Goal: Task Accomplishment & Management: Use online tool/utility

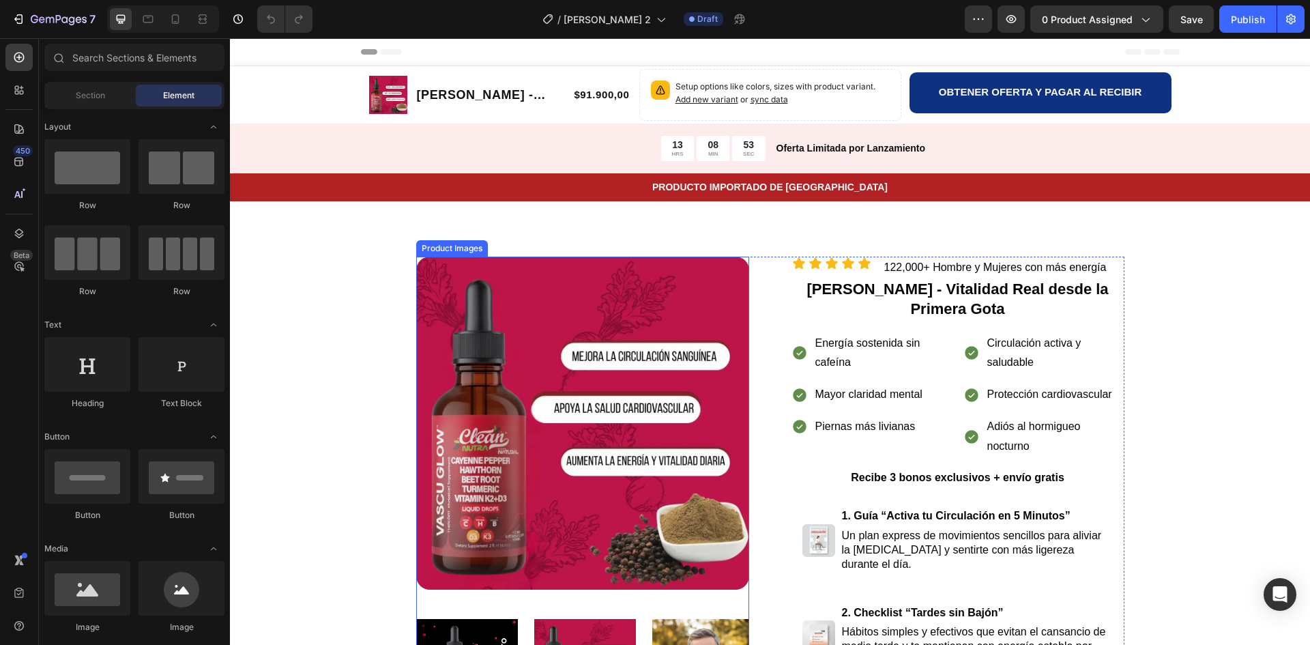
scroll to position [137, 0]
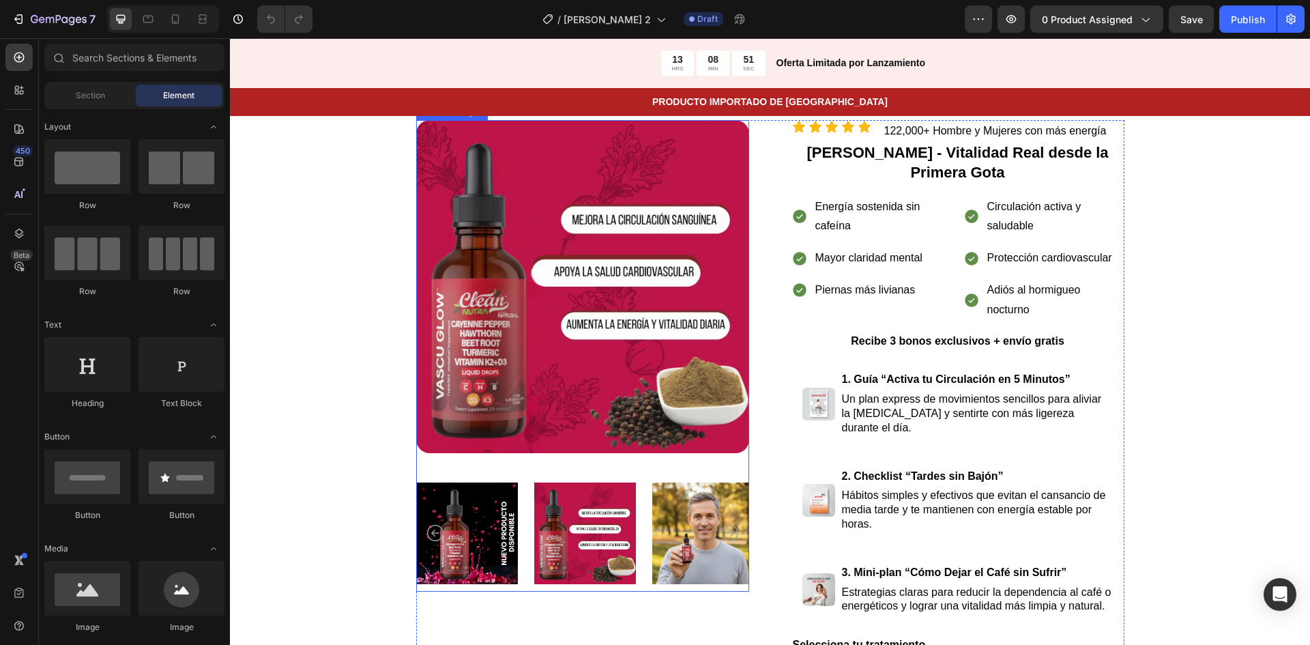
click at [727, 527] on icon "Carousel Next Arrow" at bounding box center [730, 533] width 16 height 16
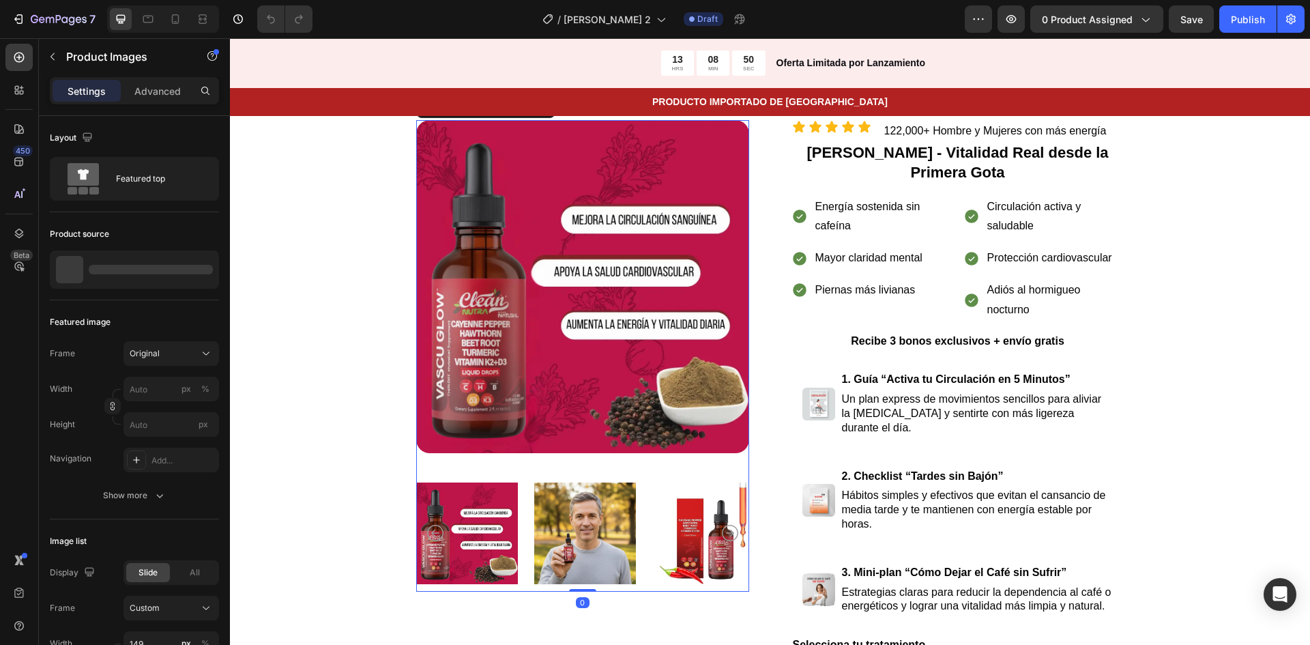
click at [727, 527] on icon "Carousel Next Arrow" at bounding box center [730, 533] width 16 height 16
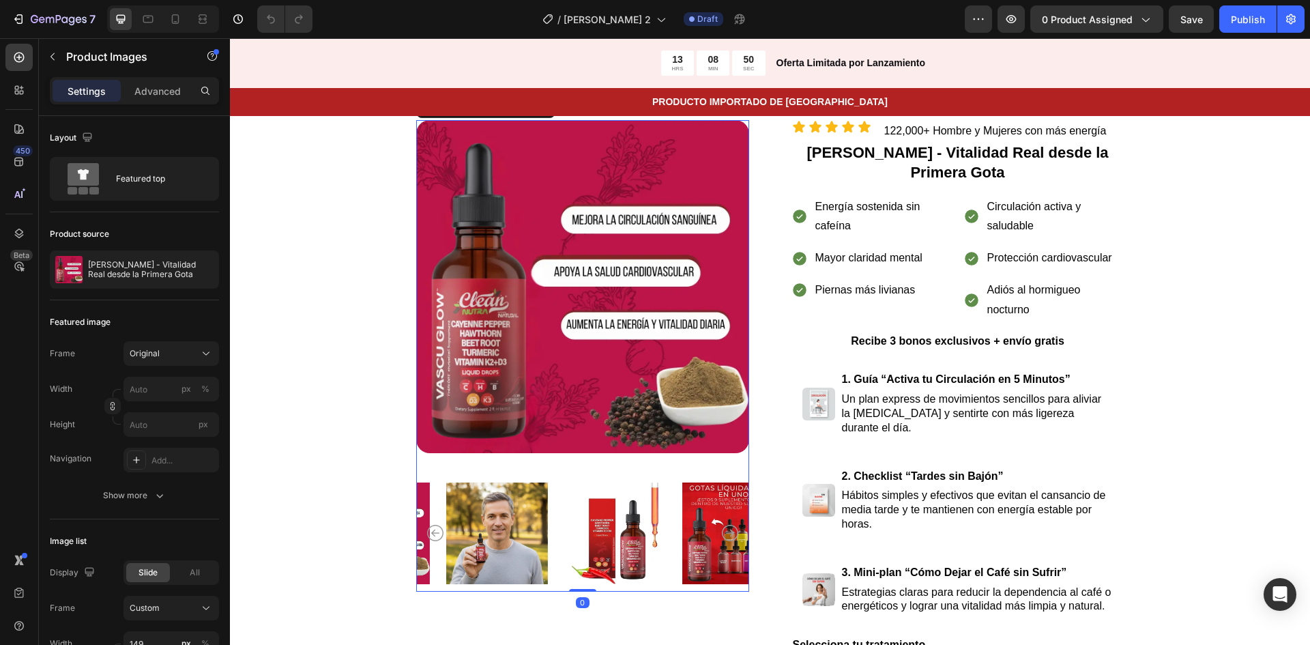
click at [727, 527] on icon "Carousel Next Arrow" at bounding box center [730, 533] width 16 height 16
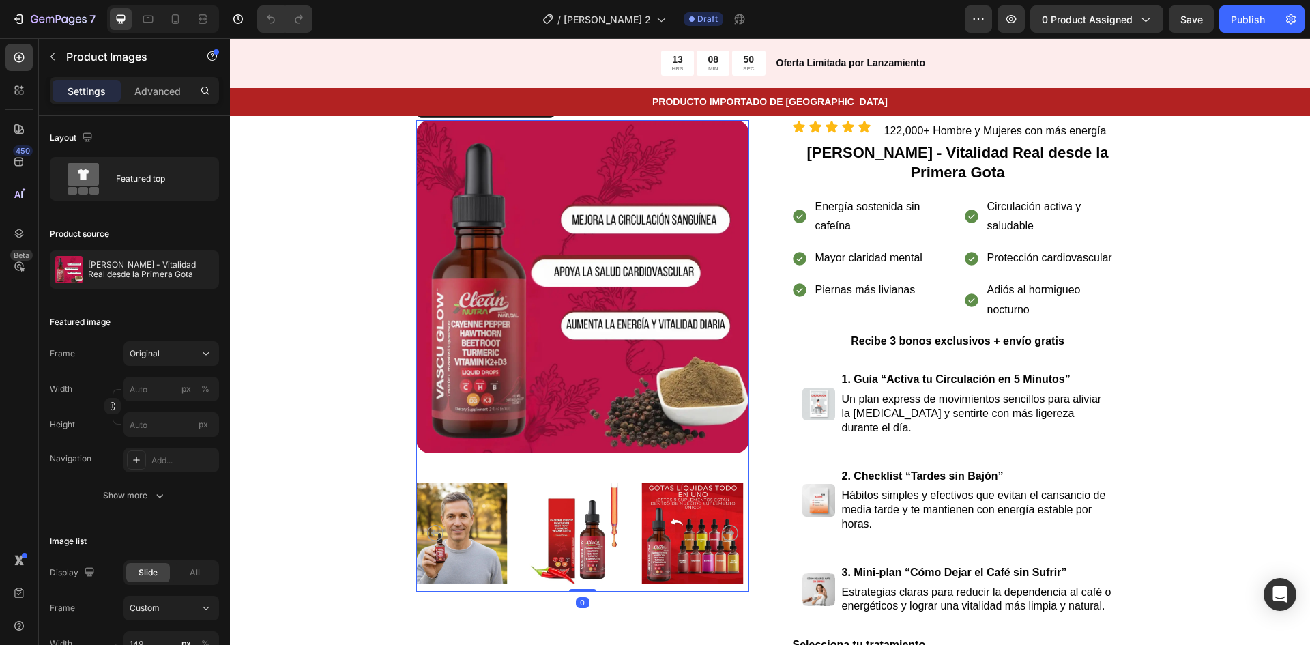
click at [727, 527] on icon "Carousel Next Arrow" at bounding box center [730, 533] width 16 height 16
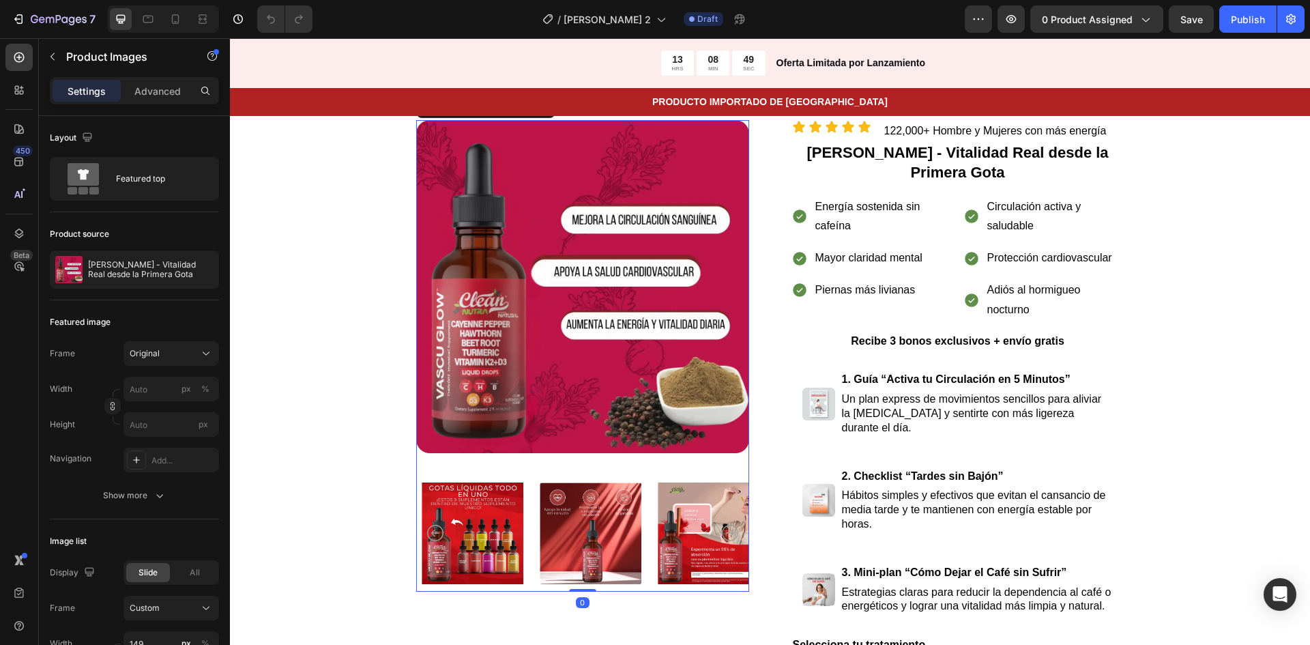
click at [727, 527] on icon "Carousel Next Arrow" at bounding box center [730, 533] width 16 height 16
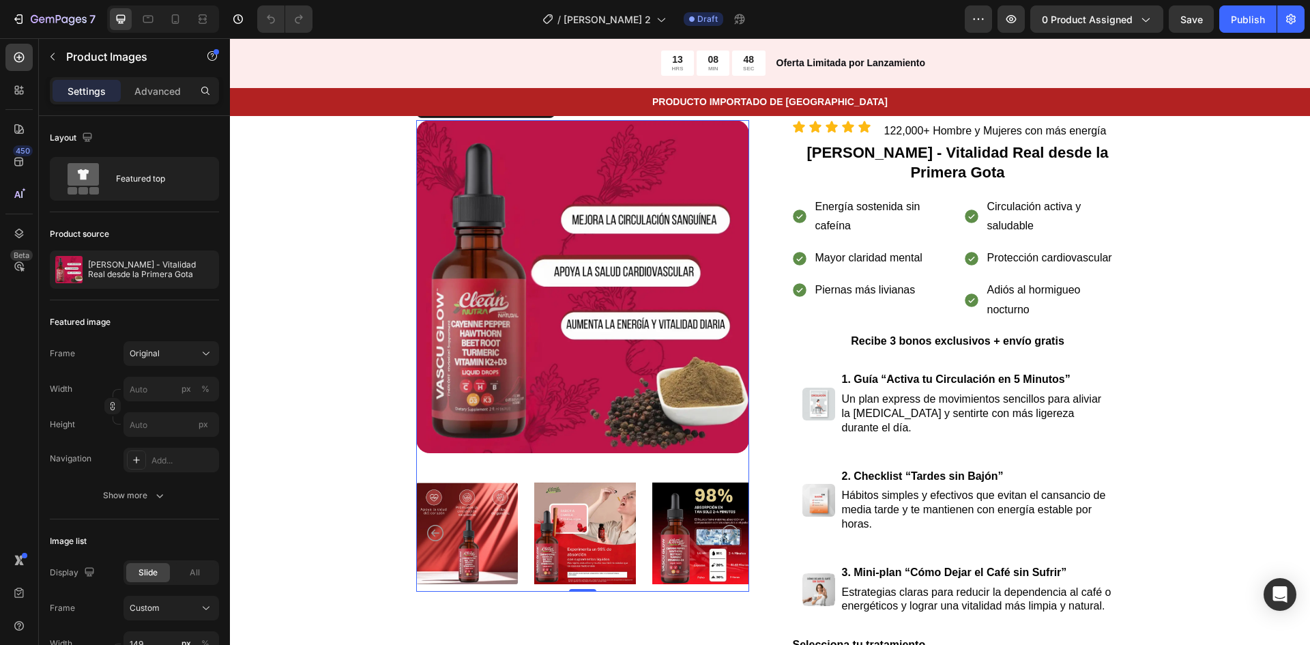
click at [727, 527] on icon "Carousel Next Arrow" at bounding box center [730, 533] width 16 height 16
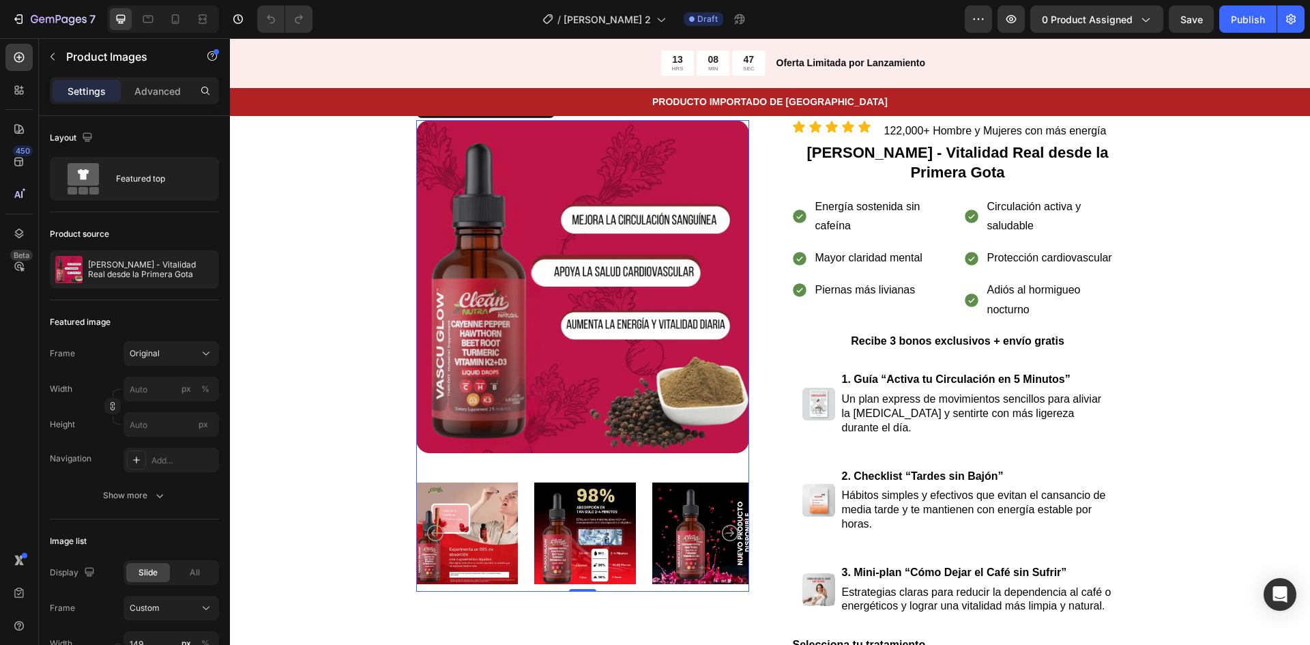
click at [727, 527] on icon "Carousel Next Arrow" at bounding box center [730, 533] width 16 height 16
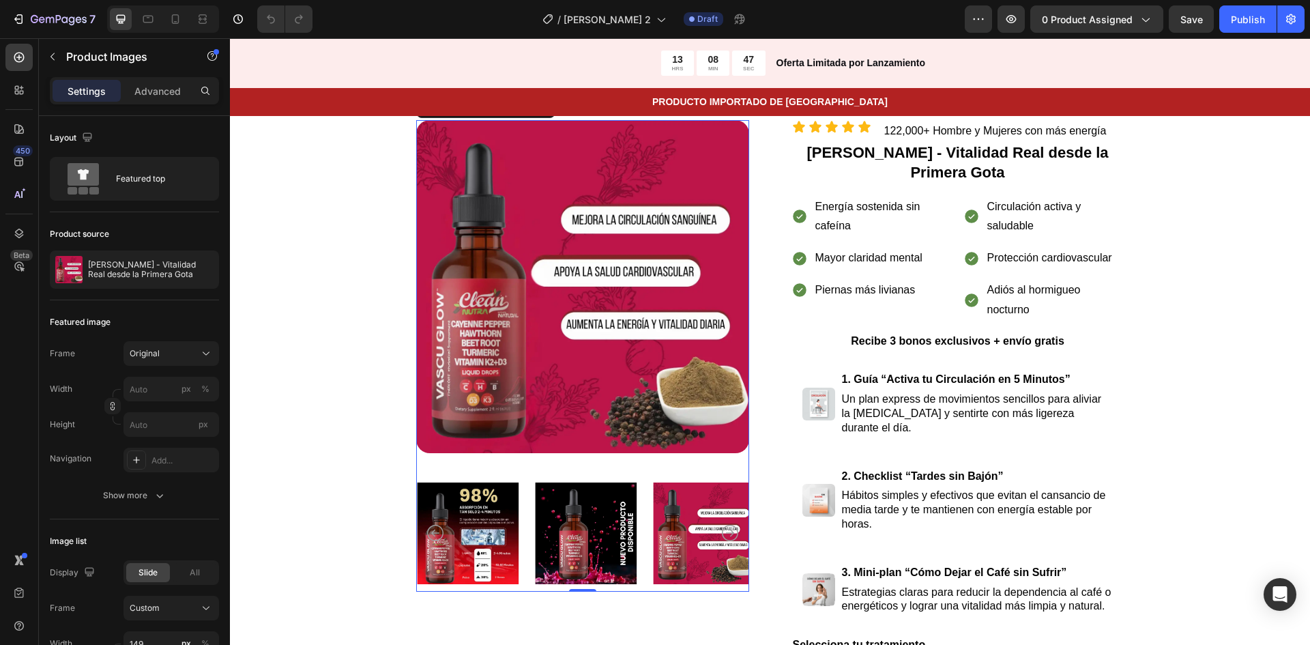
click at [727, 527] on icon "Carousel Next Arrow" at bounding box center [730, 533] width 16 height 16
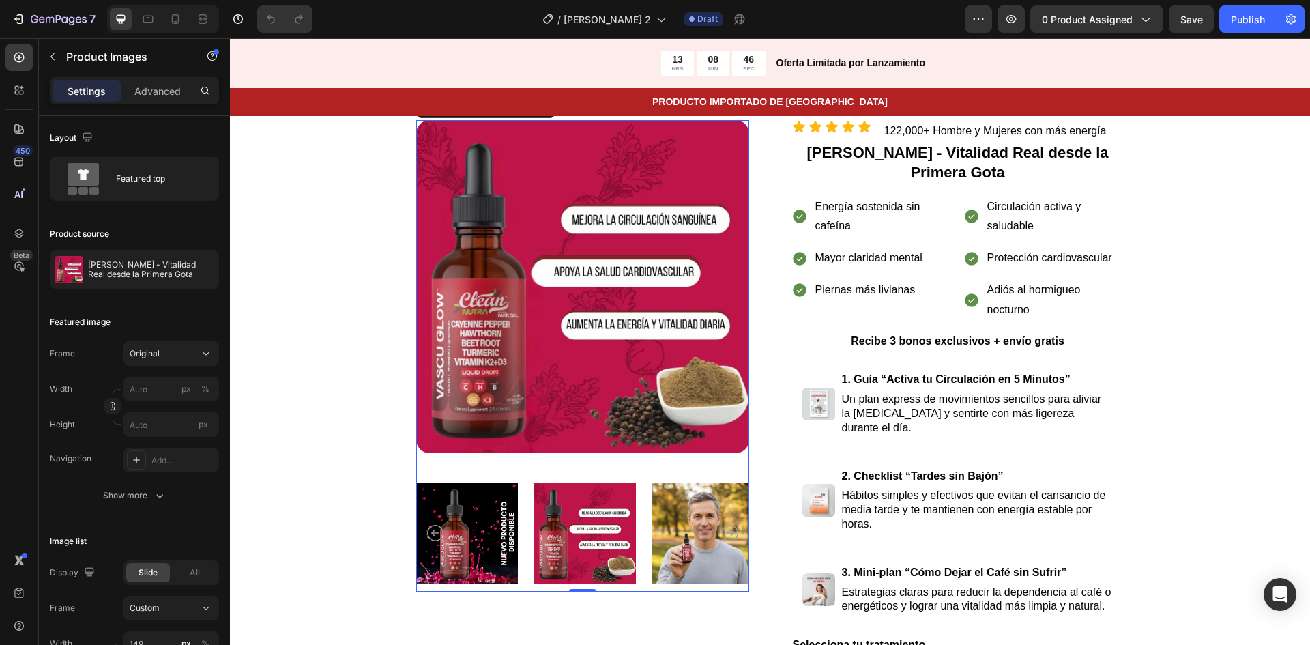
click at [727, 527] on icon "Carousel Next Arrow" at bounding box center [730, 533] width 16 height 16
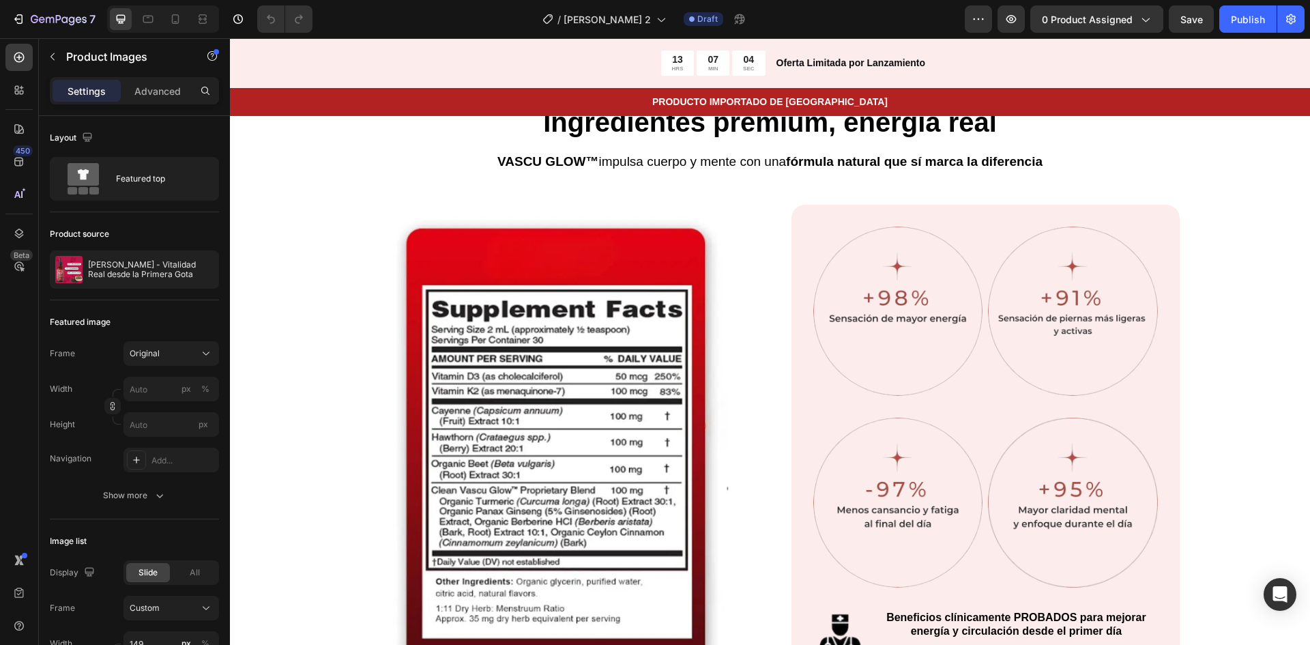
scroll to position [1229, 0]
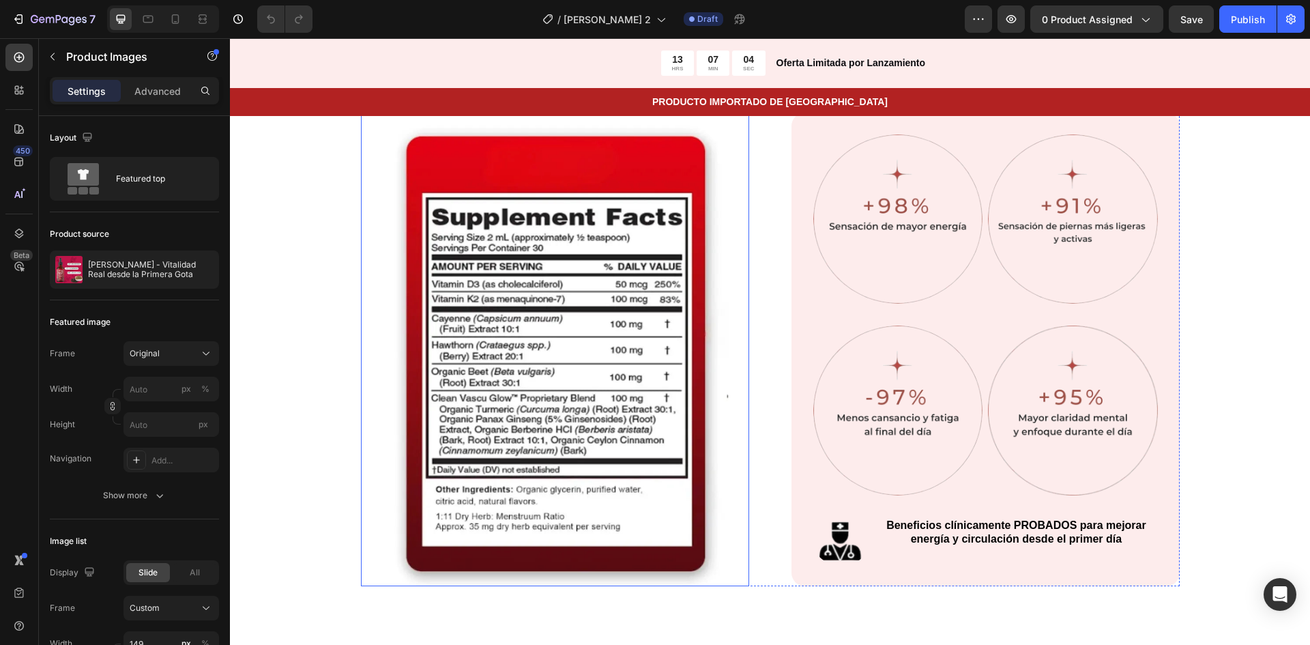
click at [618, 341] on img at bounding box center [555, 350] width 388 height 474
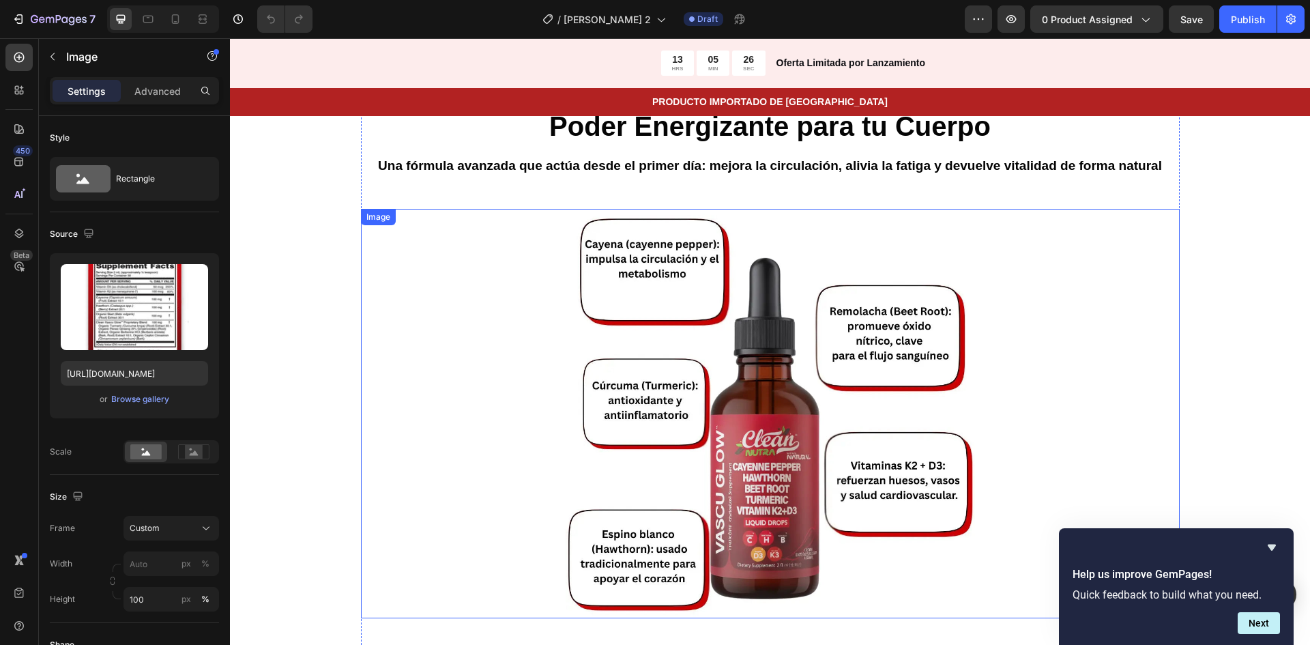
scroll to position [1843, 0]
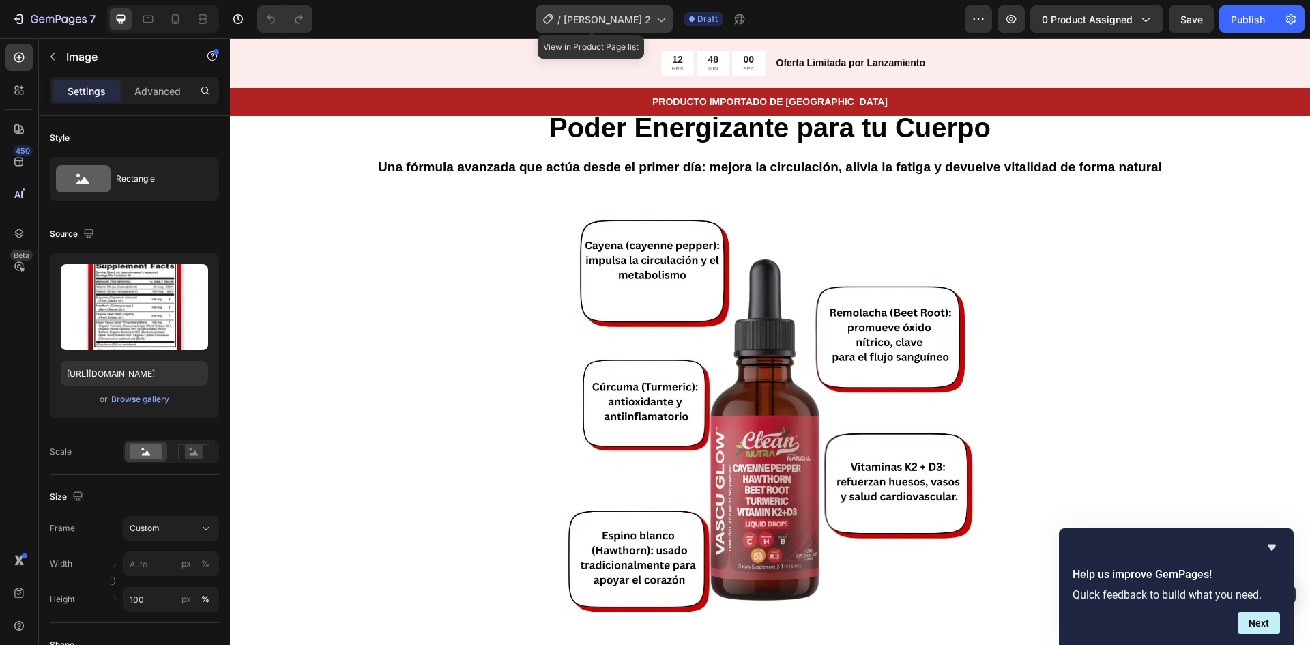
click at [640, 19] on div "/ Vascu Glow 2" at bounding box center [604, 18] width 137 height 27
click at [851, 27] on div "/ Vascu Glow 2 Draft" at bounding box center [645, 18] width 642 height 27
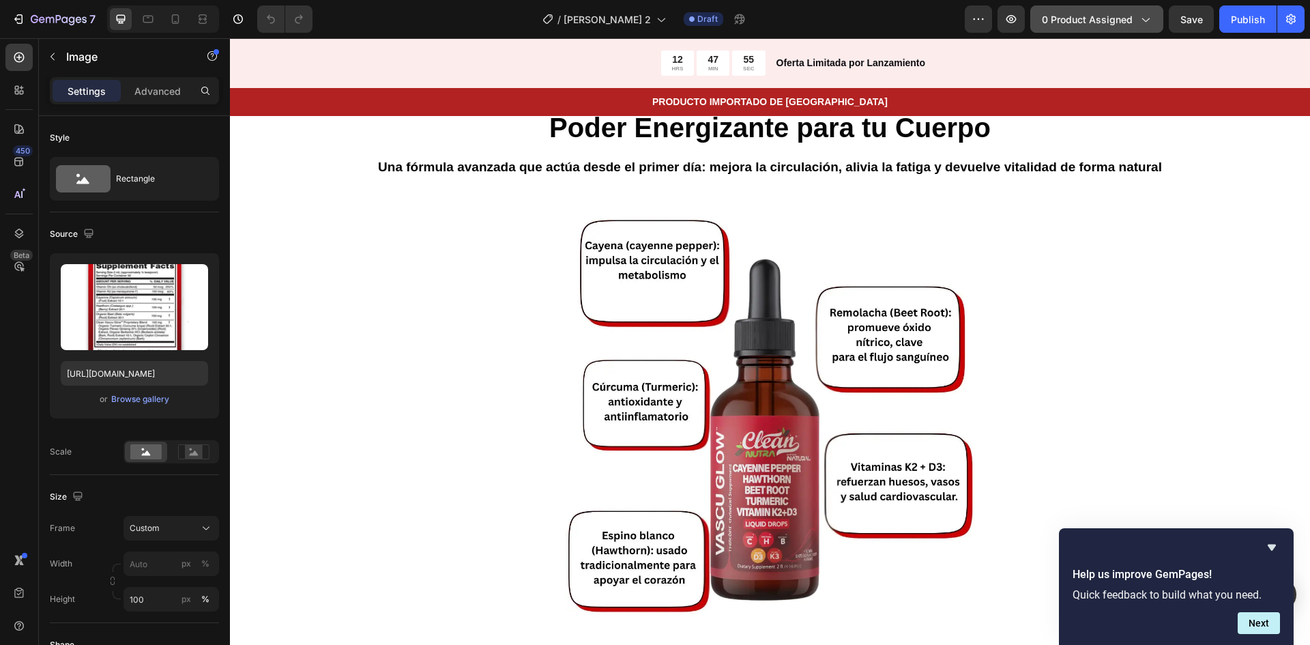
click at [1141, 12] on icon "button" at bounding box center [1145, 19] width 14 height 14
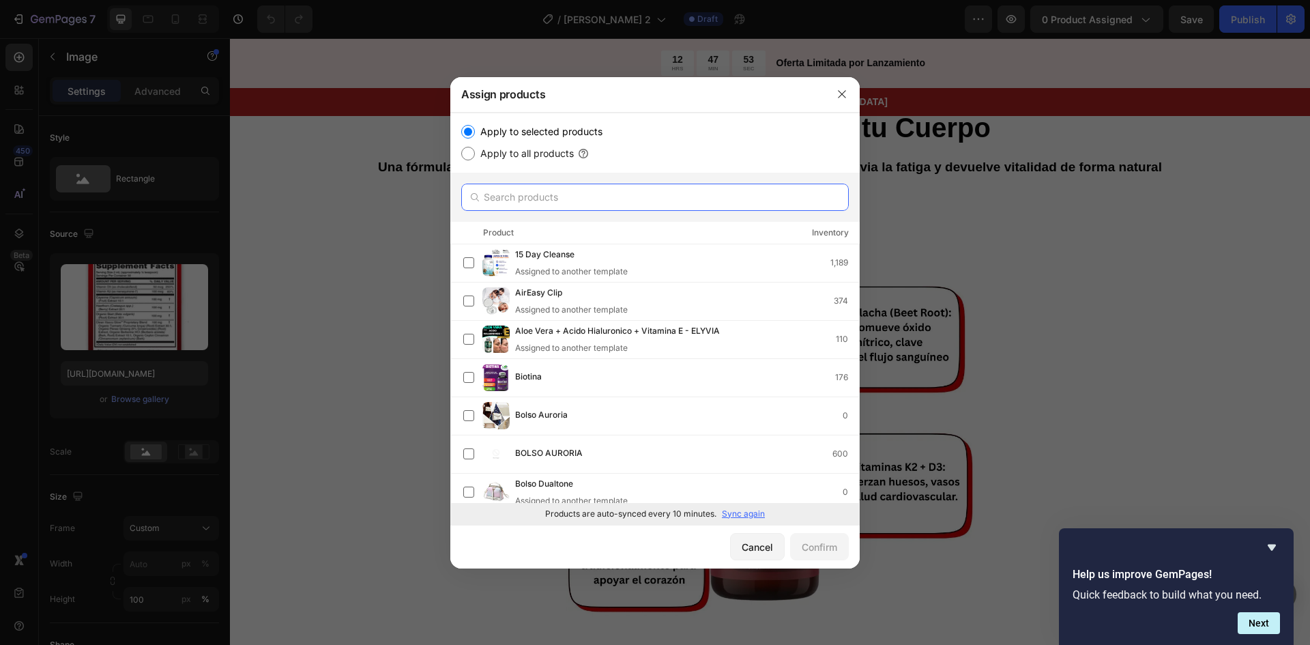
click at [594, 201] on input "text" at bounding box center [655, 197] width 388 height 27
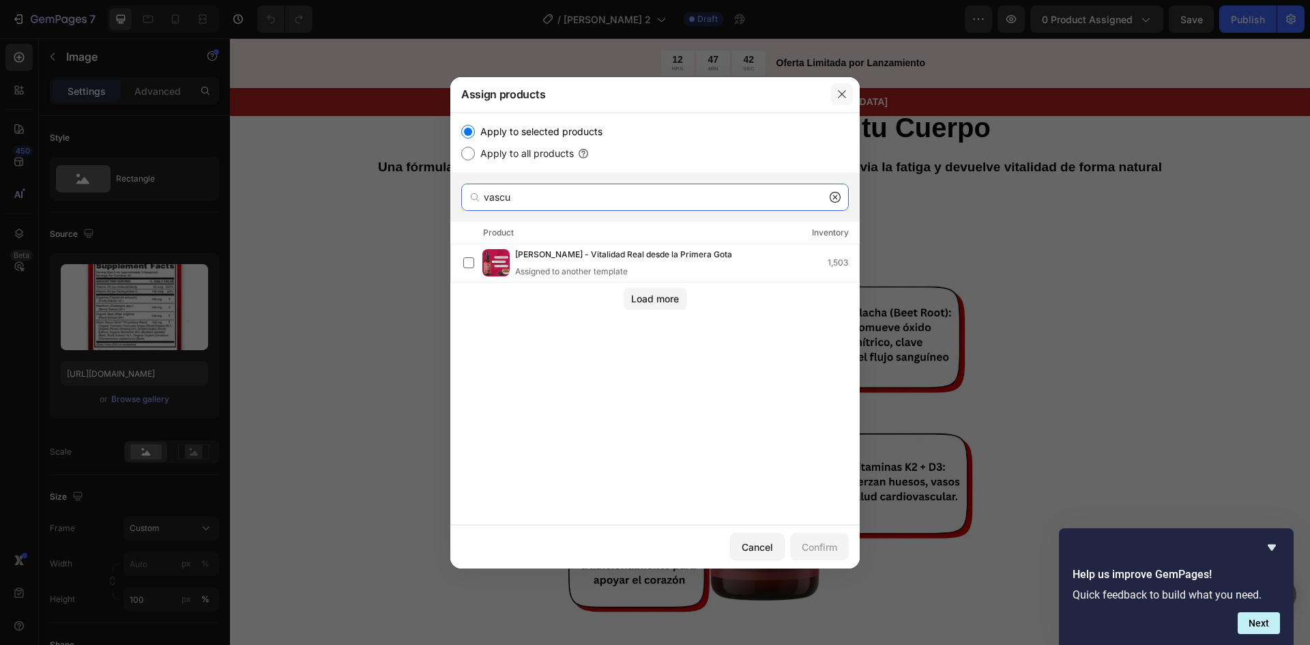
type input "vascu"
click at [842, 92] on icon "button" at bounding box center [842, 94] width 11 height 11
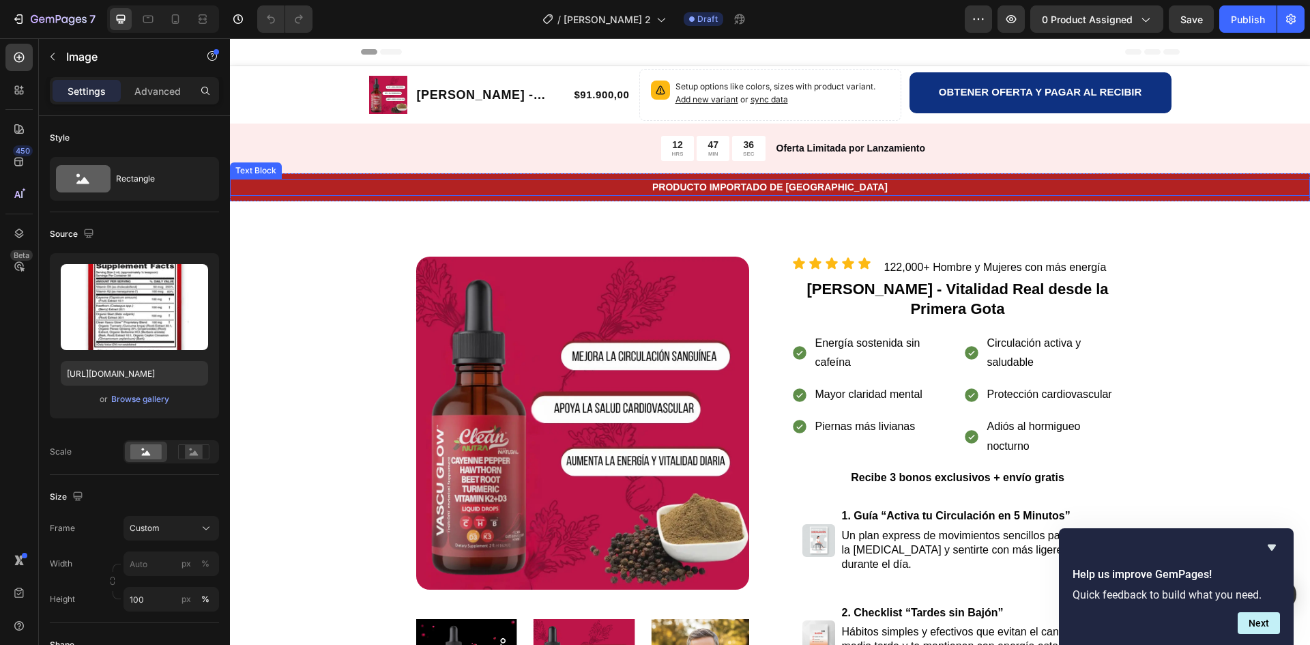
scroll to position [0, 0]
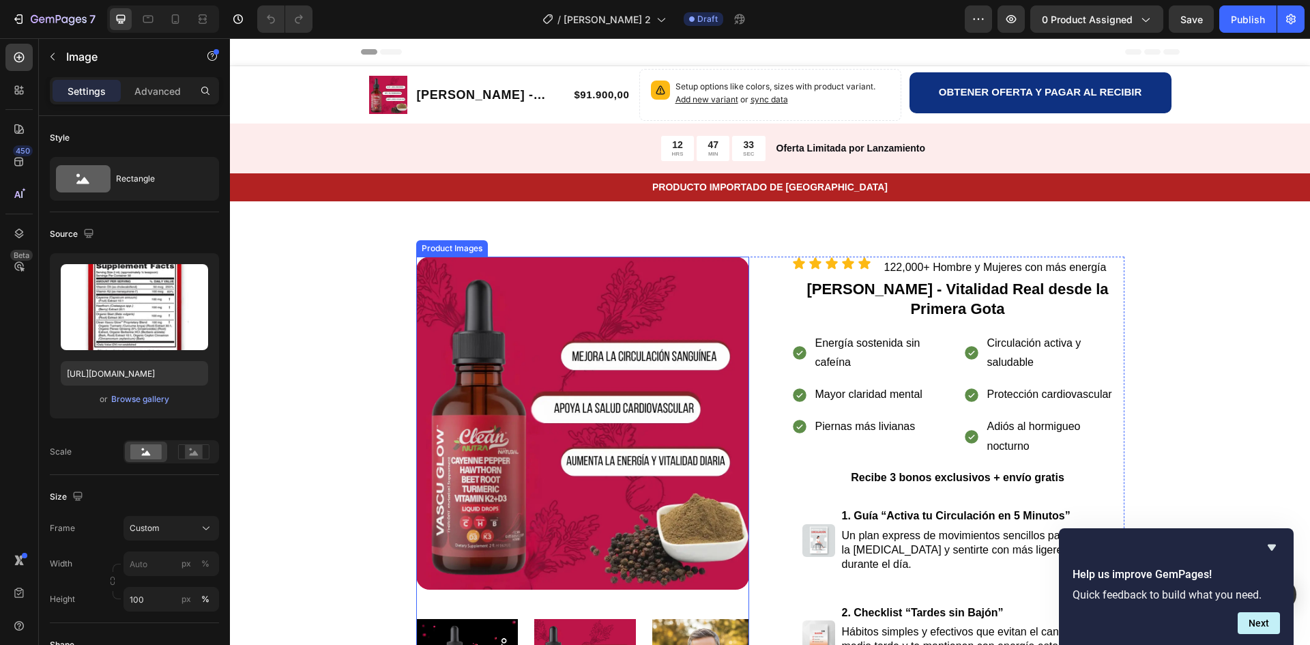
click at [507, 276] on img at bounding box center [582, 423] width 333 height 333
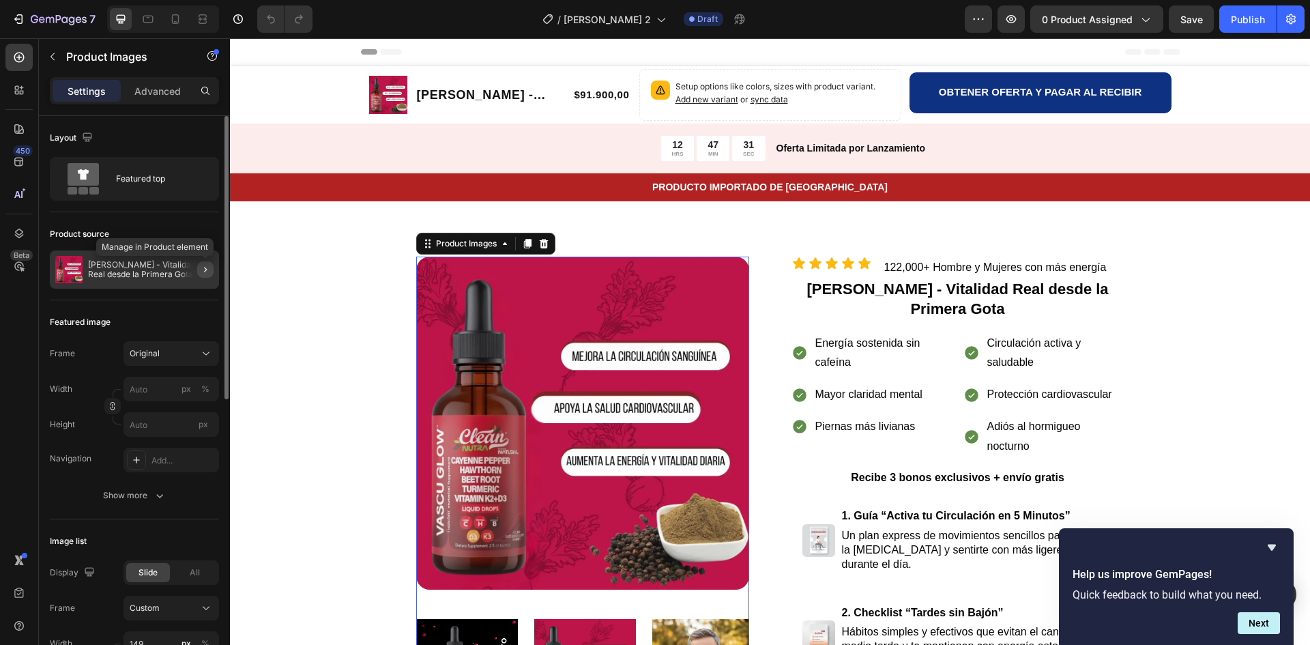
click at [201, 265] on icon "button" at bounding box center [205, 269] width 11 height 11
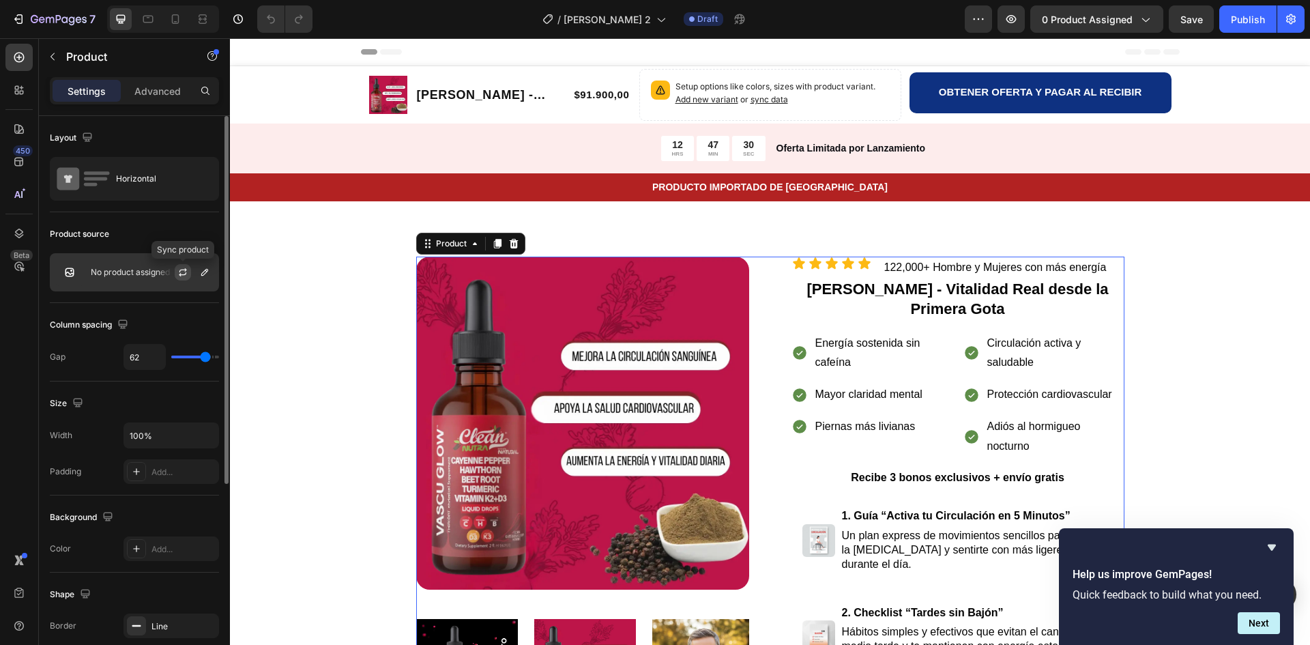
click at [186, 276] on icon "button" at bounding box center [182, 272] width 11 height 11
click at [139, 270] on p "No product assigned" at bounding box center [130, 273] width 79 height 10
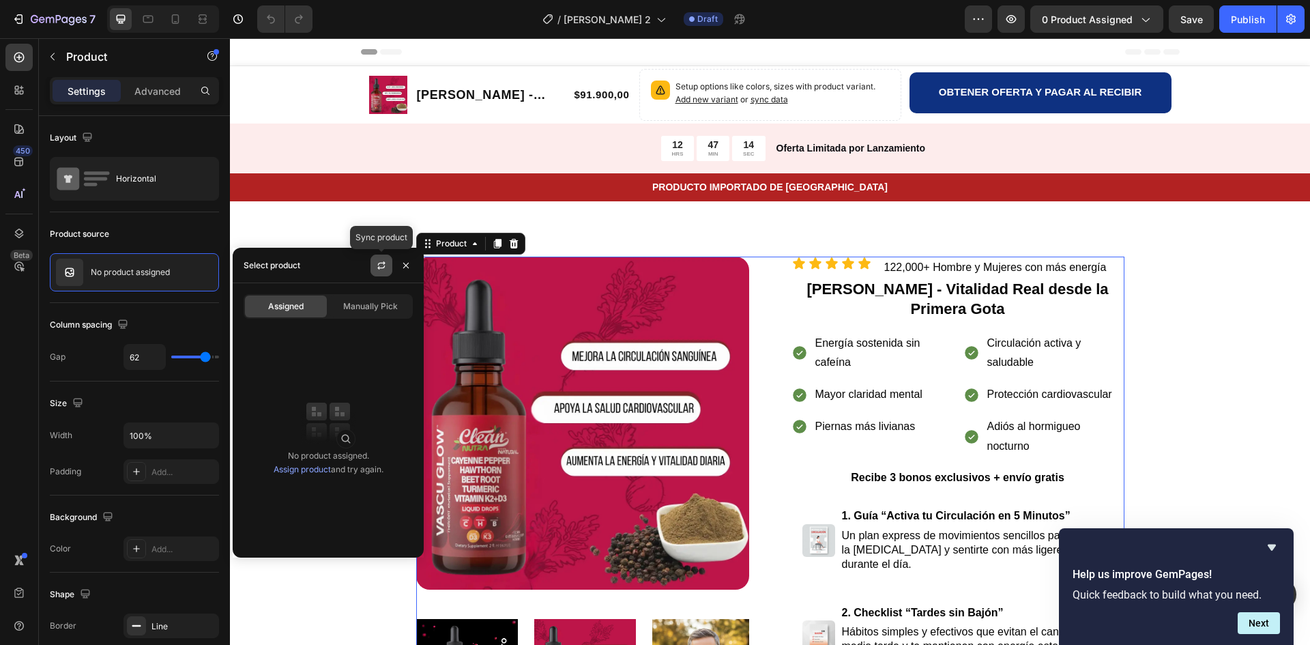
click at [382, 265] on icon "button" at bounding box center [381, 265] width 11 height 11
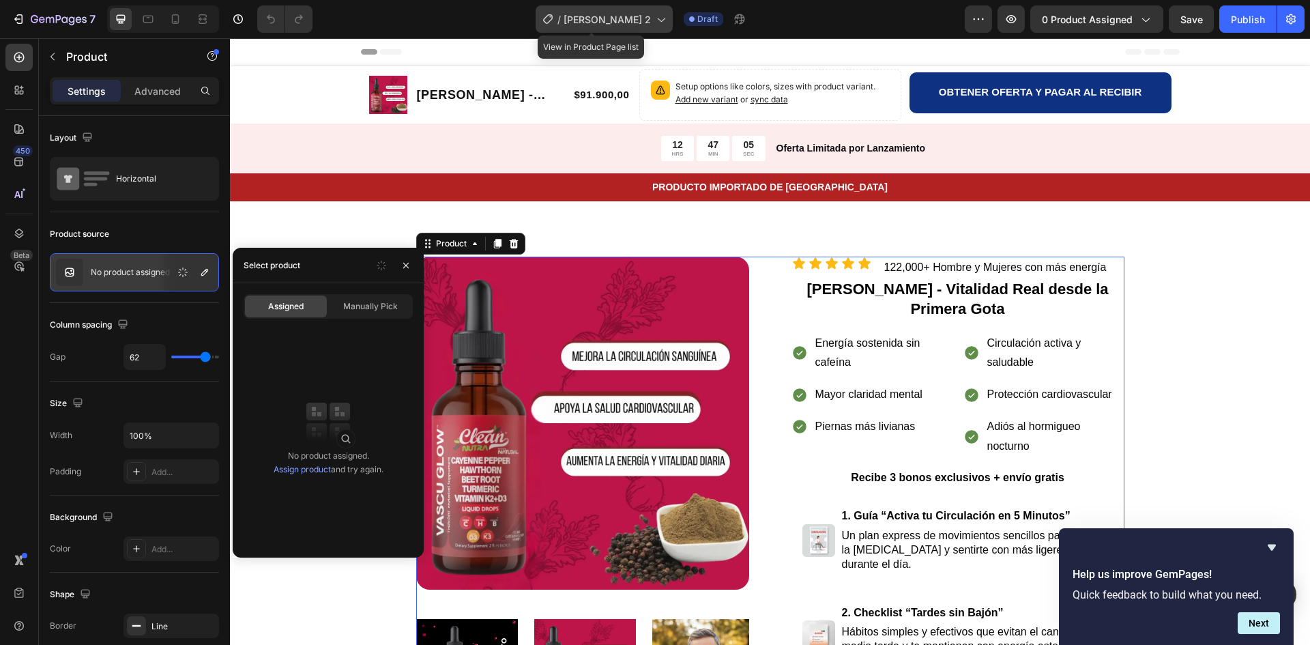
click at [637, 16] on span "[PERSON_NAME] 2" at bounding box center [607, 19] width 87 height 14
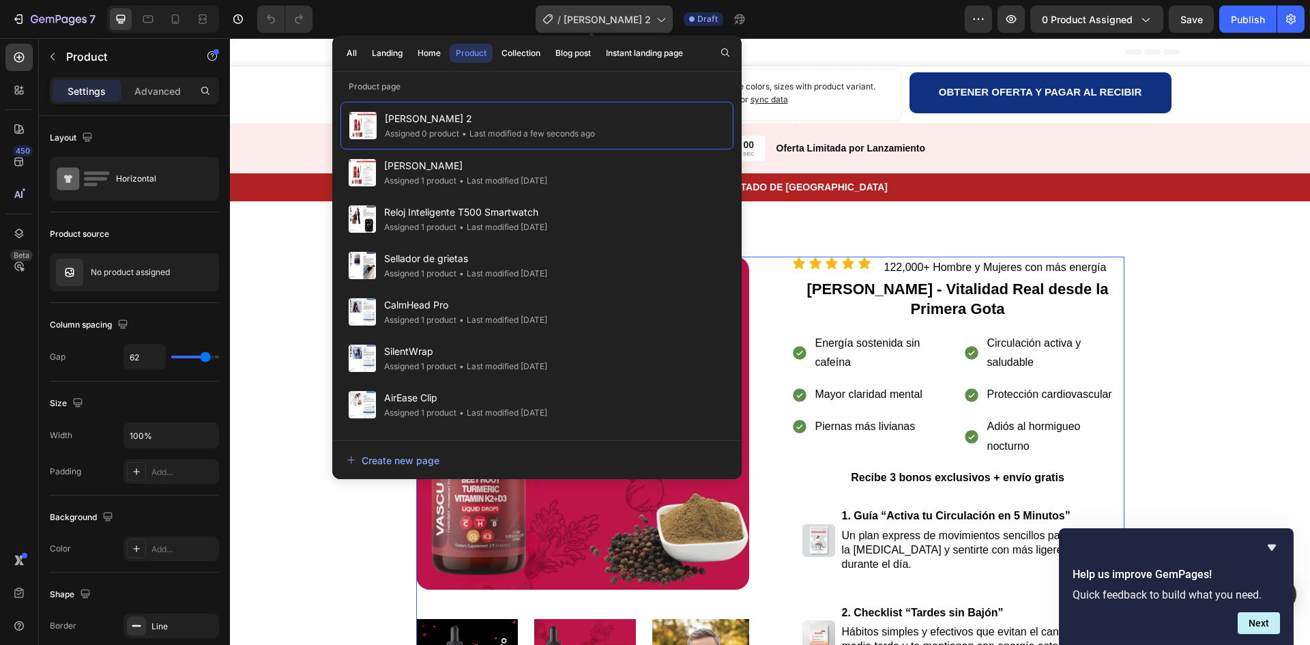
click at [654, 22] on icon at bounding box center [661, 19] width 14 height 14
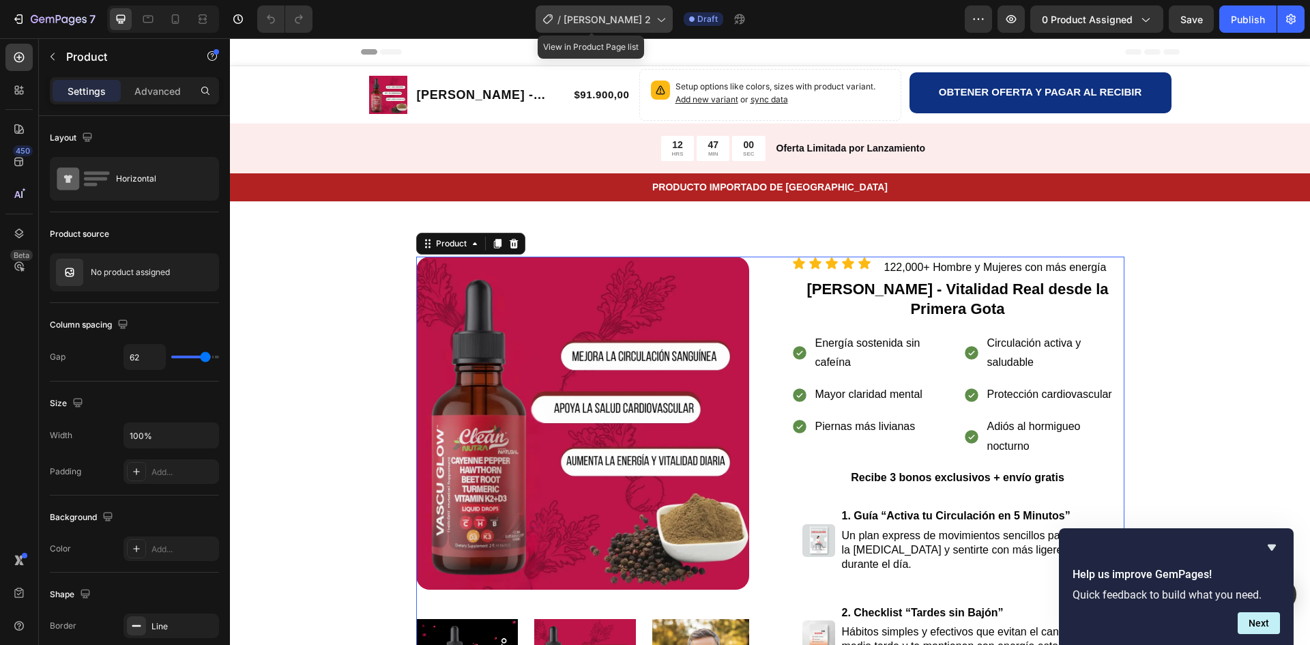
click at [654, 22] on icon at bounding box center [661, 19] width 14 height 14
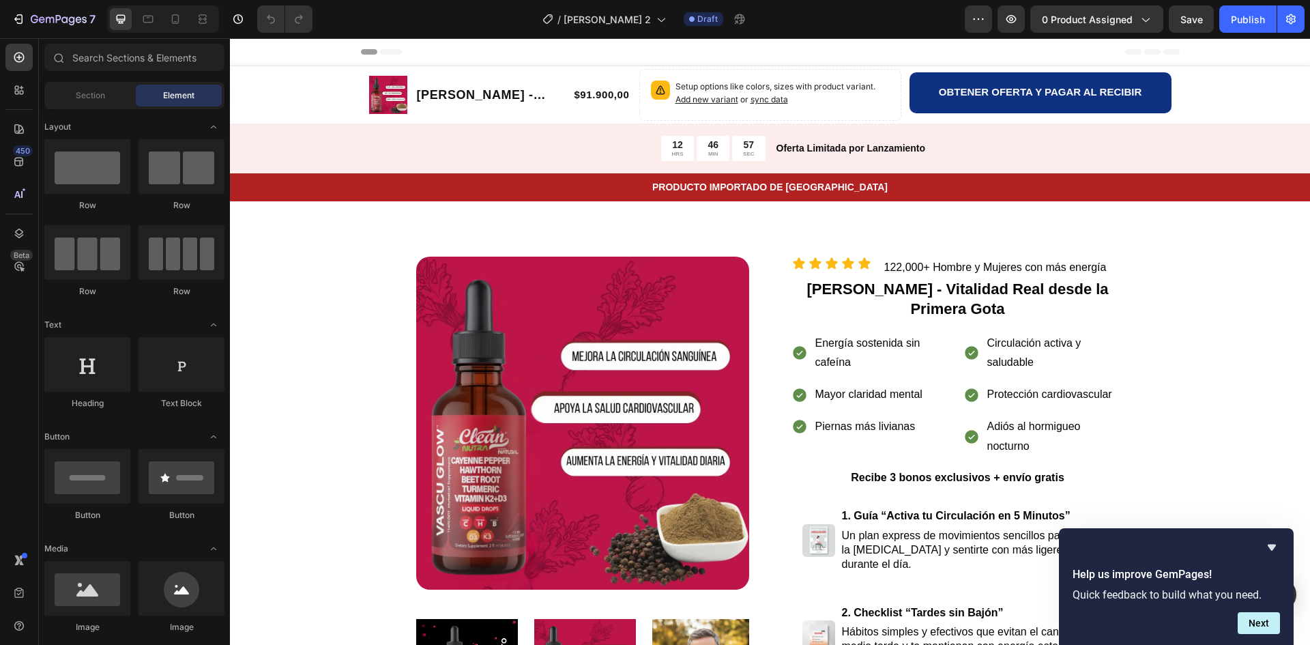
click at [610, 288] on img at bounding box center [582, 423] width 333 height 333
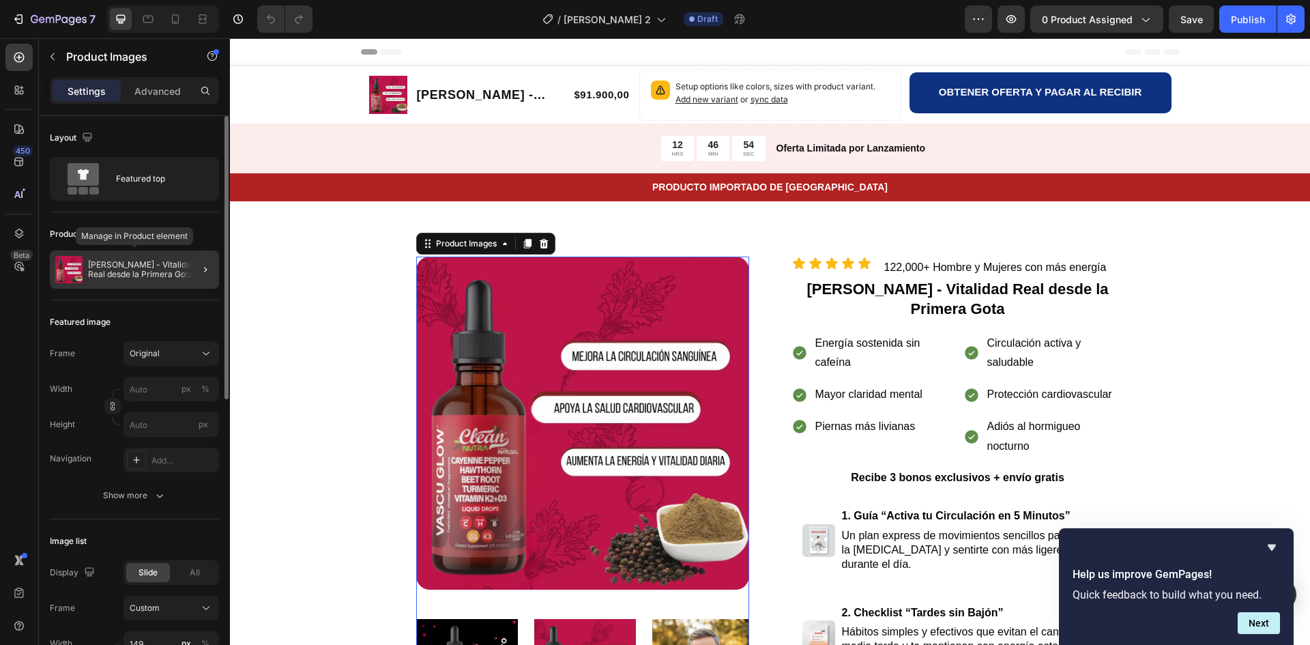
click at [147, 264] on p "[PERSON_NAME] - Vitalidad Real desde la Primera Gota" at bounding box center [151, 269] width 126 height 19
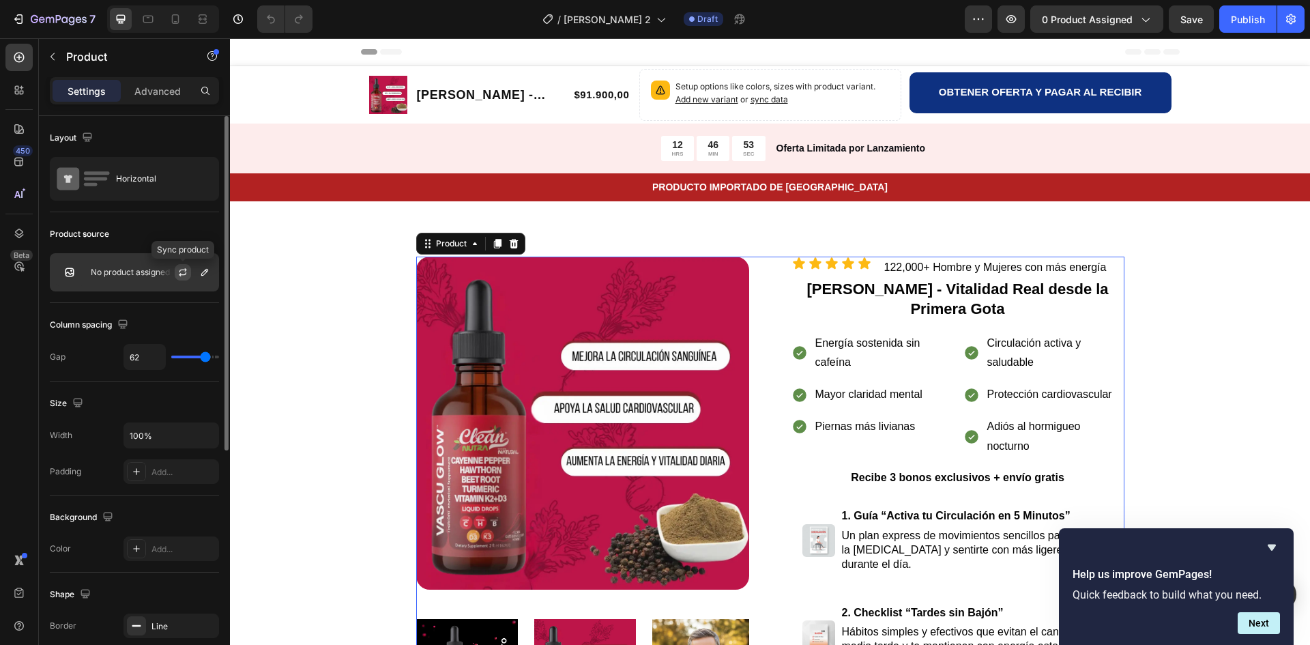
click at [186, 273] on icon "button" at bounding box center [183, 274] width 8 height 4
click at [205, 276] on icon "button" at bounding box center [204, 272] width 11 height 11
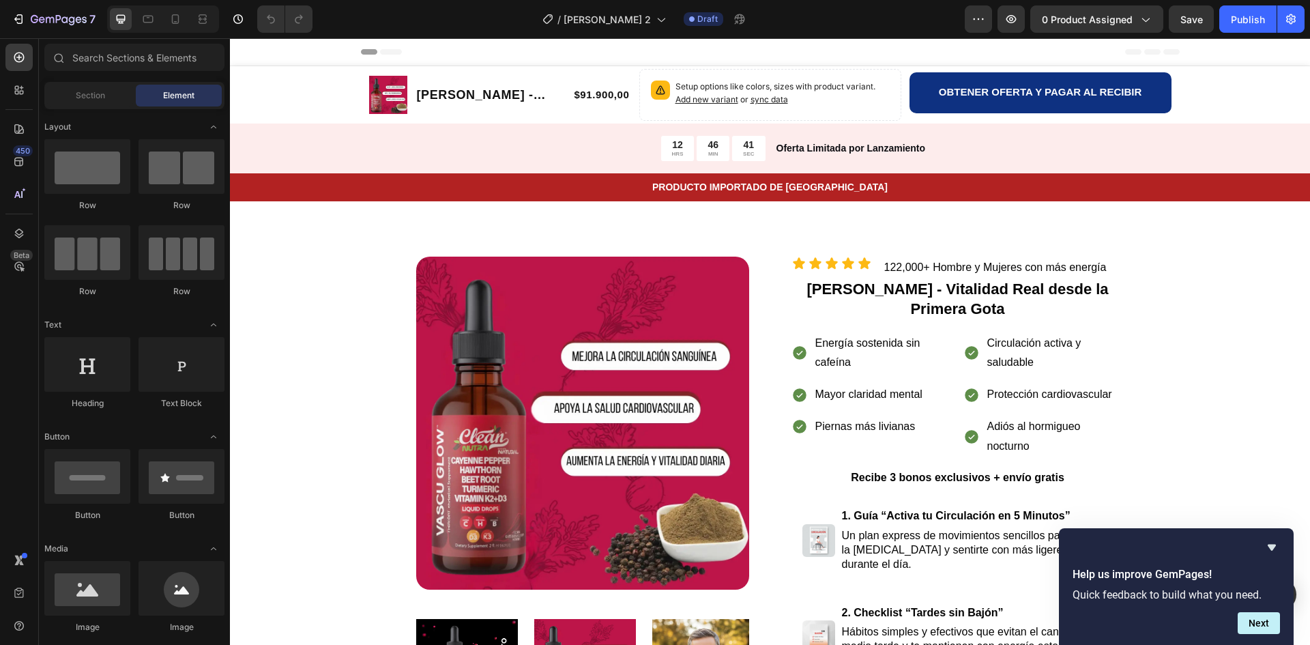
click at [448, 82] on div "[PERSON_NAME] - Vitalidad Real desde la Primera Gota Product Title" at bounding box center [490, 94] width 149 height 41
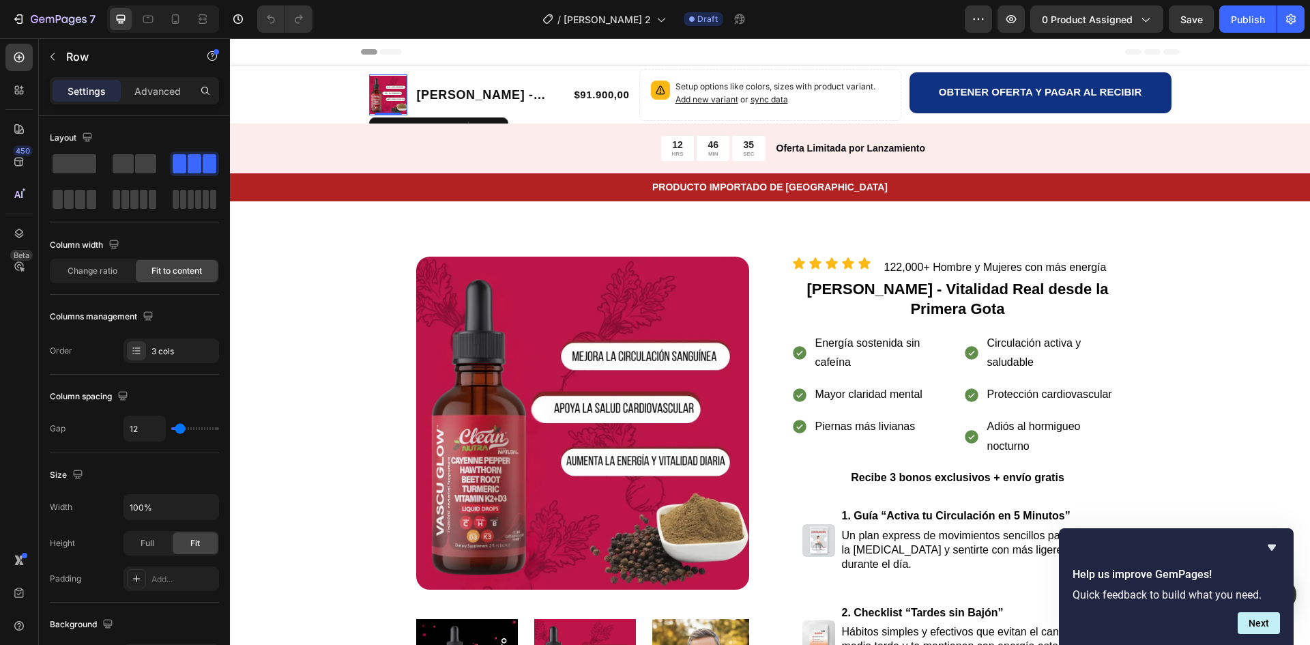
click at [387, 92] on img at bounding box center [388, 95] width 38 height 38
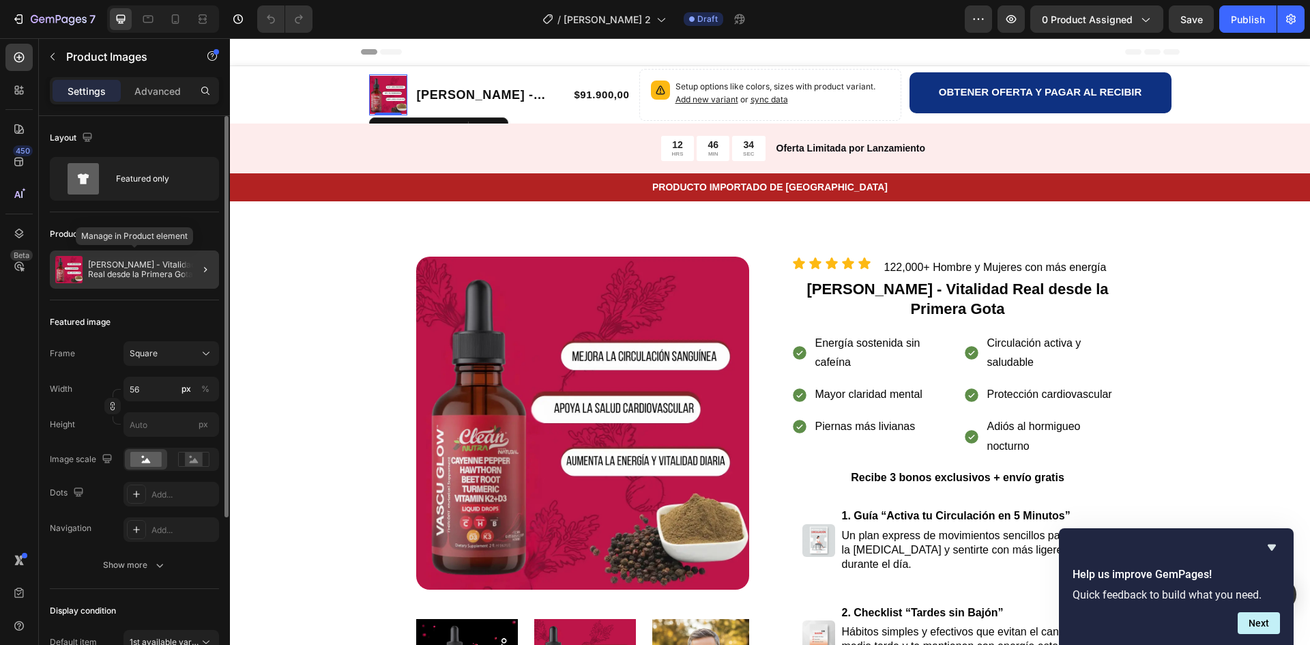
click at [141, 266] on p "[PERSON_NAME] - Vitalidad Real desde la Primera Gota" at bounding box center [151, 269] width 126 height 19
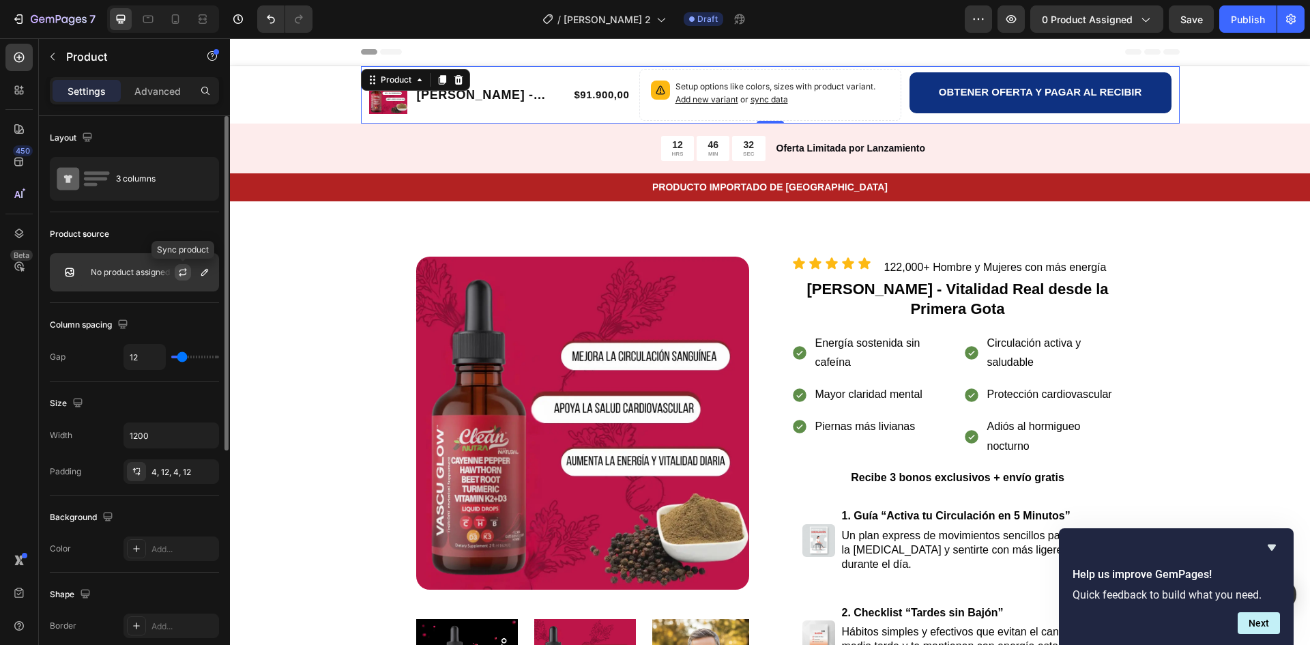
click at [189, 270] on button "button" at bounding box center [183, 272] width 16 height 16
click at [1149, 25] on icon "button" at bounding box center [1145, 19] width 14 height 14
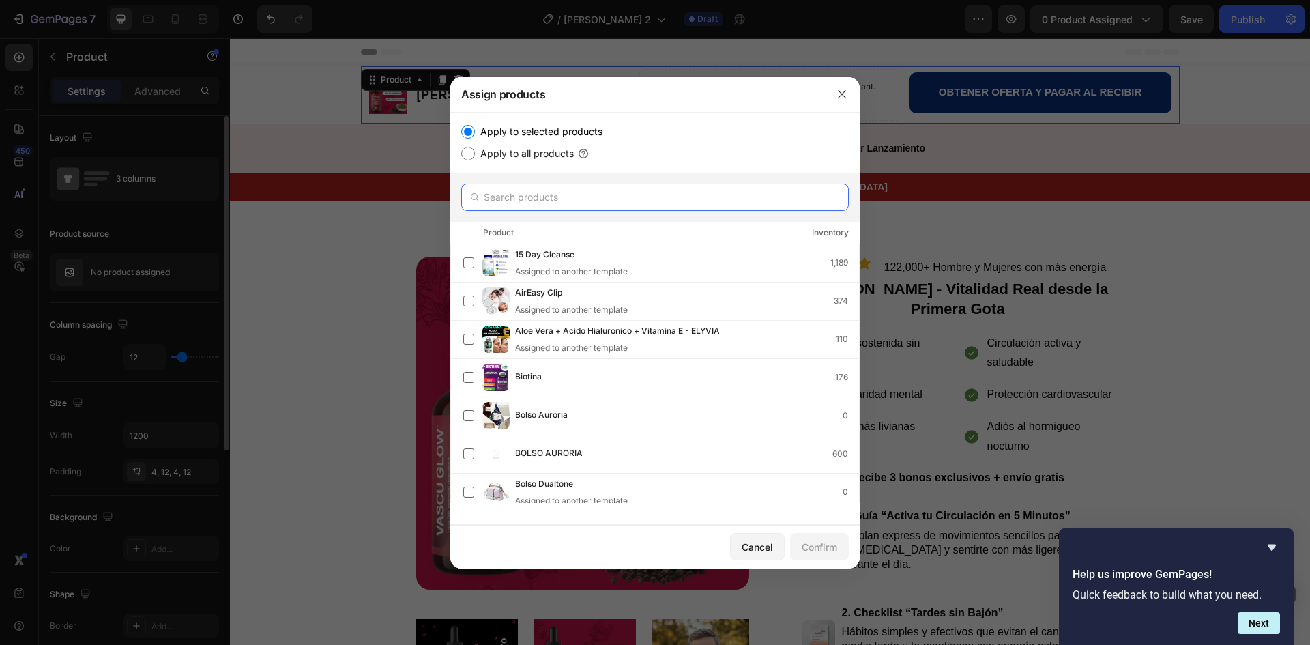
click at [566, 189] on input "text" at bounding box center [655, 197] width 388 height 27
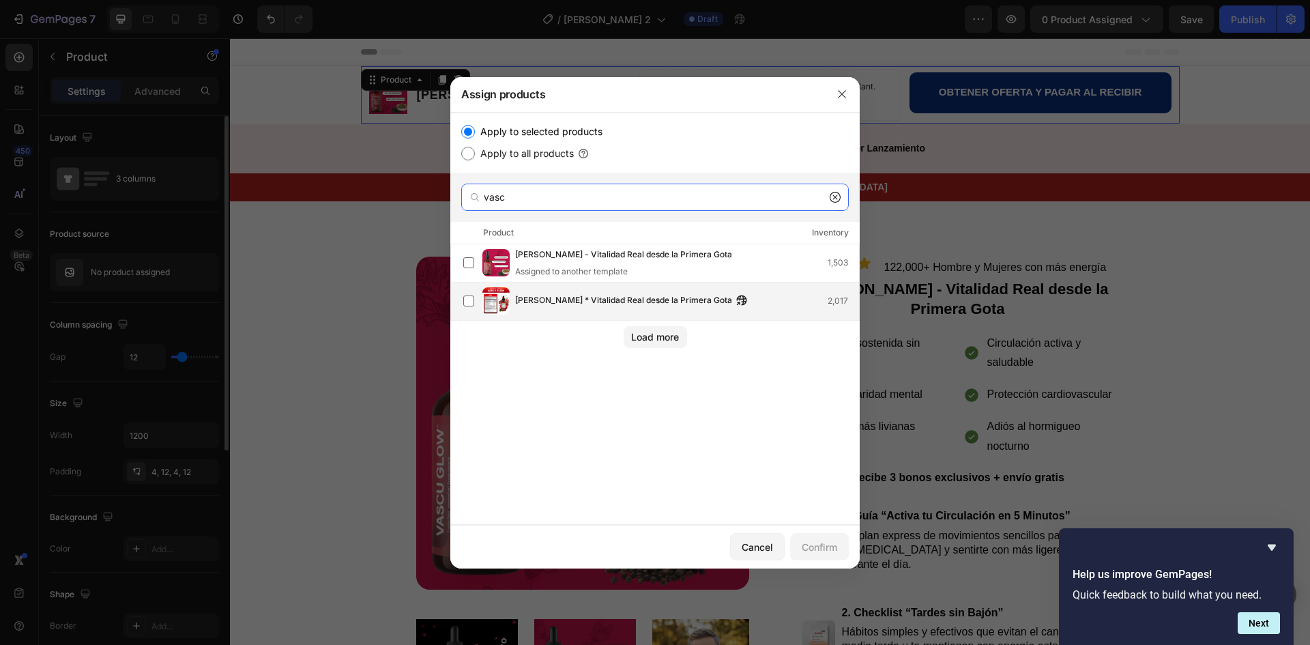
type input "vasc"
click at [587, 295] on span "[PERSON_NAME] * Vitalidad Real desde la Primera Gota" at bounding box center [623, 300] width 217 height 15
click at [825, 545] on div "Confirm" at bounding box center [819, 547] width 35 height 14
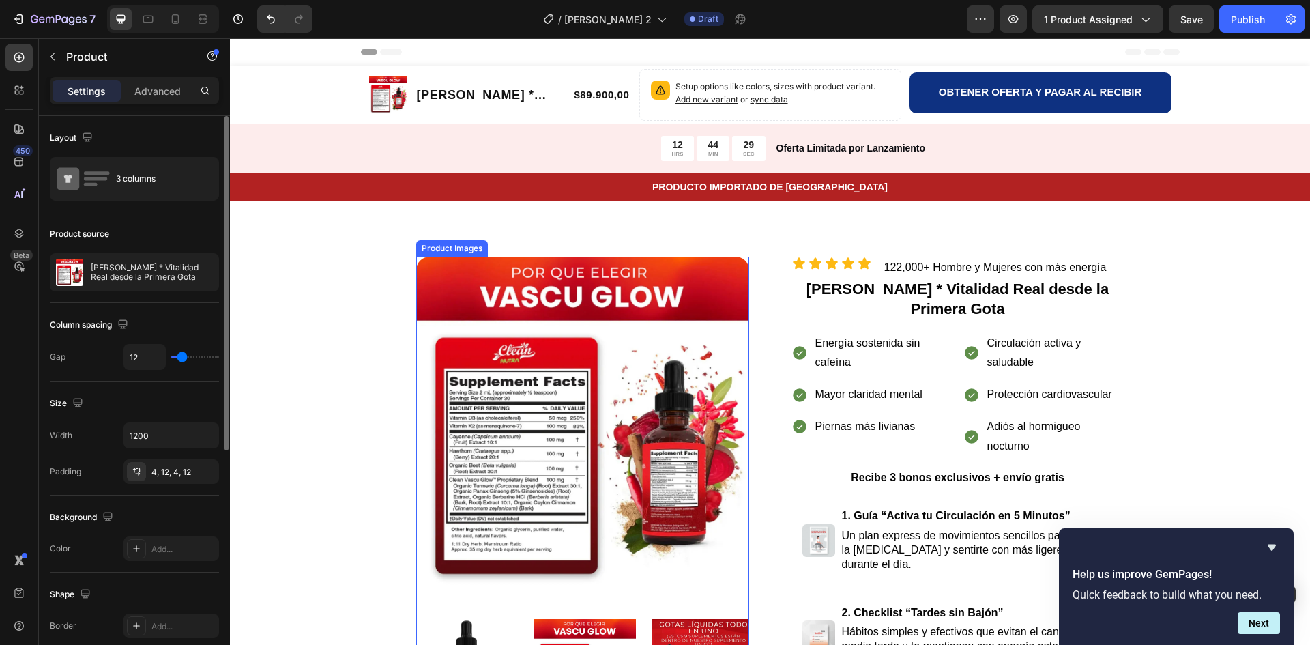
click at [530, 277] on img at bounding box center [582, 423] width 333 height 333
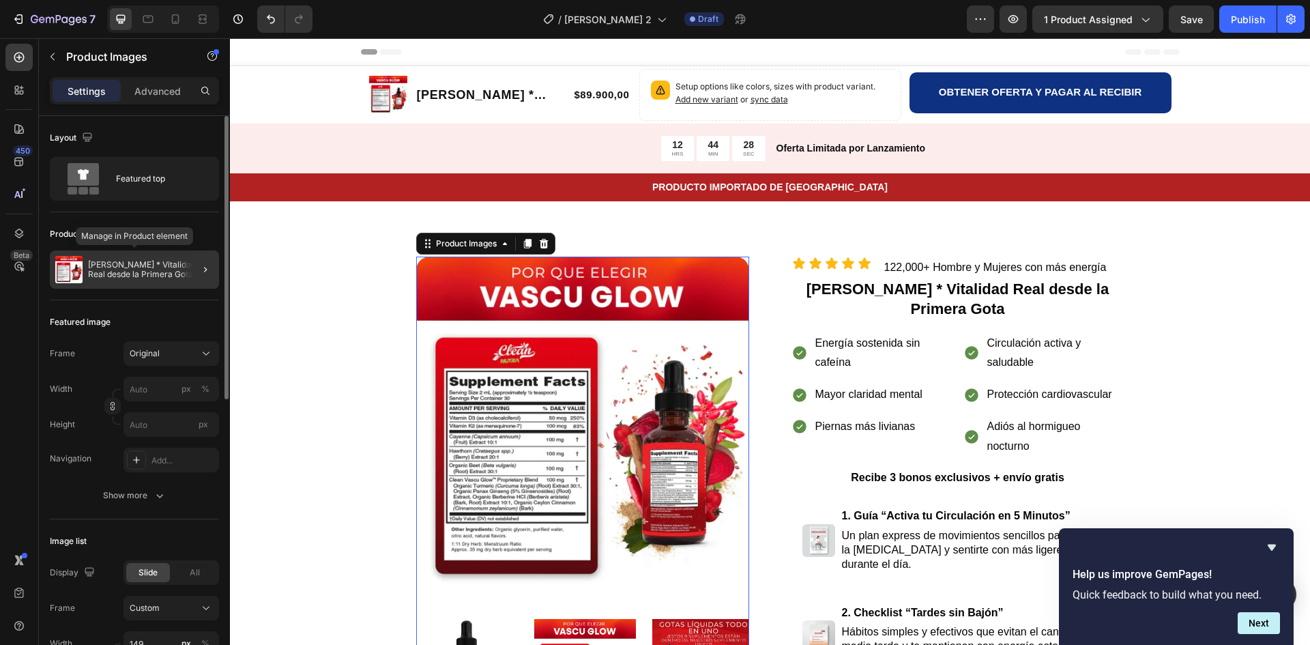
click at [176, 270] on p "[PERSON_NAME] * Vitalidad Real desde la Primera Gota" at bounding box center [151, 269] width 126 height 19
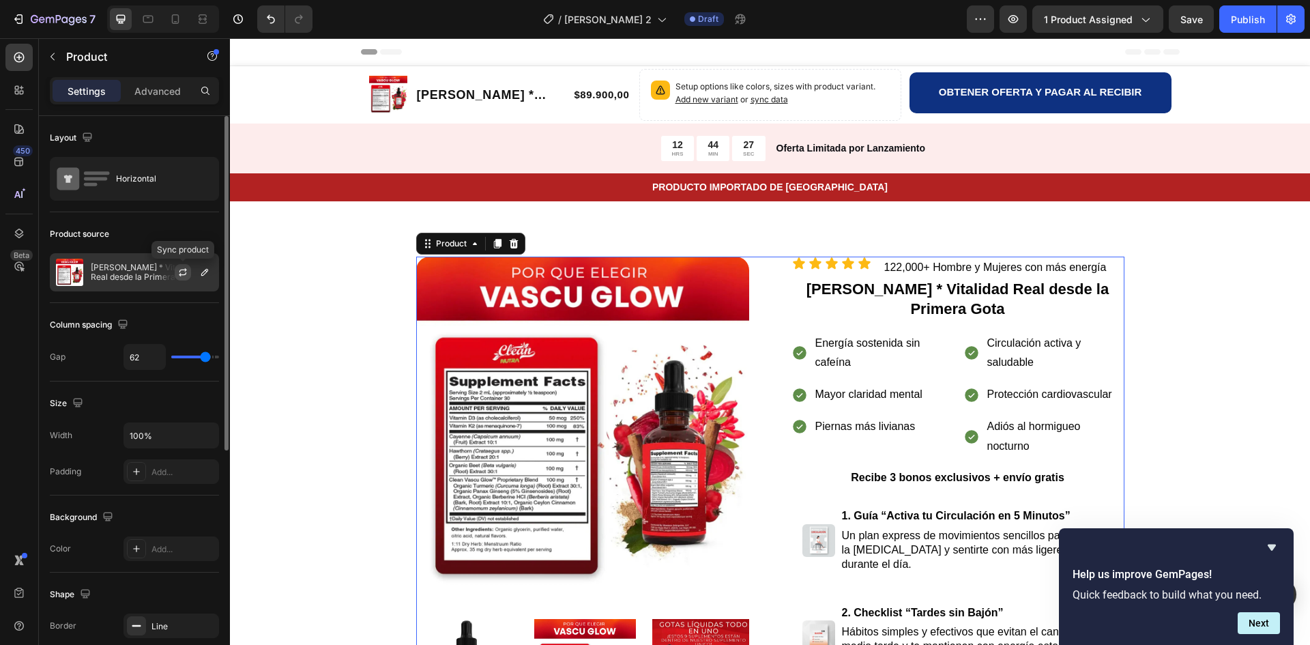
click at [181, 271] on icon "button" at bounding box center [182, 272] width 11 height 11
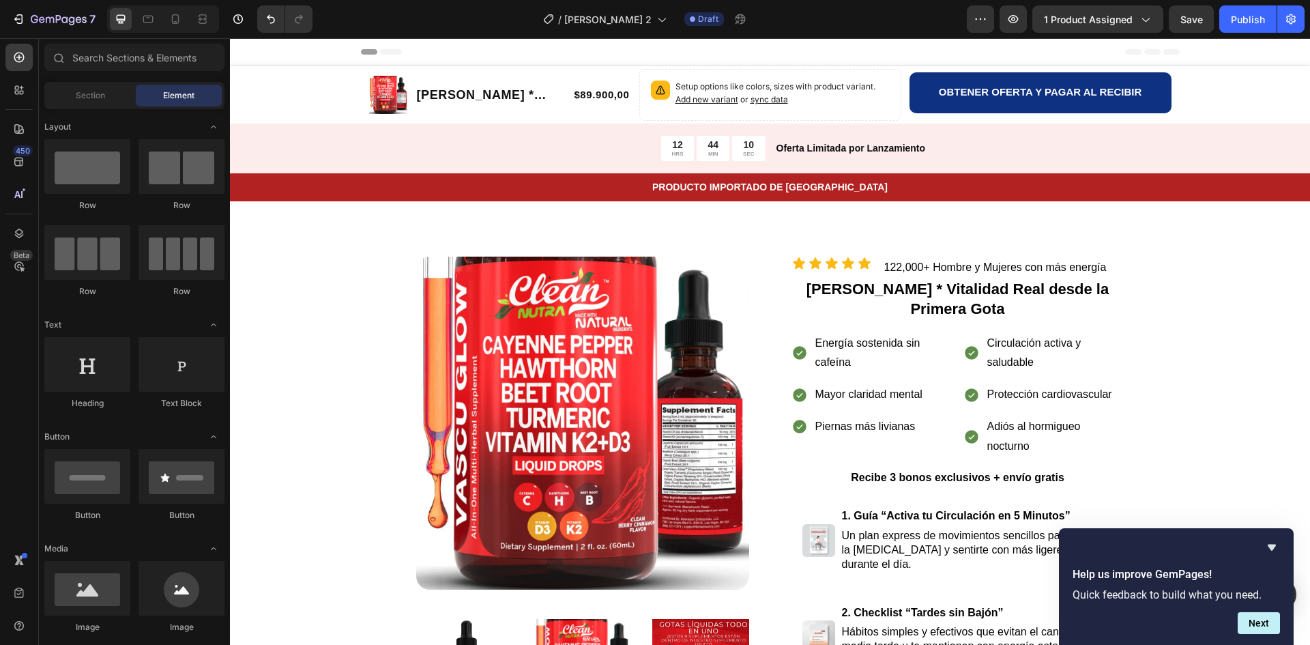
click at [883, 345] on p "Energía sostenida sin cafeína" at bounding box center [883, 354] width 135 height 40
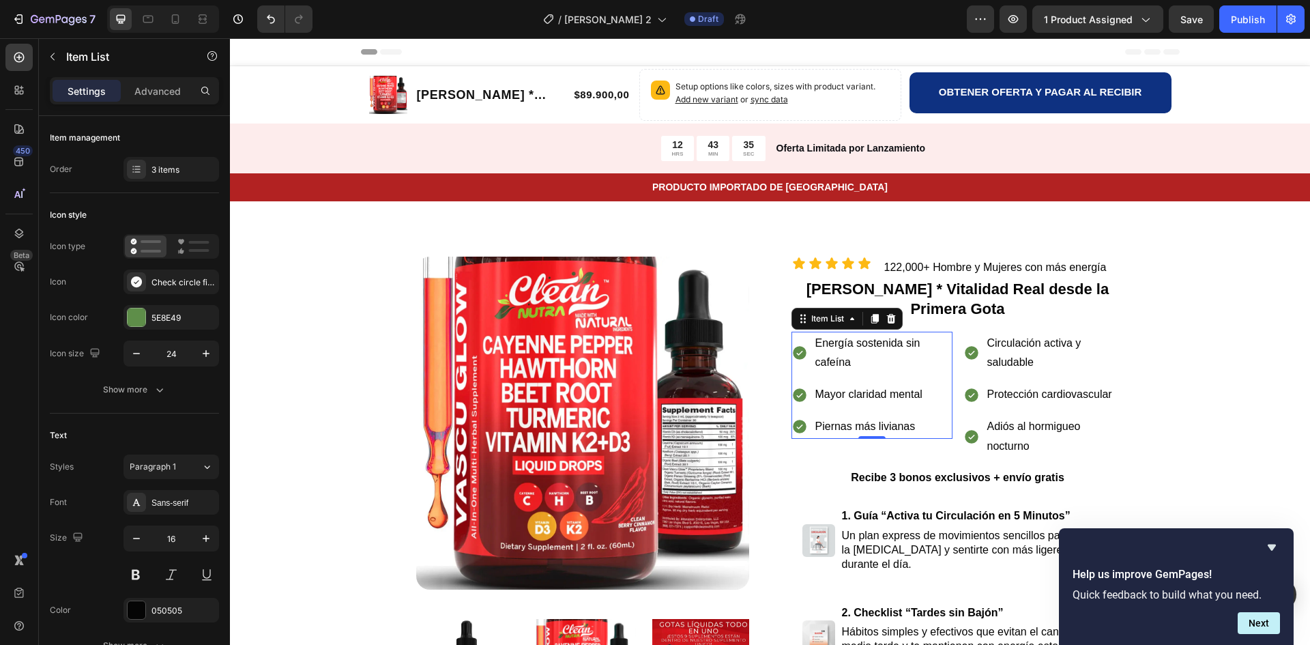
click at [876, 352] on p "Energía sostenida sin cafeína" at bounding box center [883, 354] width 135 height 40
click at [861, 362] on p "Energía sostenida sin cafeína" at bounding box center [883, 354] width 135 height 40
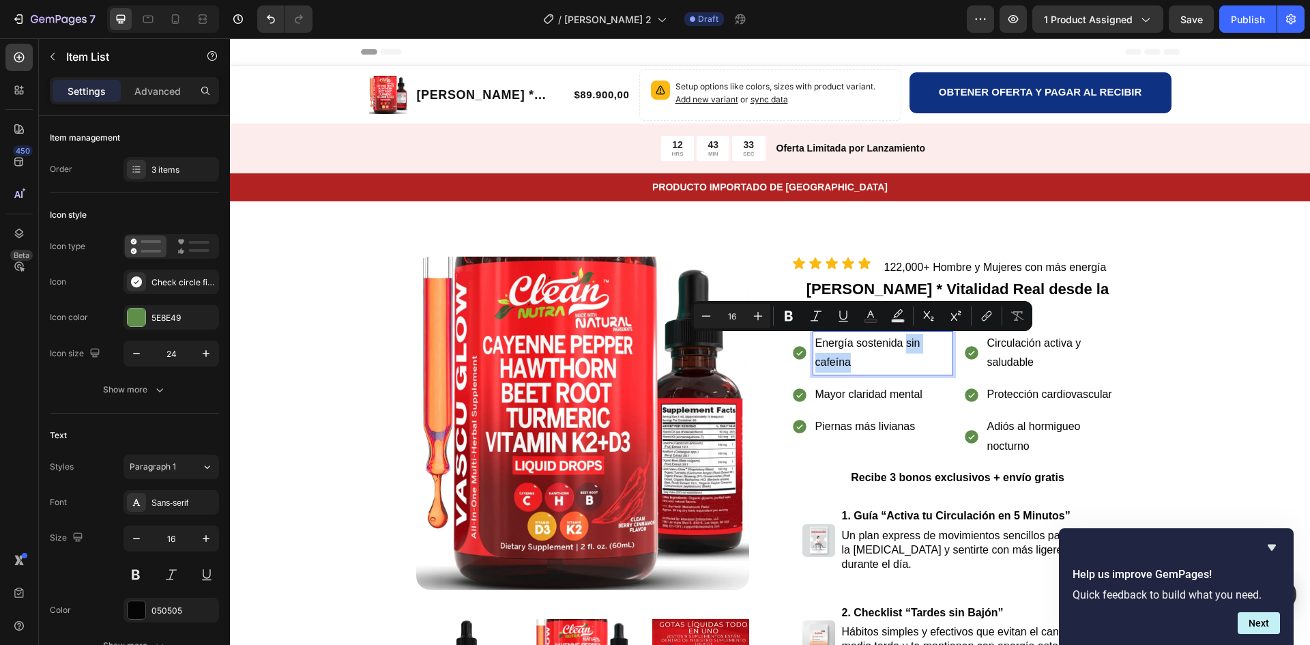
drag, startPoint x: 851, startPoint y: 364, endPoint x: 900, endPoint y: 345, distance: 53.0
click at [900, 345] on p "Energía sostenida sin cafeína" at bounding box center [883, 354] width 135 height 40
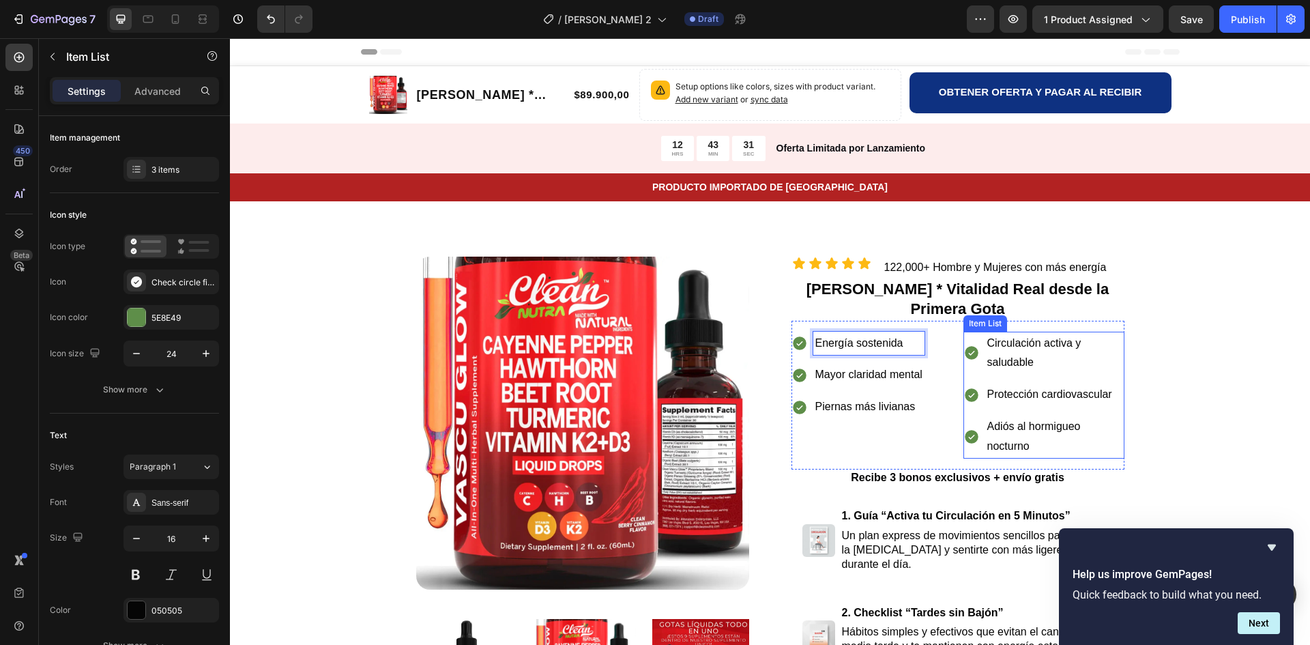
click at [1047, 365] on p "Circulación activa y saludable" at bounding box center [1055, 354] width 135 height 40
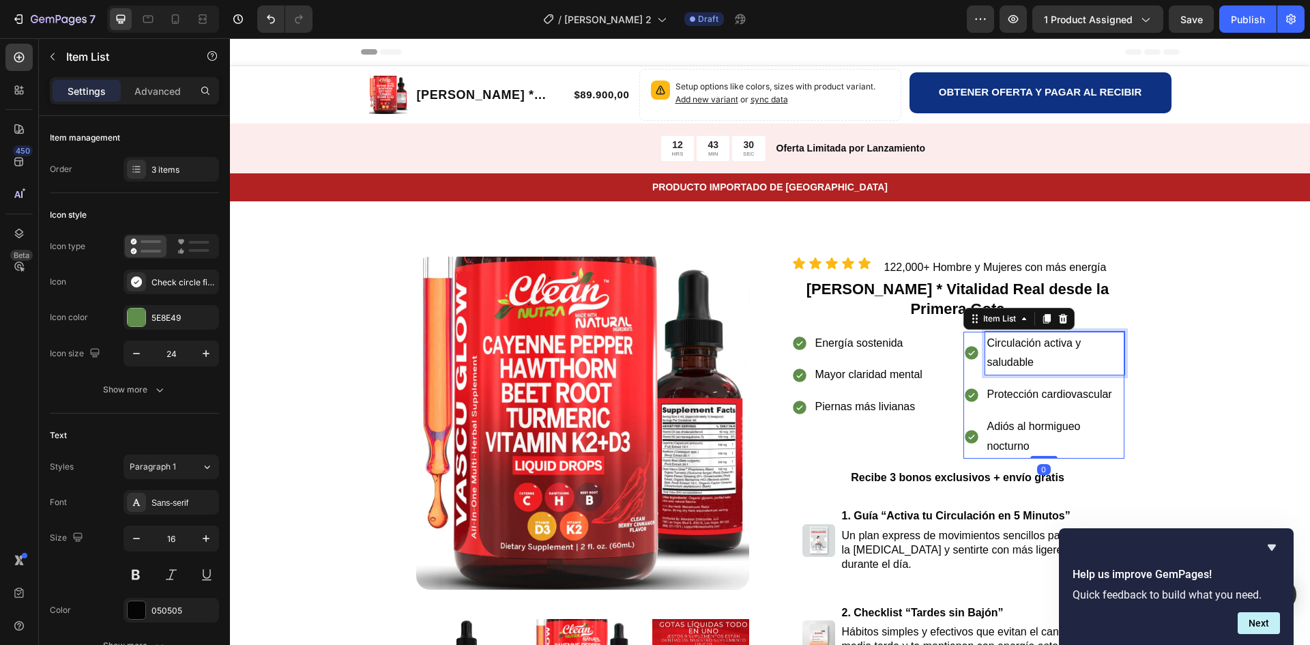
click at [1059, 368] on p "Circulación activa y saludable" at bounding box center [1055, 354] width 135 height 40
click at [1028, 439] on p "Adiós al hormigueo nocturno" at bounding box center [1055, 437] width 135 height 40
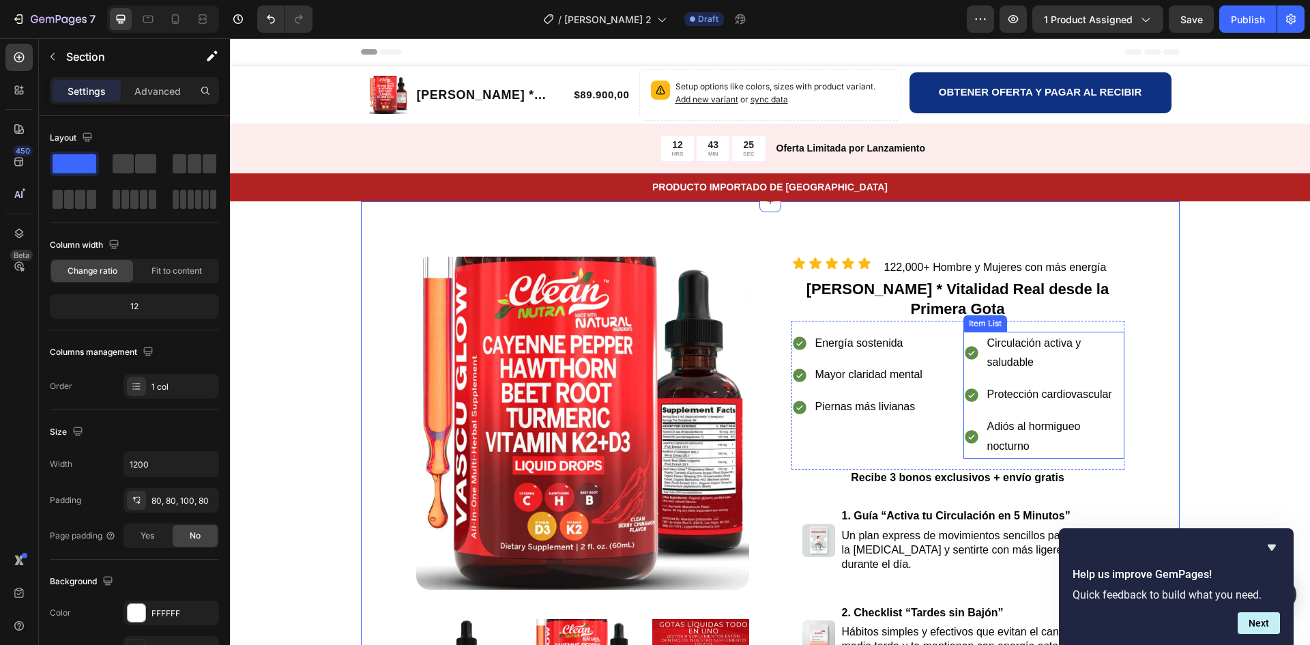
click at [1003, 442] on p "Adiós al hormigueo nocturno" at bounding box center [1055, 437] width 135 height 40
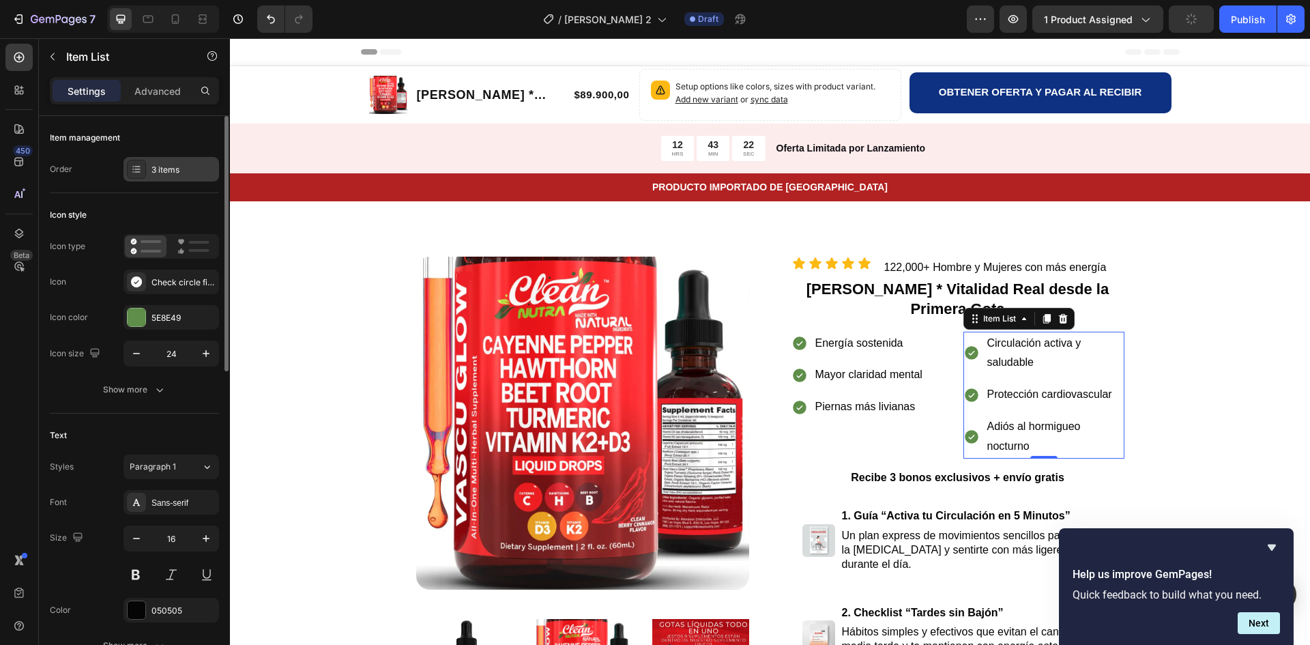
click at [175, 172] on div "3 items" at bounding box center [184, 170] width 64 height 12
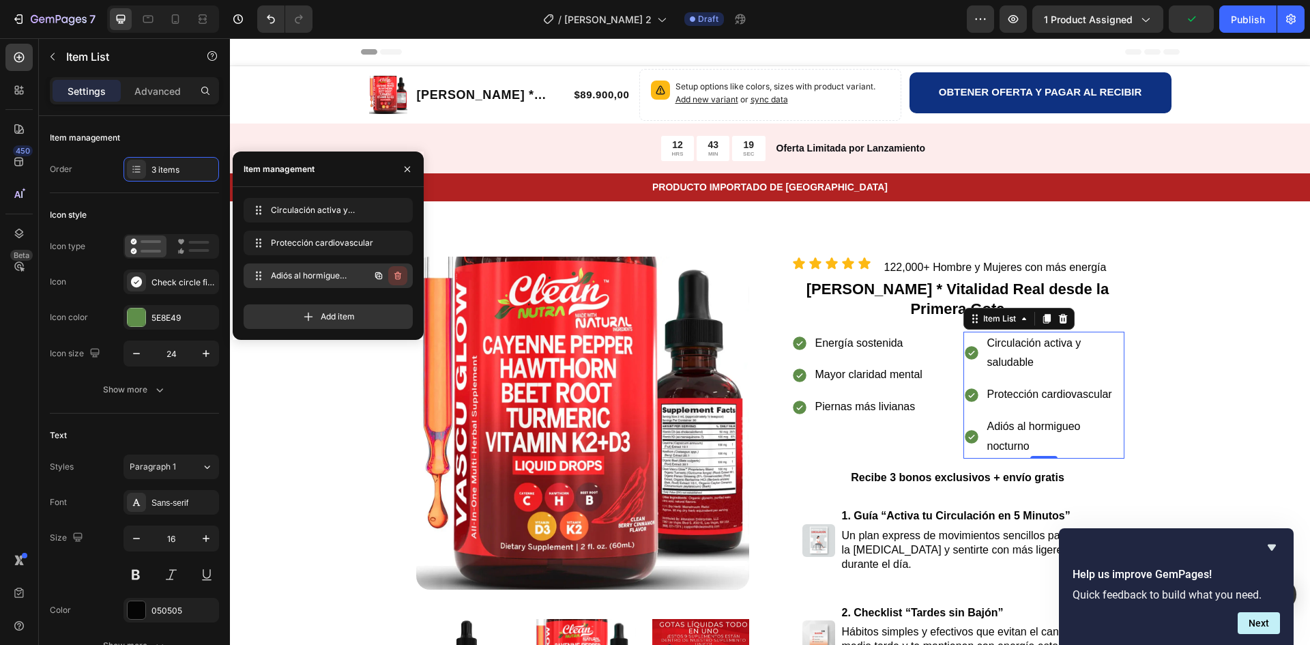
click at [397, 274] on icon "button" at bounding box center [397, 275] width 11 height 11
click at [390, 275] on div "Delete" at bounding box center [388, 276] width 25 height 12
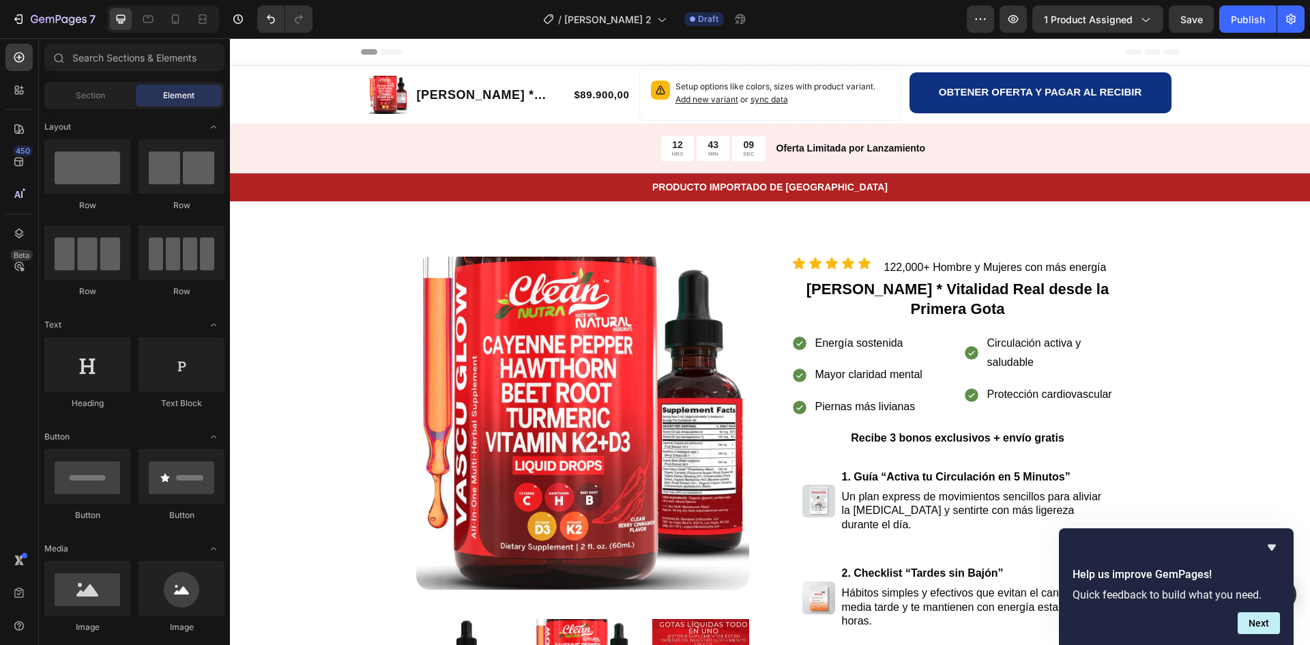
click at [908, 409] on p "Piernas más livianas" at bounding box center [869, 407] width 107 height 20
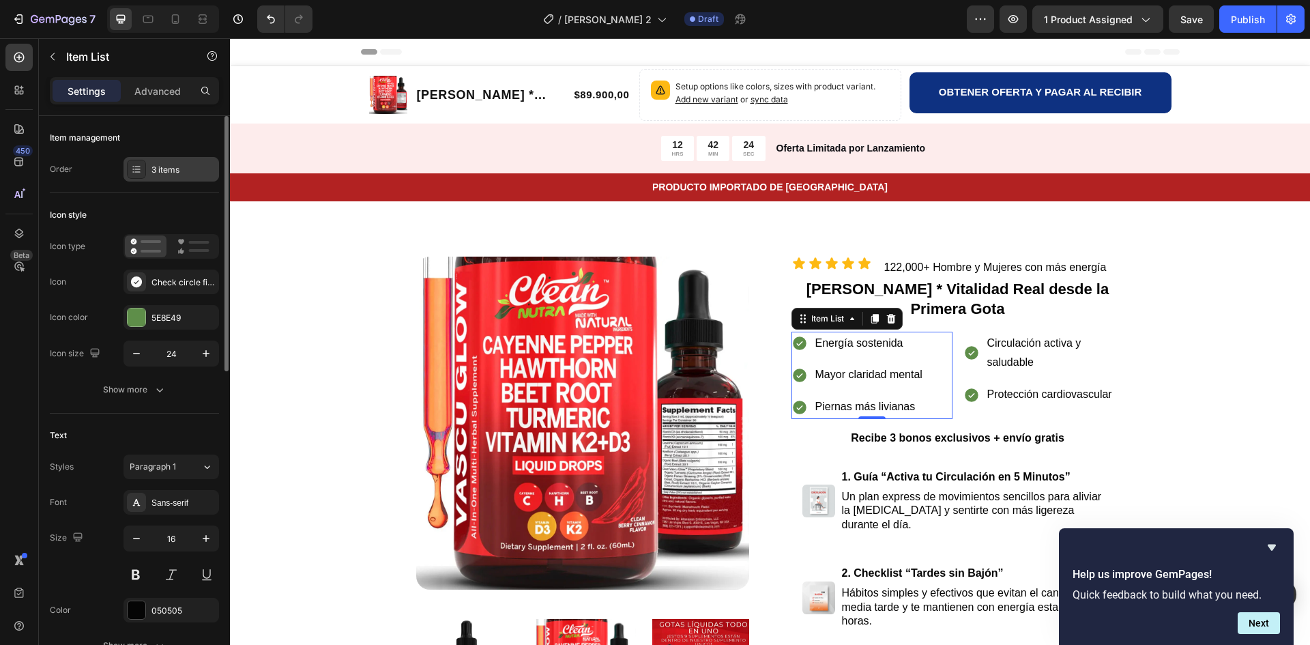
click at [153, 162] on div "3 items" at bounding box center [172, 169] width 96 height 25
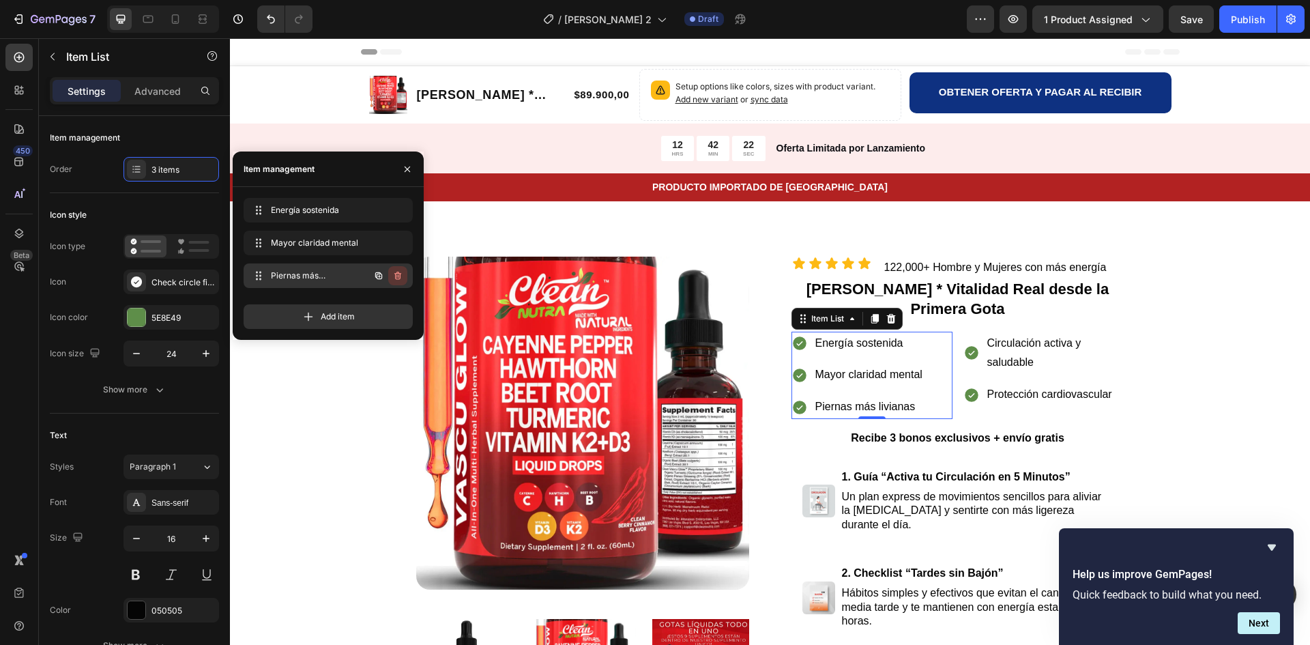
click at [395, 275] on icon "button" at bounding box center [397, 275] width 11 height 11
click at [395, 275] on div "Delete" at bounding box center [388, 276] width 25 height 12
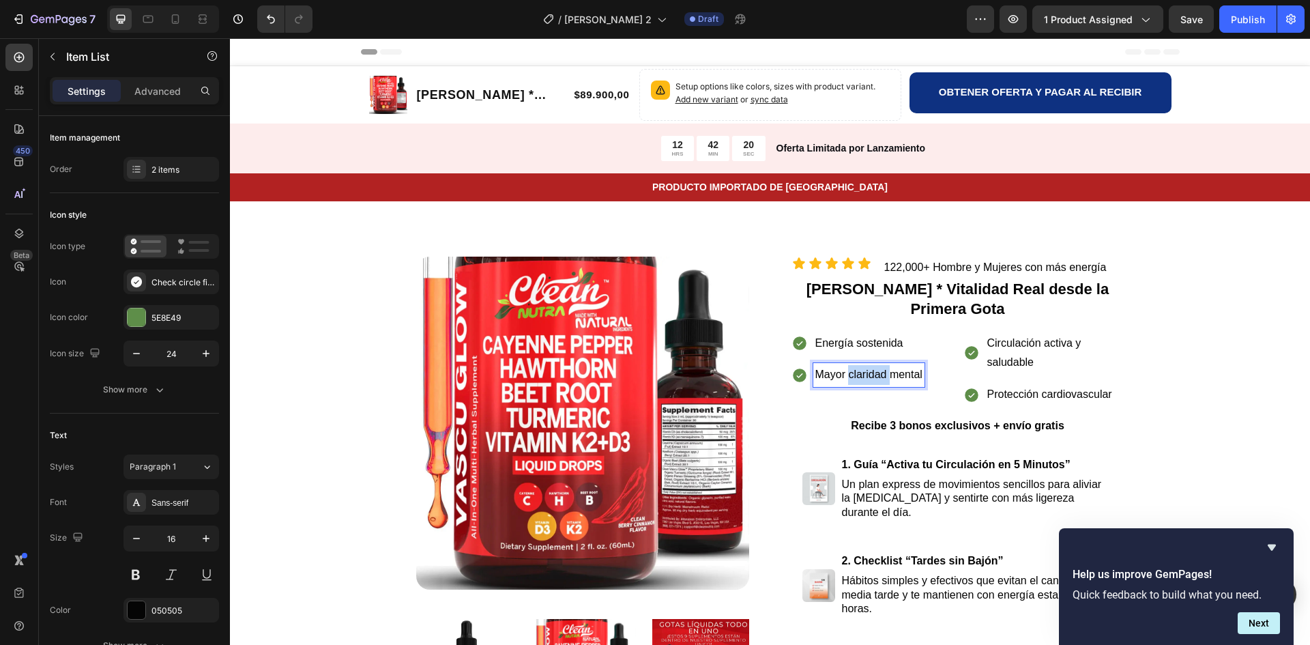
click at [873, 377] on p "Mayor claridad mental" at bounding box center [869, 375] width 107 height 20
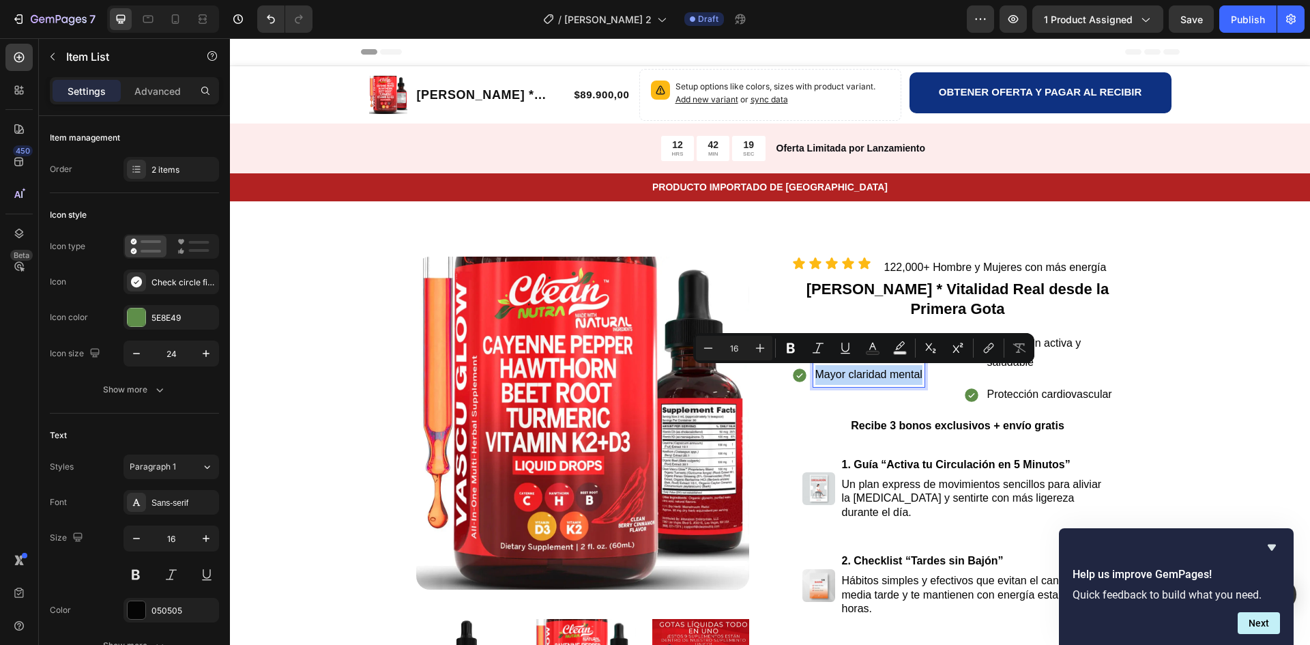
click at [873, 377] on p "Mayor claridad mental" at bounding box center [869, 375] width 107 height 20
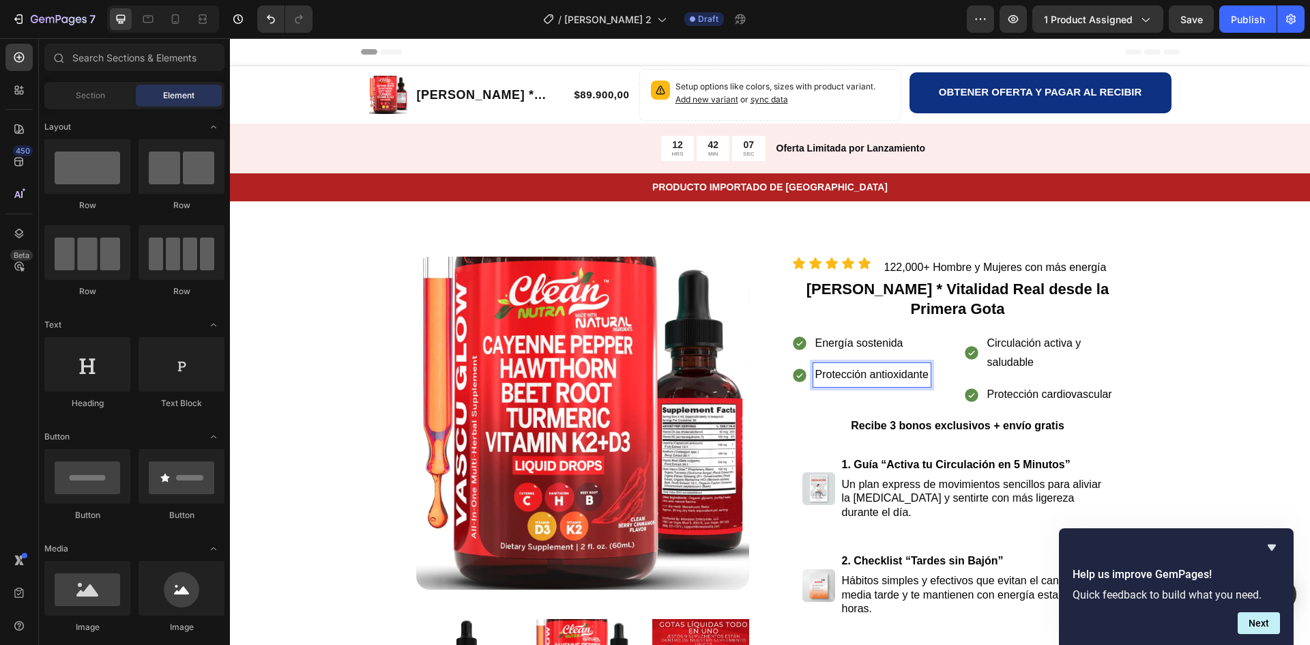
click at [1075, 354] on p "Circulación activa y saludable" at bounding box center [1055, 354] width 135 height 40
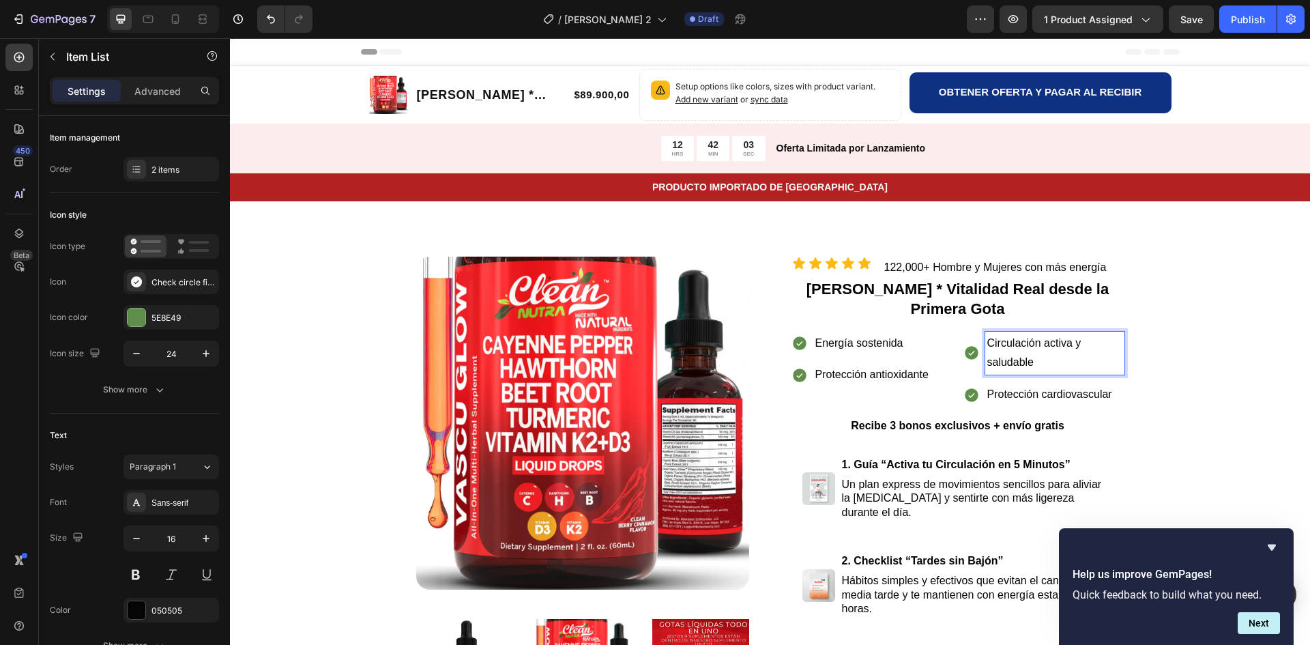
click at [1035, 364] on p "Circulación activa y saludable" at bounding box center [1055, 354] width 135 height 40
drag, startPoint x: 1042, startPoint y: 362, endPoint x: 1069, endPoint y: 343, distance: 34.3
click at [1069, 343] on p "Circulación activa y saludable" at bounding box center [1055, 354] width 135 height 40
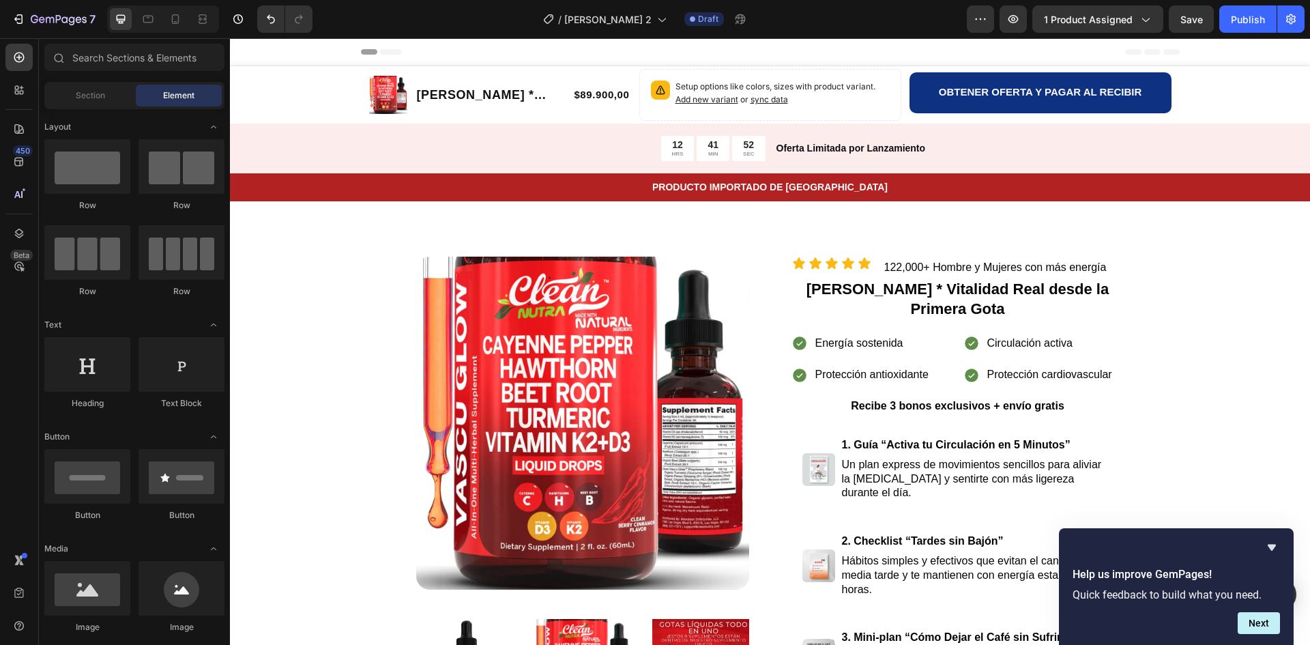
click at [1275, 549] on icon "Hide survey" at bounding box center [1272, 547] width 16 height 16
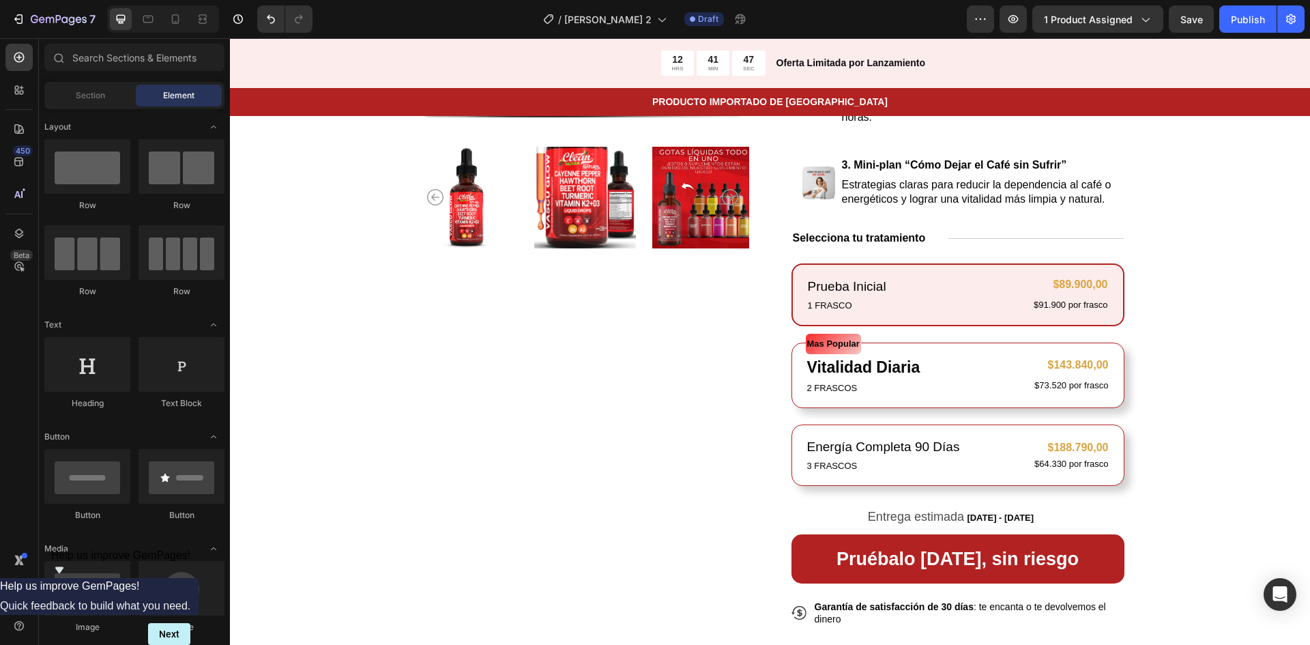
scroll to position [478, 0]
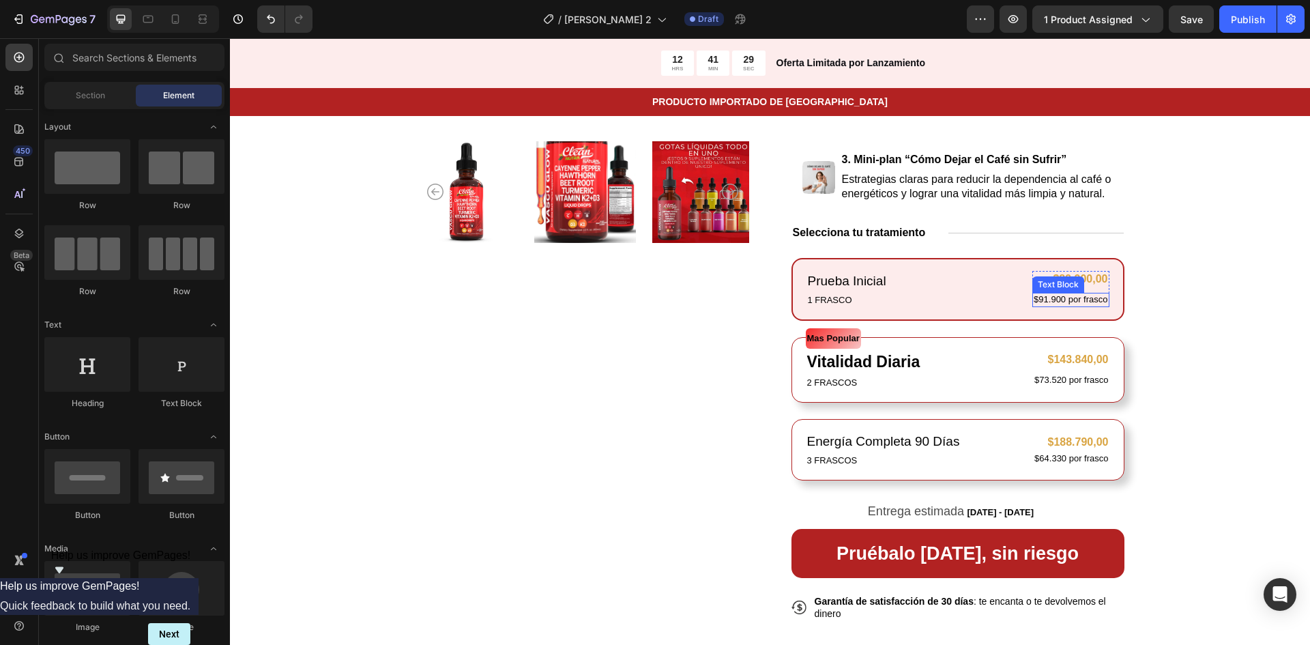
click at [1065, 298] on p "$91.900 por frasco" at bounding box center [1071, 300] width 74 height 12
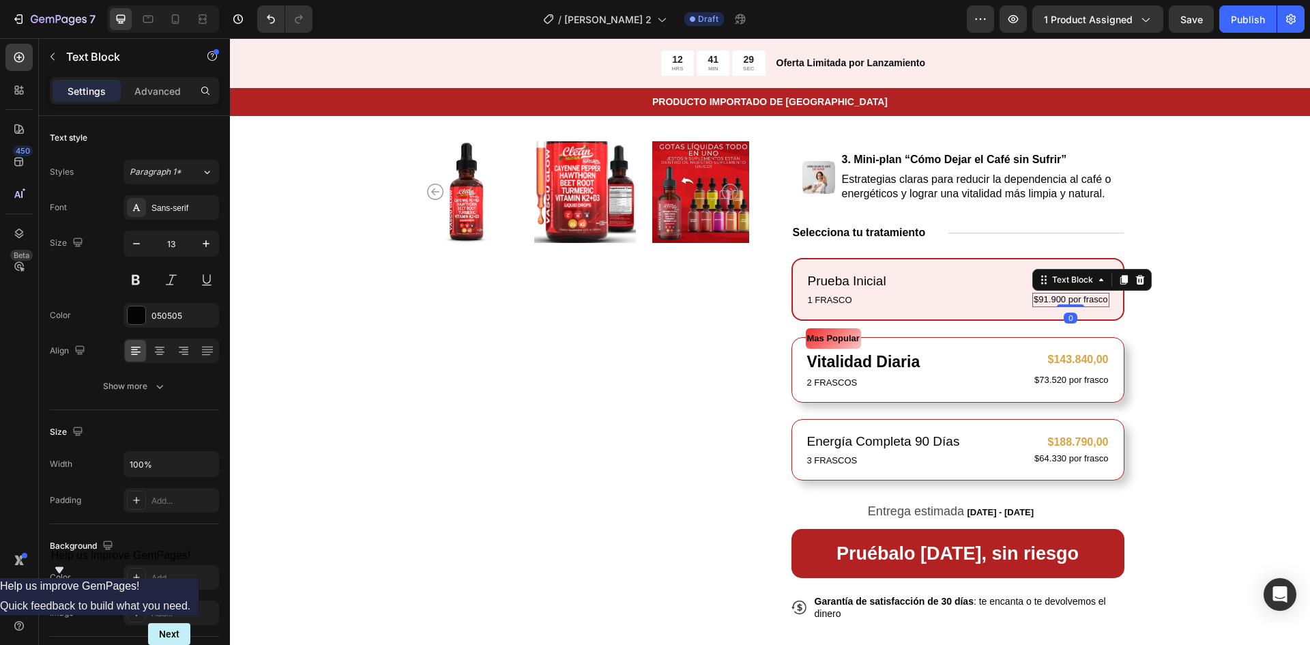
click at [1065, 298] on p "$91.900 por frasco" at bounding box center [1071, 300] width 74 height 12
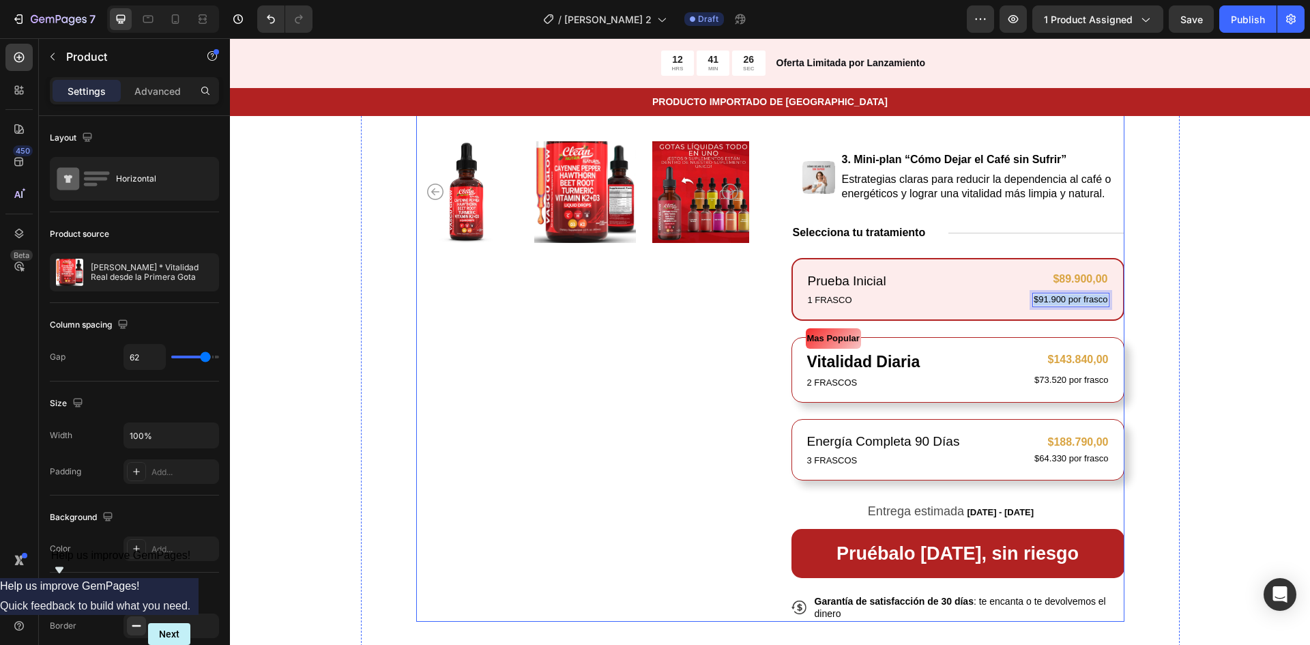
click at [616, 410] on div "Product Images" at bounding box center [582, 200] width 333 height 843
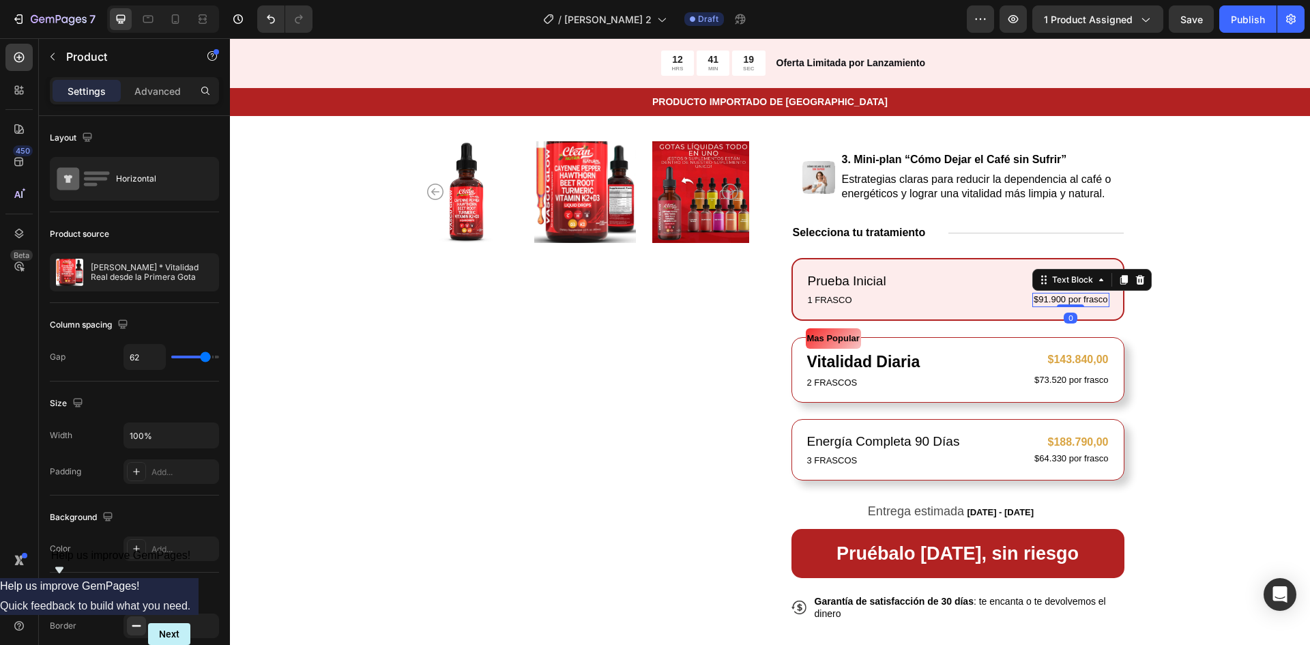
click at [1045, 302] on p "$91.900 por frasco" at bounding box center [1071, 300] width 74 height 12
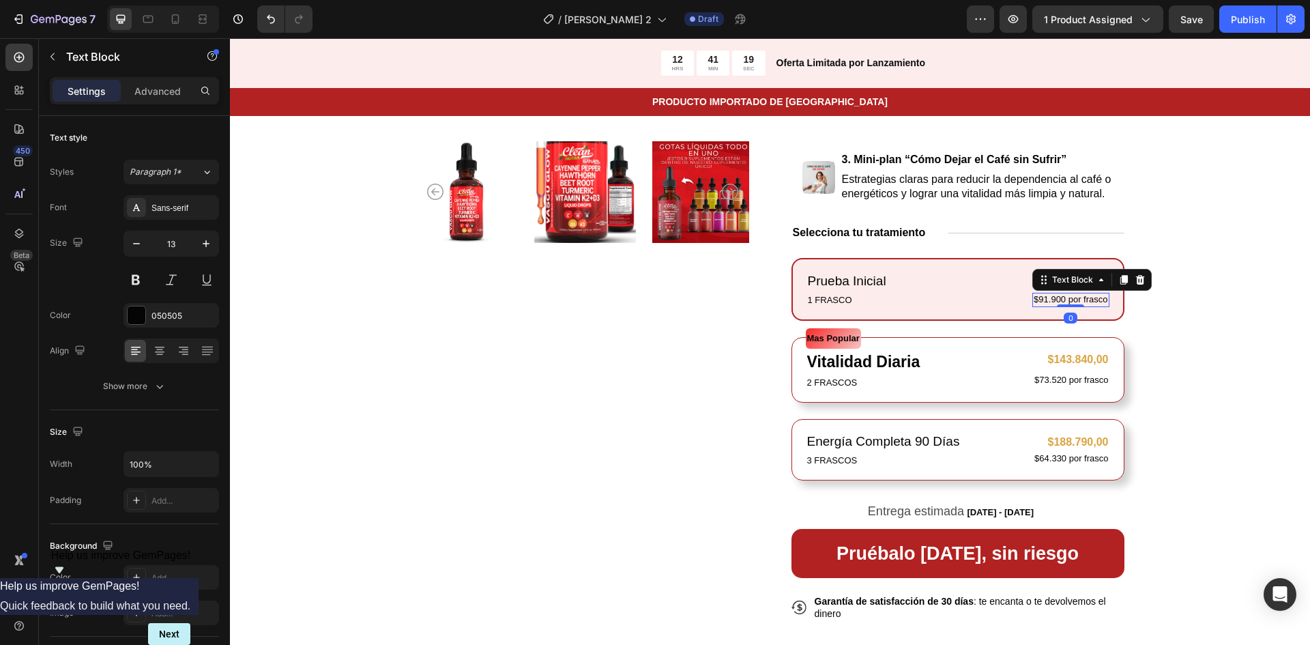
click at [1045, 302] on p "$91.900 por frasco" at bounding box center [1071, 300] width 74 height 12
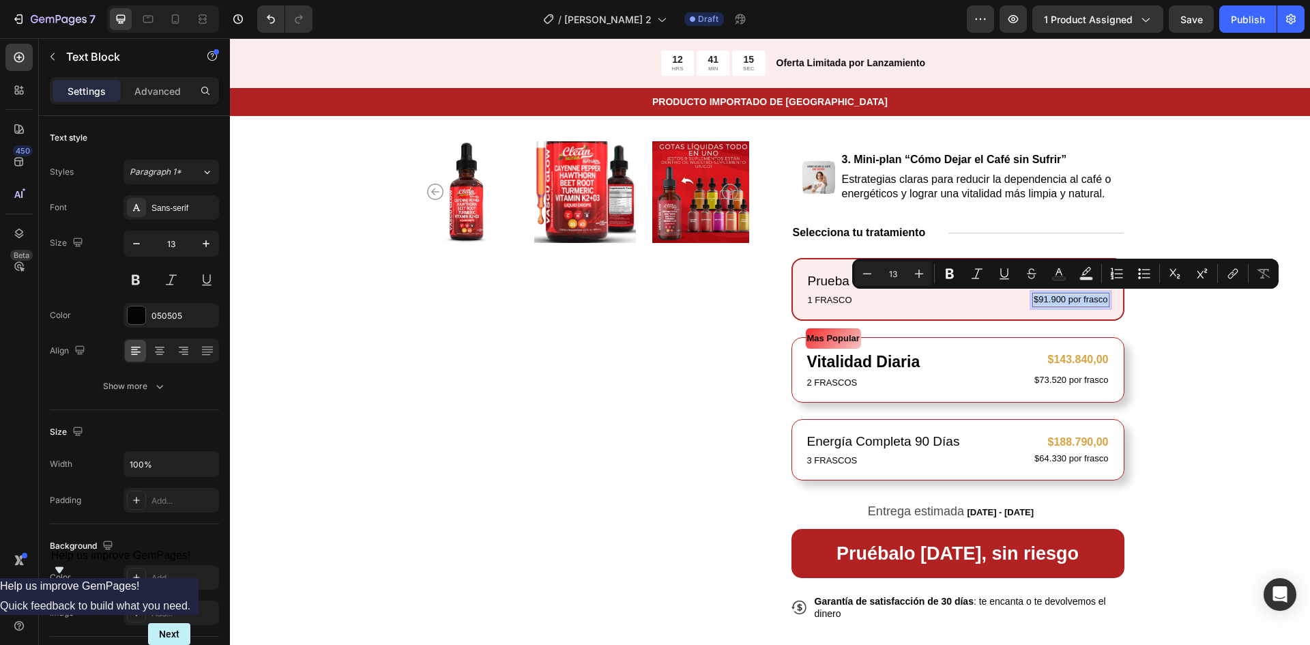
click at [1074, 298] on p "$91.900 por frasco" at bounding box center [1071, 300] width 74 height 12
drag, startPoint x: 1036, startPoint y: 300, endPoint x: 1102, endPoint y: 302, distance: 65.6
click at [1102, 302] on p "$91.900 por frasco" at bounding box center [1071, 300] width 74 height 12
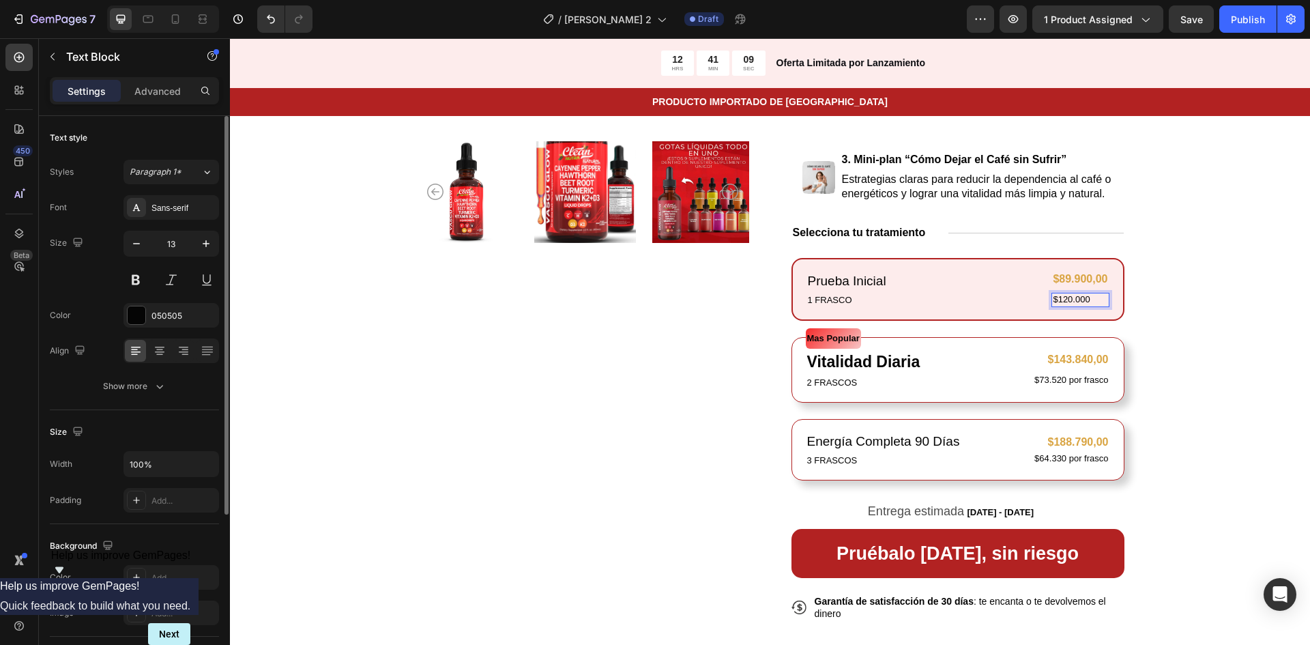
scroll to position [241, 0]
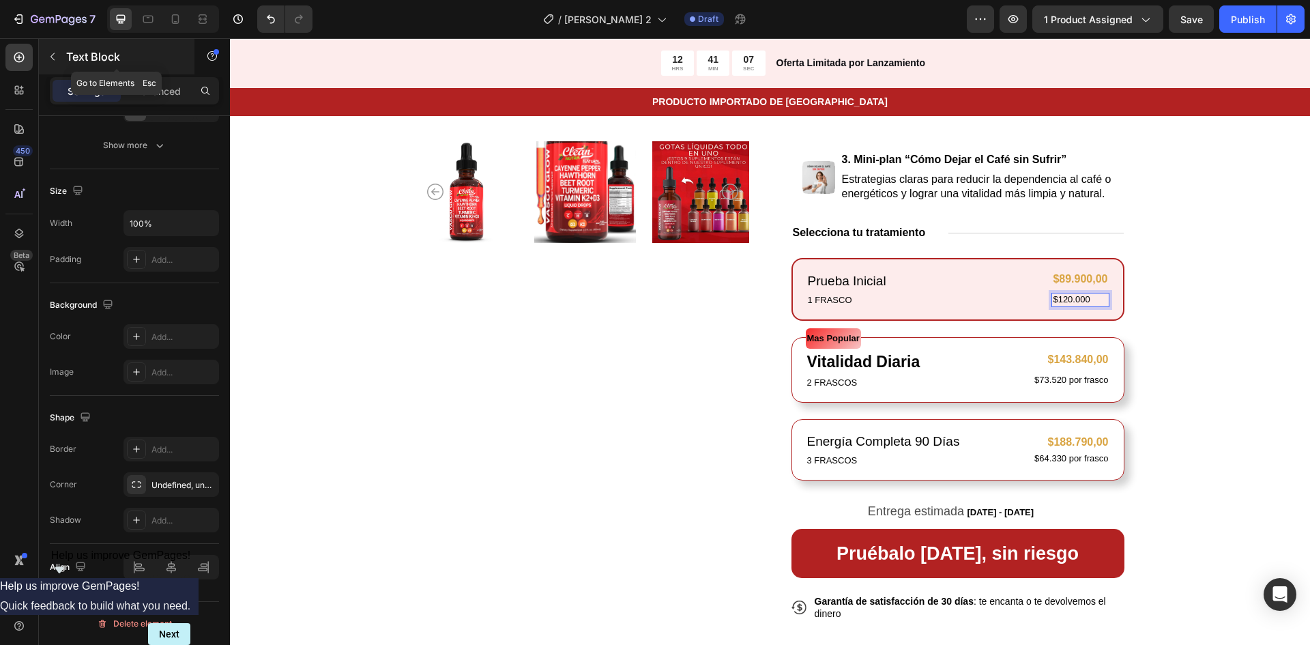
click at [55, 53] on icon "button" at bounding box center [53, 57] width 4 height 8
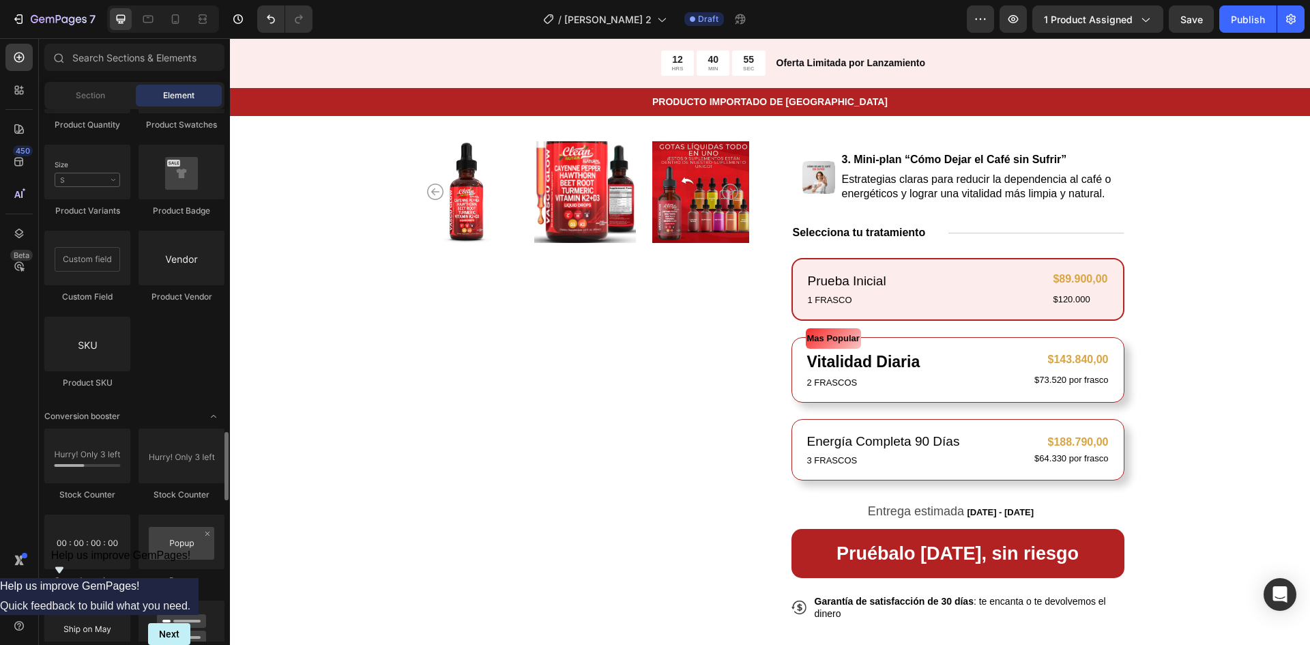
scroll to position [2237, 0]
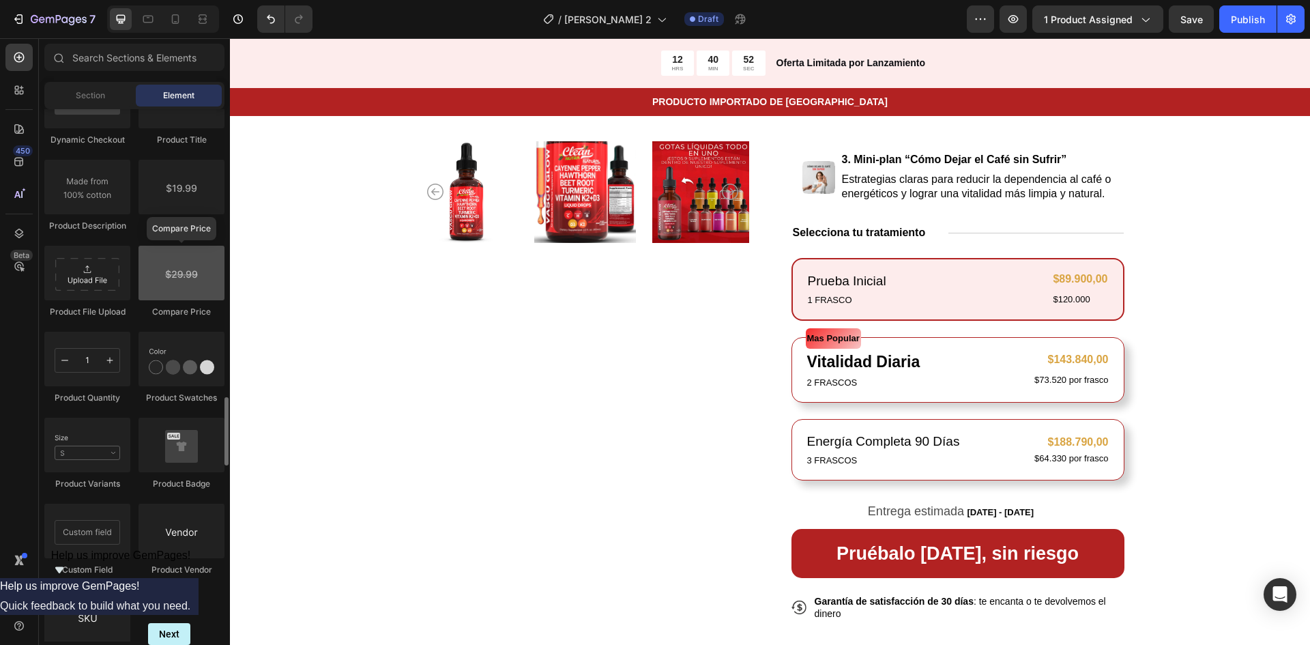
click at [171, 282] on div at bounding box center [182, 273] width 86 height 55
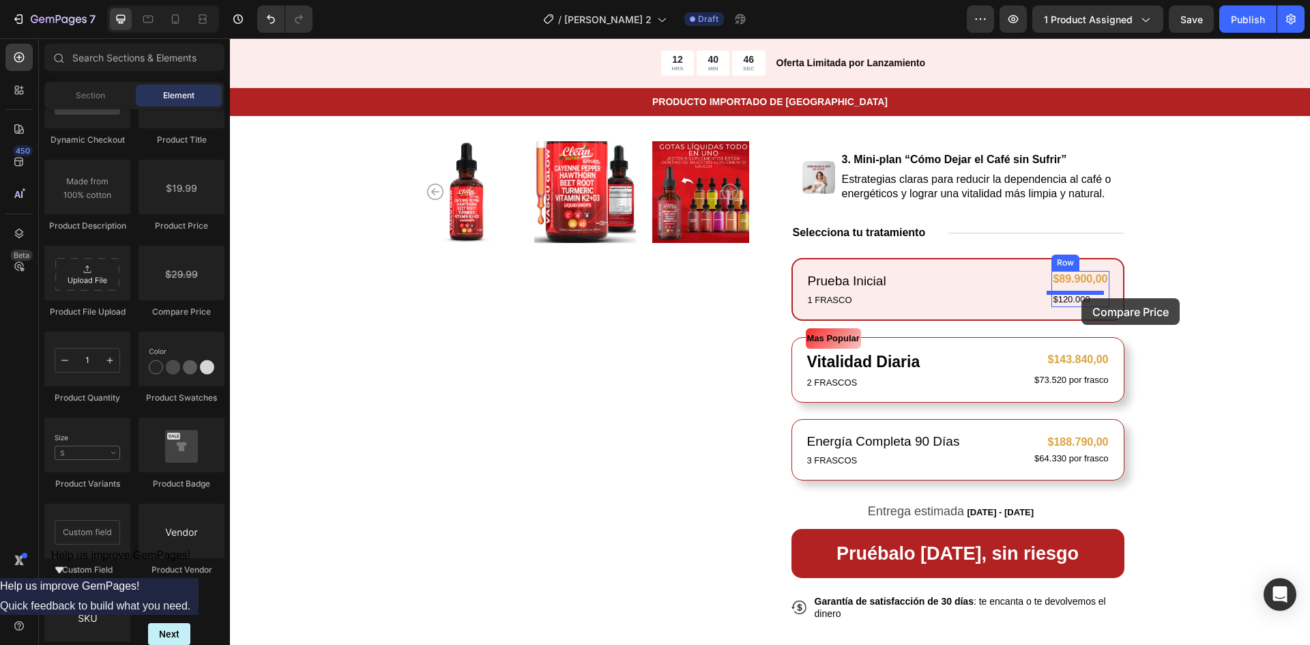
drag, startPoint x: 412, startPoint y: 315, endPoint x: 1082, endPoint y: 298, distance: 669.8
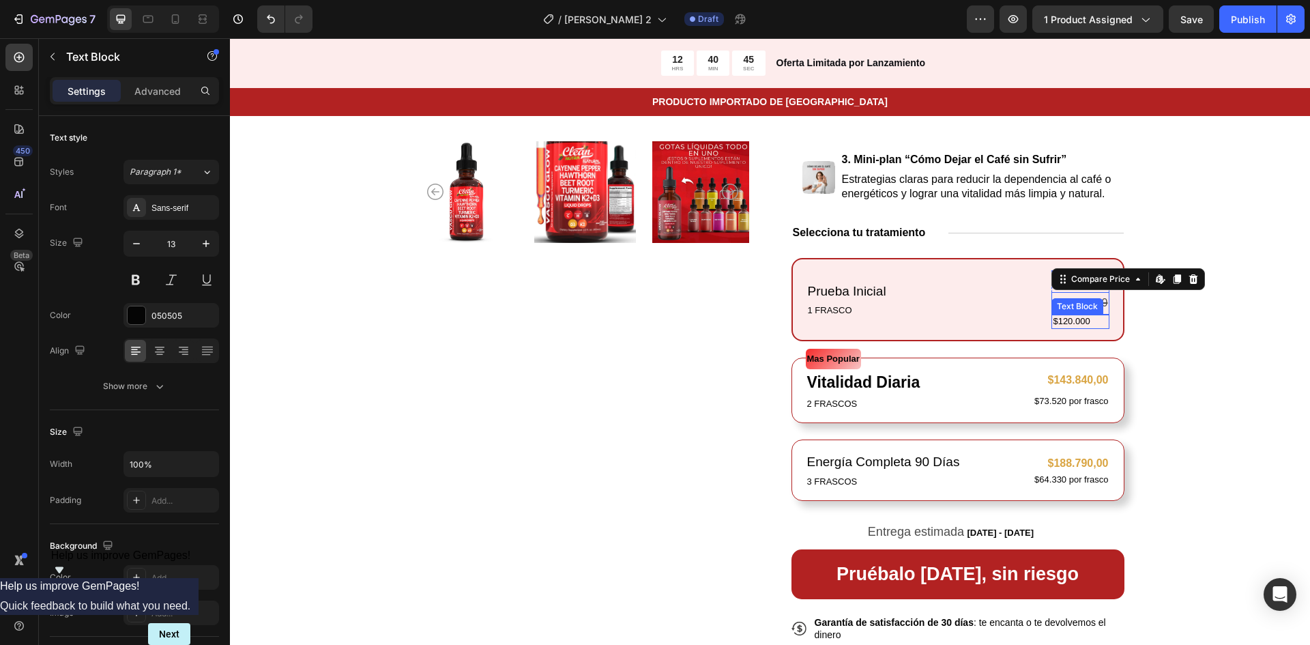
click at [1087, 324] on p "$120.000" at bounding box center [1080, 322] width 55 height 12
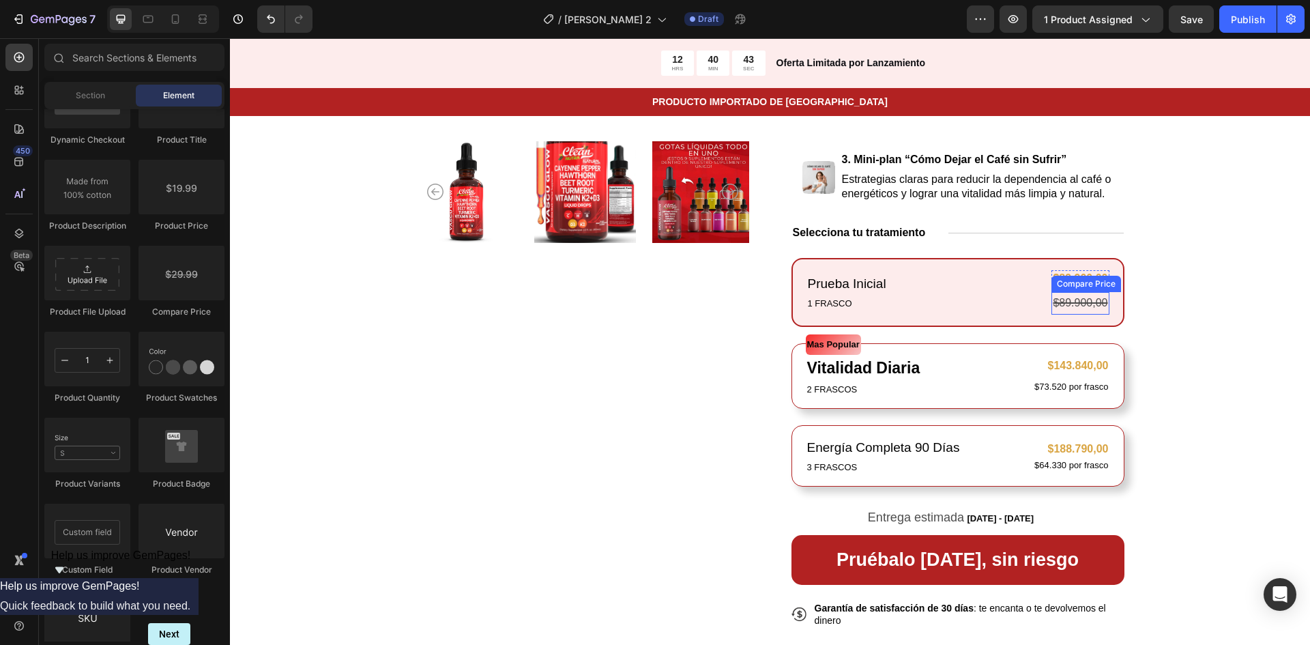
click at [1081, 299] on div "$89.900,00" at bounding box center [1080, 303] width 57 height 23
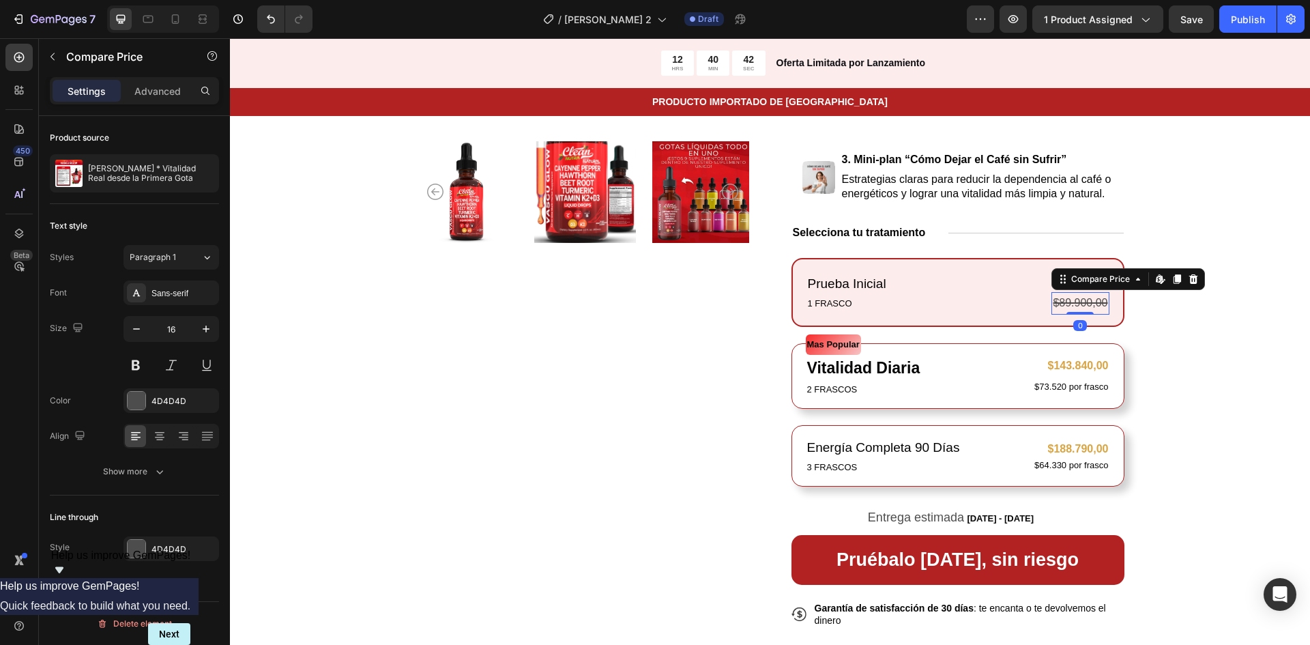
click at [1066, 300] on div "$89.900,00" at bounding box center [1080, 303] width 57 height 23
click at [1066, 306] on div "$89.900,00" at bounding box center [1080, 303] width 57 height 23
click at [1061, 299] on div "$89.900,00" at bounding box center [1080, 303] width 57 height 23
click at [173, 402] on div "4D4D4D" at bounding box center [172, 401] width 40 height 12
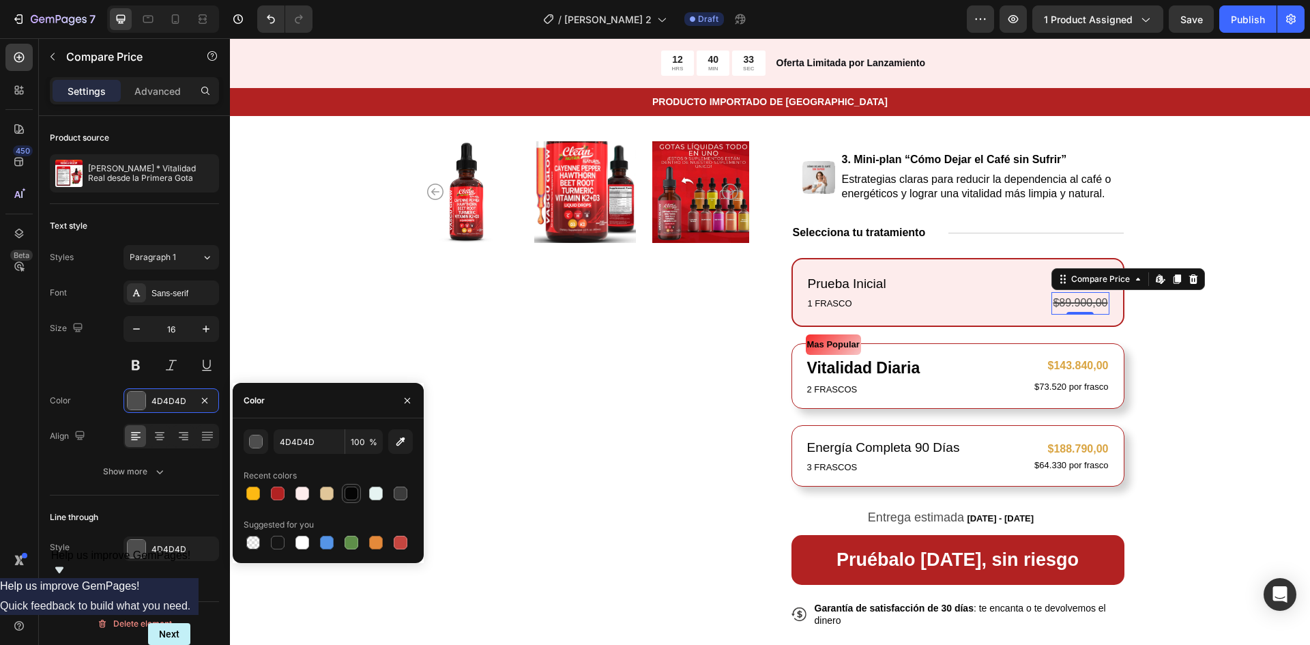
click at [351, 496] on div at bounding box center [352, 494] width 14 height 14
type input "050505"
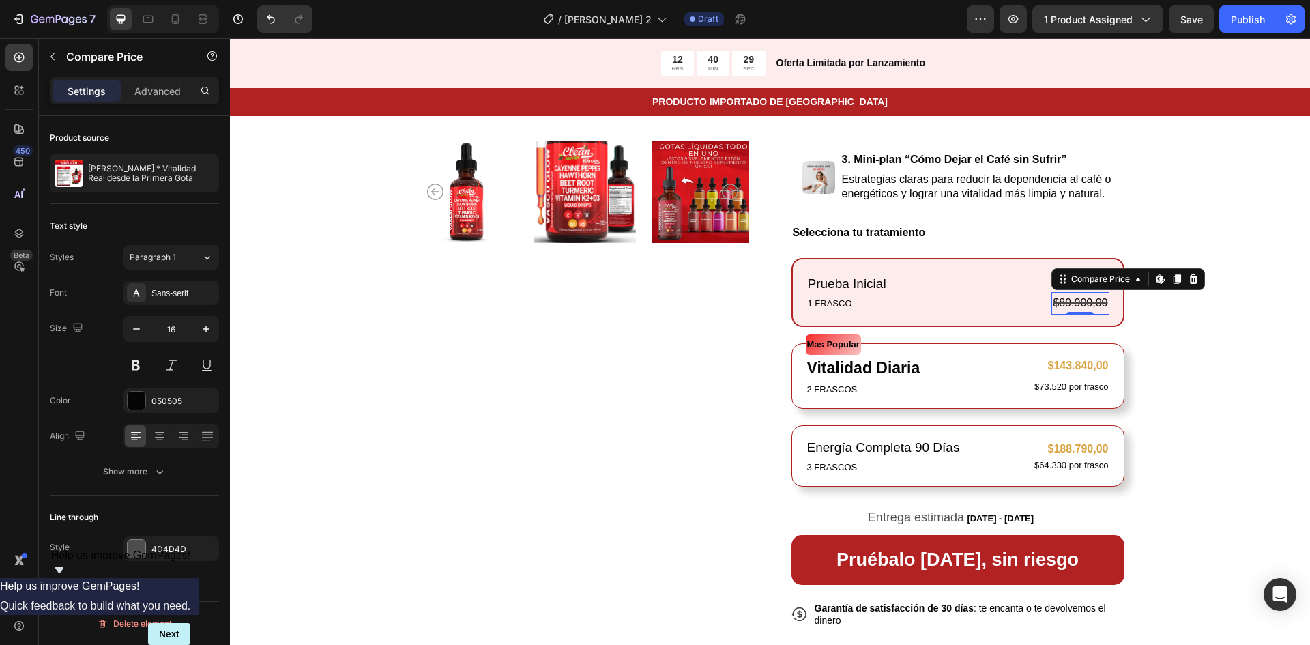
click at [183, 220] on div "Text style" at bounding box center [134, 226] width 169 height 22
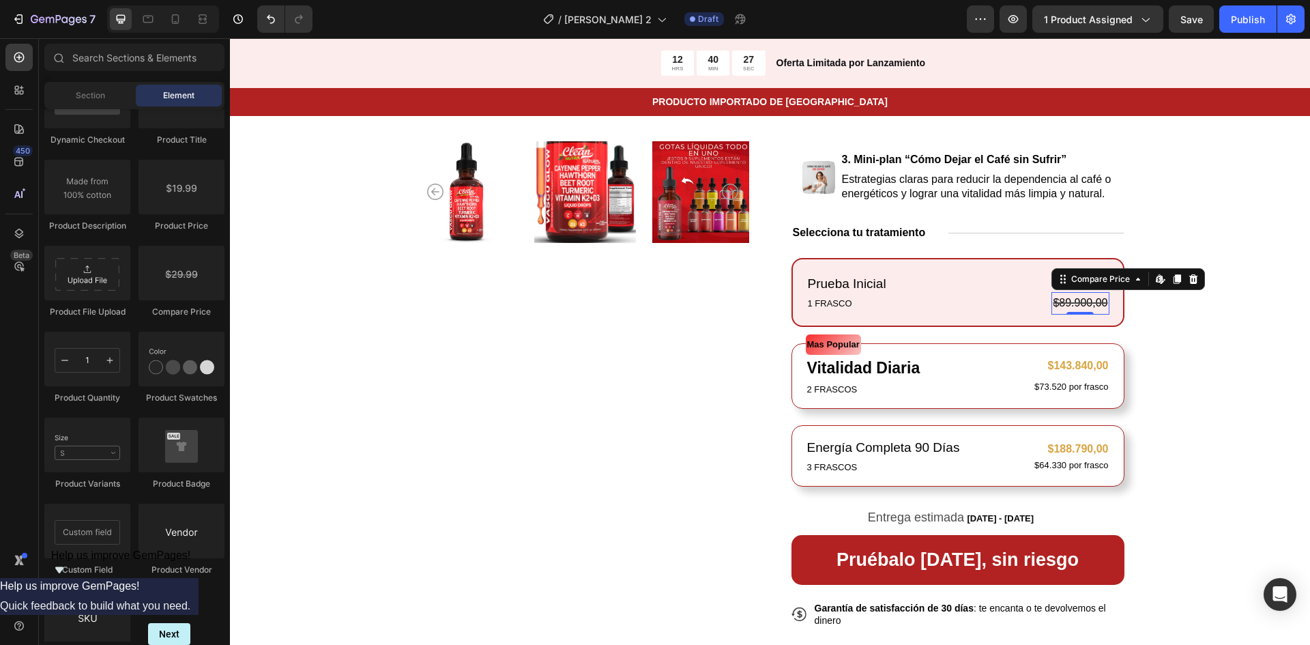
click at [1052, 304] on div "$89.900,00" at bounding box center [1080, 303] width 57 height 23
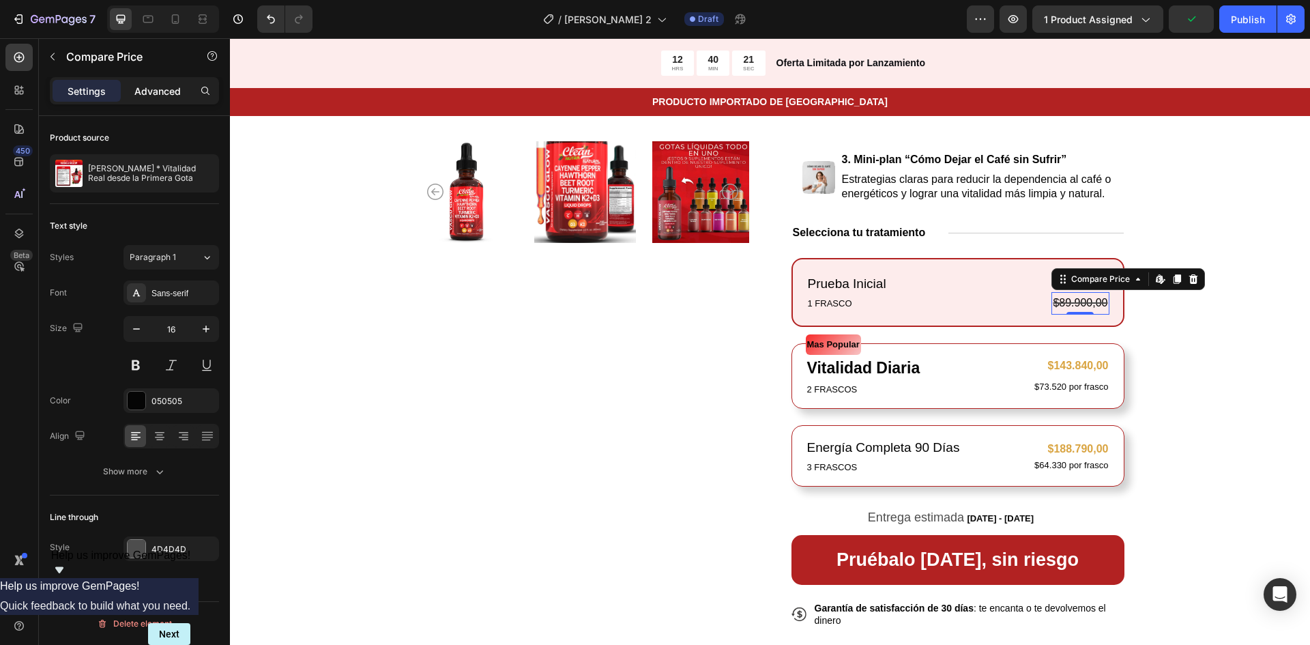
click at [154, 92] on p "Advanced" at bounding box center [157, 91] width 46 height 14
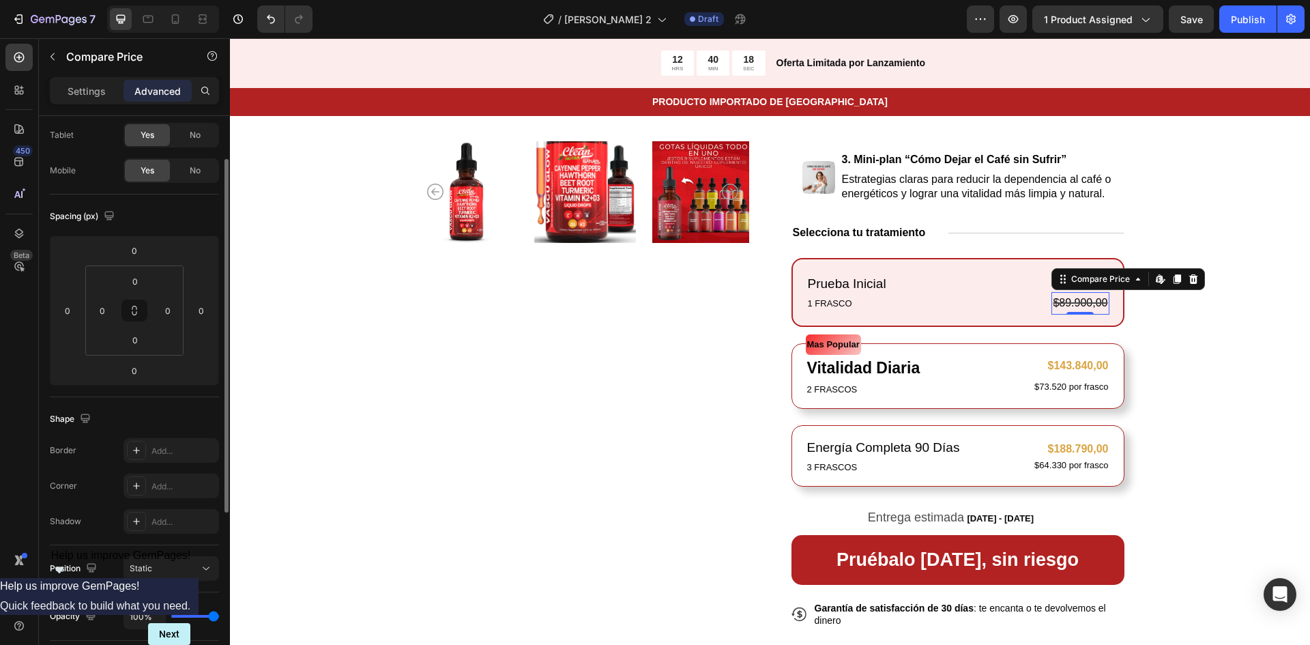
scroll to position [0, 0]
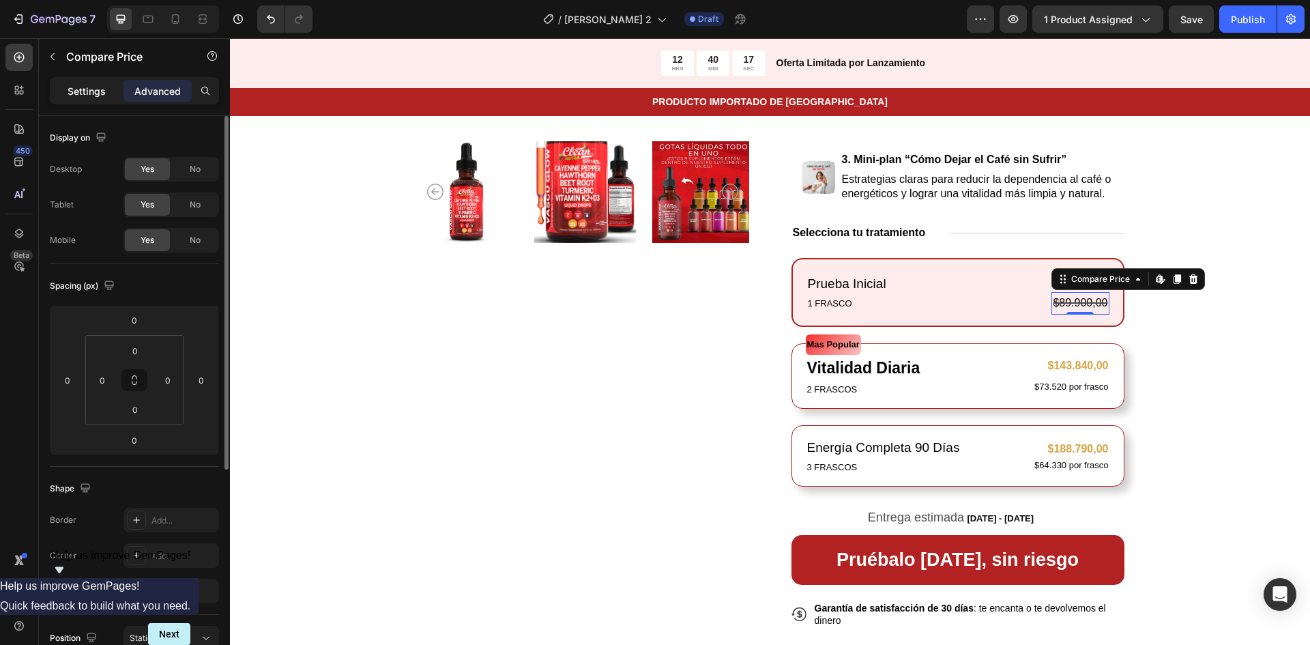
click at [96, 87] on p "Settings" at bounding box center [87, 91] width 38 height 14
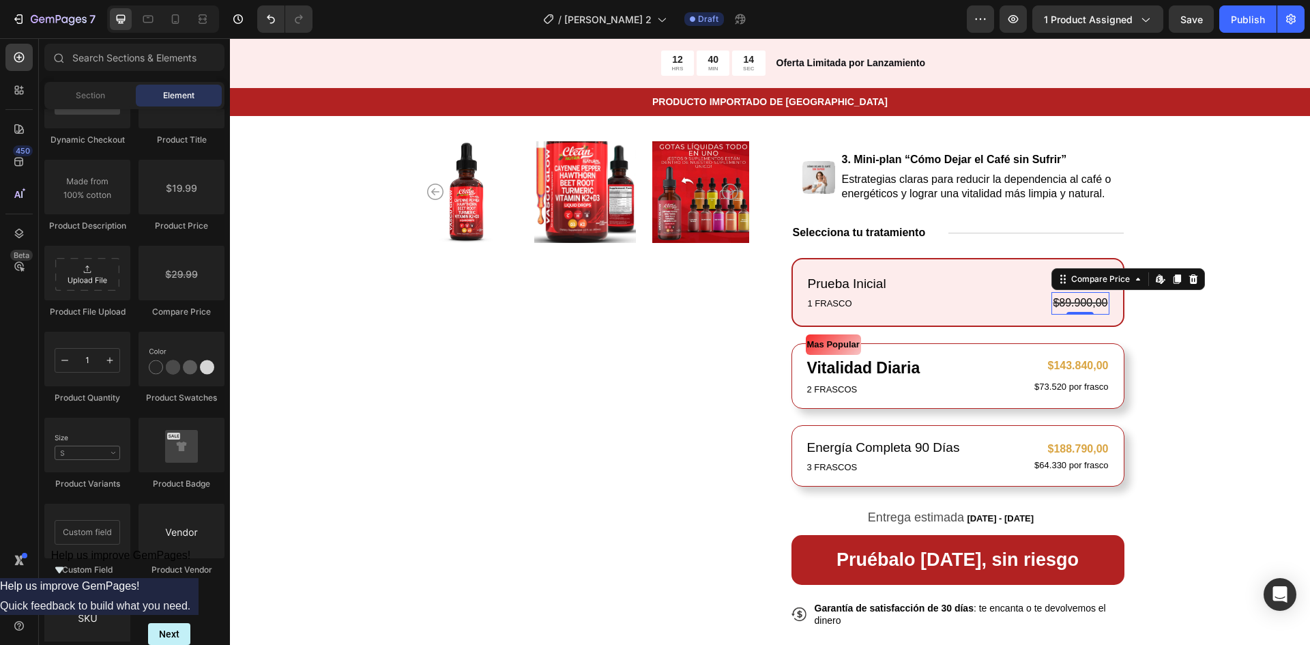
click at [1180, 322] on section "Product Images Icon Icon Icon Icon Icon Icon List 122,000+ Hombre y Mujeres con…" at bounding box center [770, 211] width 841 height 974
click at [1079, 308] on div "$89.900,00" at bounding box center [1080, 303] width 57 height 23
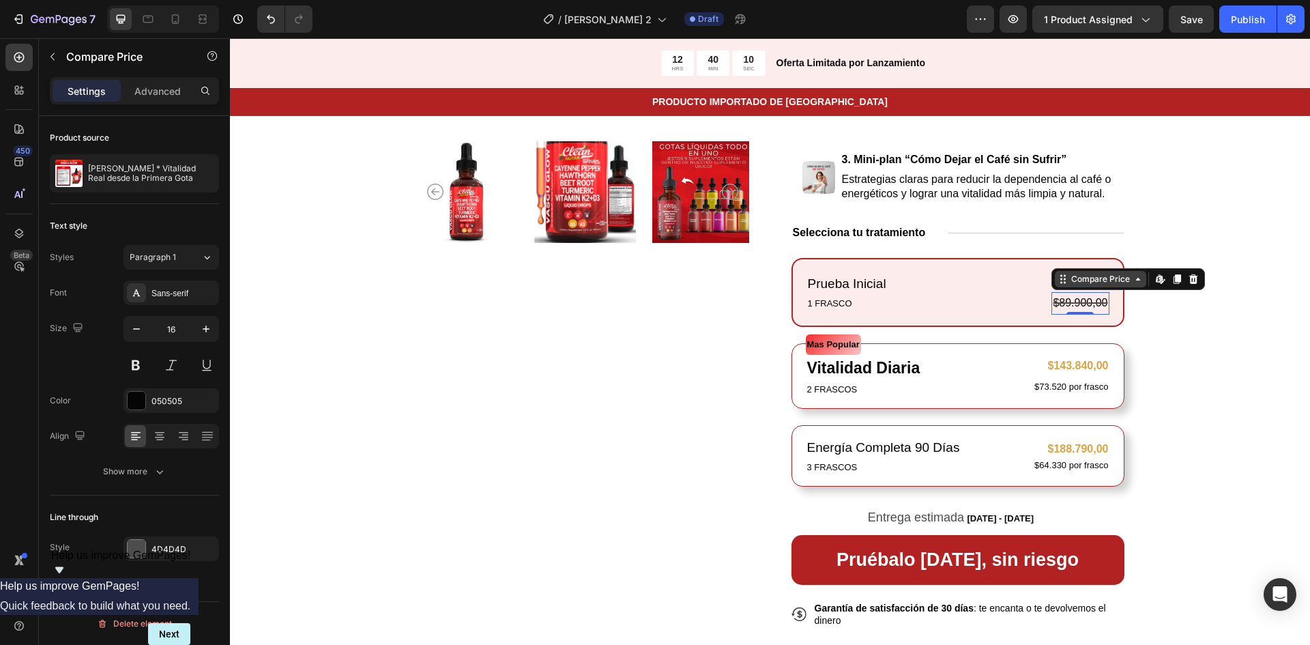
click at [1137, 284] on icon at bounding box center [1138, 279] width 11 height 11
click at [1175, 361] on section "Product Images Icon Icon Icon Icon Icon Icon List 122,000+ Hombre y Mujeres con…" at bounding box center [770, 211] width 841 height 974
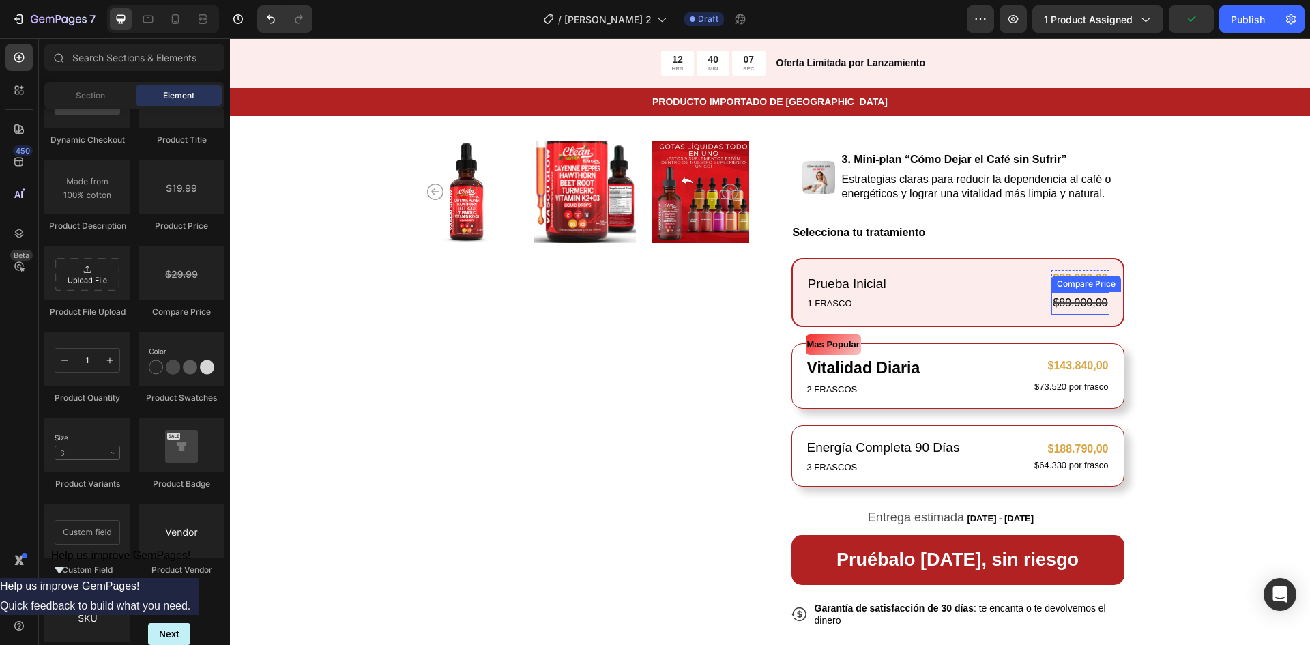
click at [1081, 303] on div "$89.900,00" at bounding box center [1080, 303] width 57 height 23
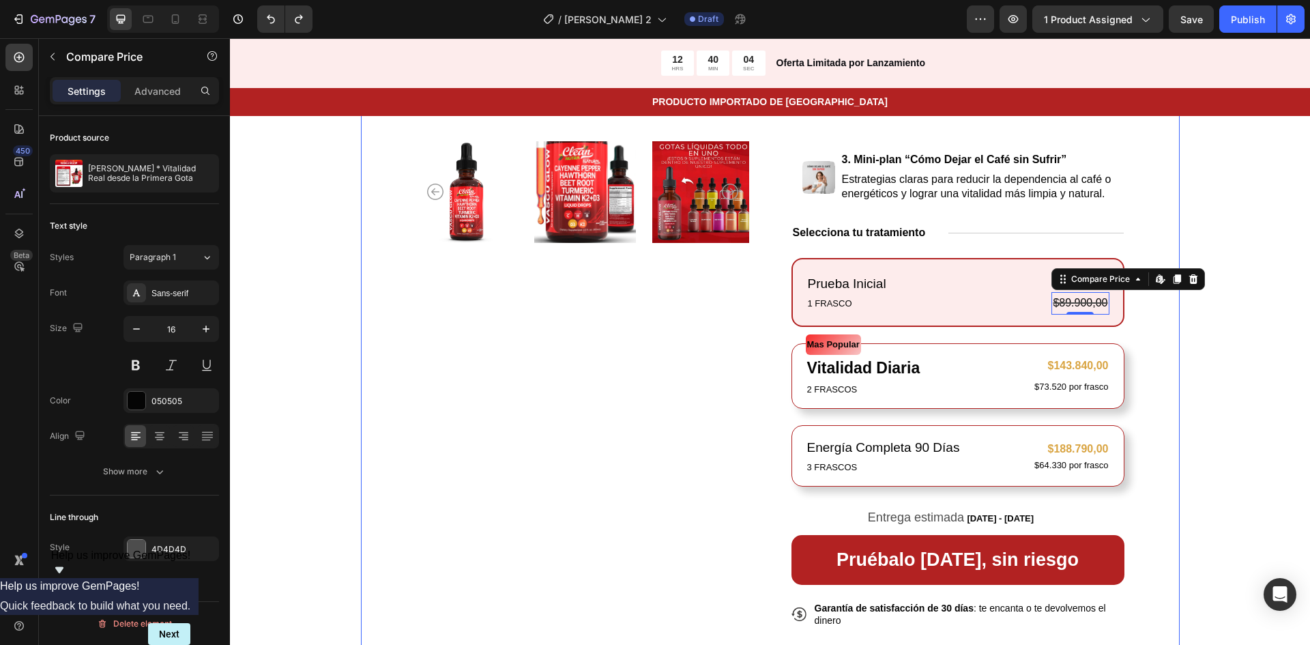
click at [1117, 300] on div "Prueba Inicial Text Block 1 FRASCO Text Block $89.900,00 Product Price Product …" at bounding box center [958, 293] width 333 height 70
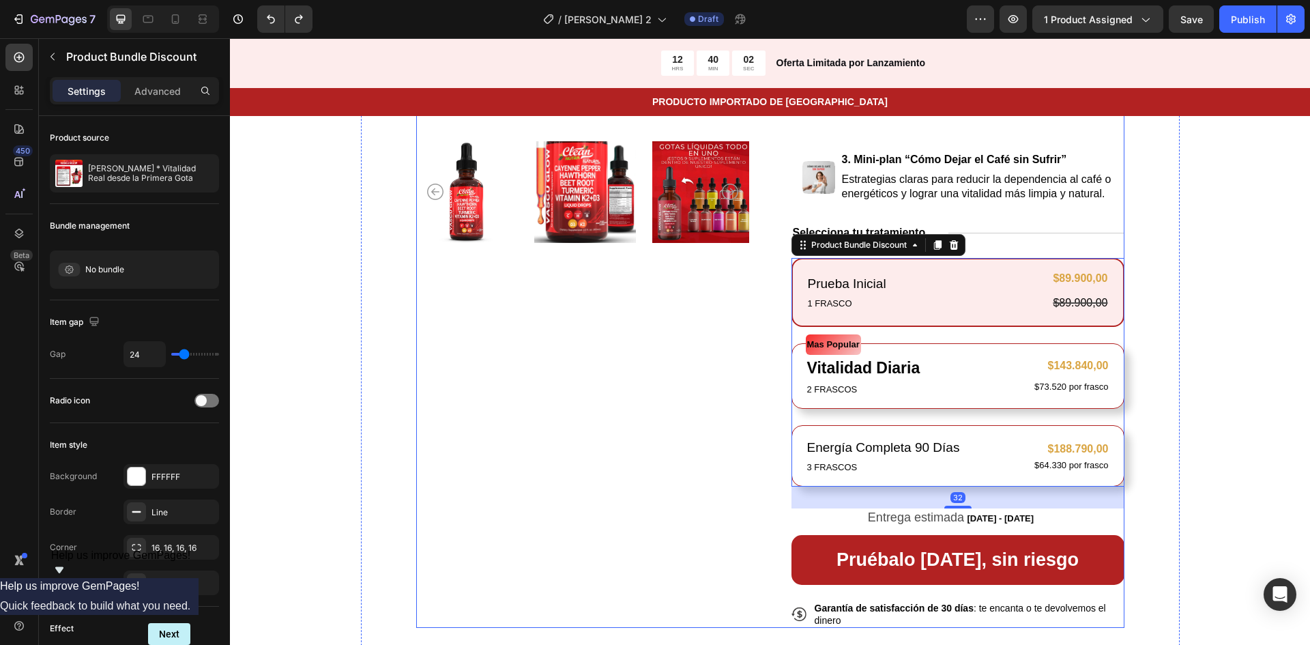
click at [512, 358] on div "Product Images" at bounding box center [582, 204] width 333 height 850
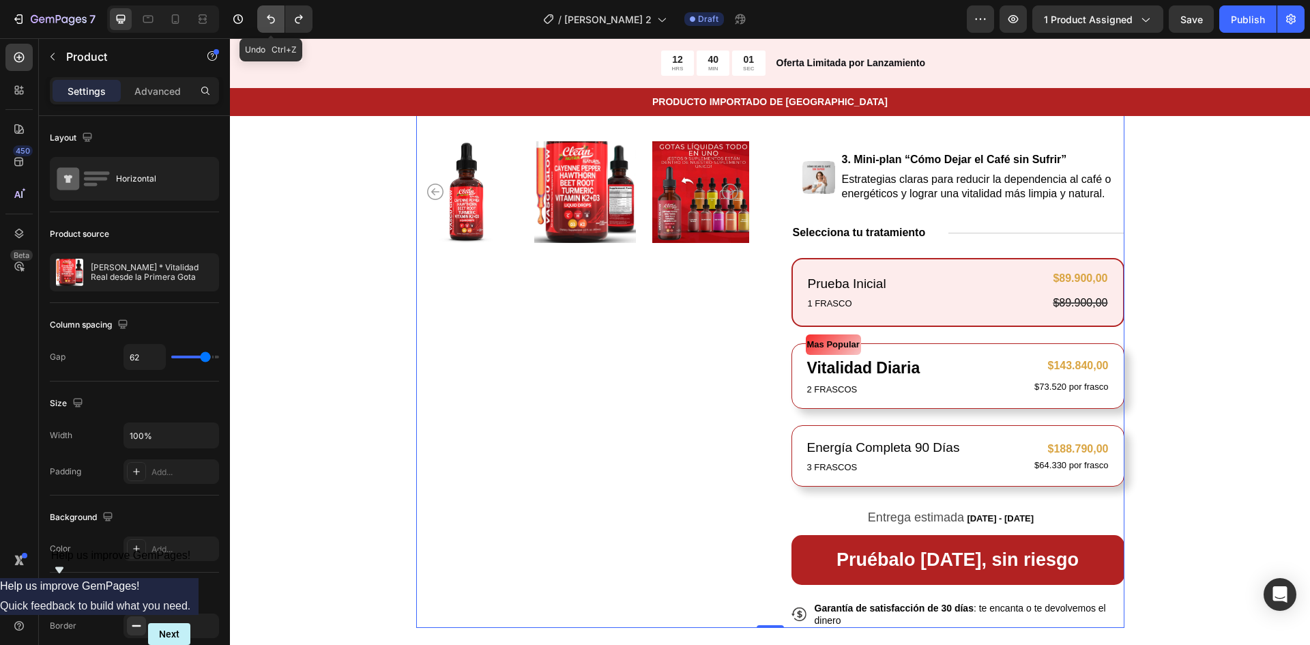
click at [268, 16] on icon "Undo/Redo" at bounding box center [271, 19] width 8 height 9
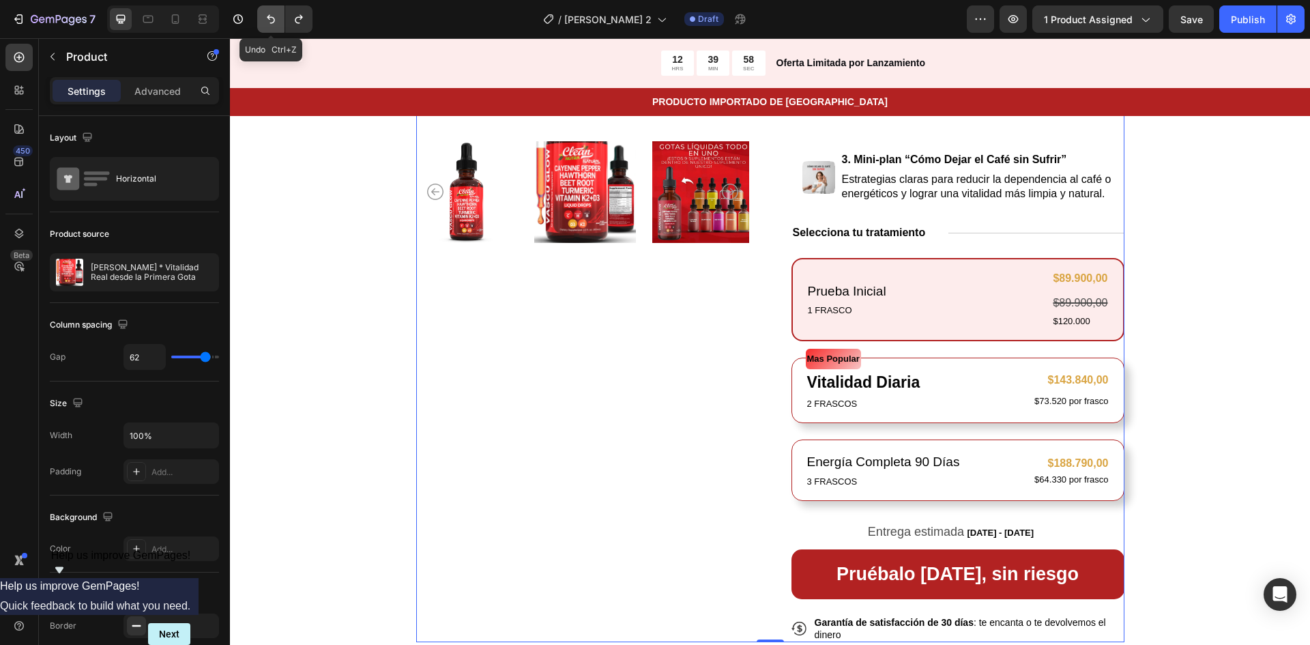
click at [268, 16] on icon "Undo/Redo" at bounding box center [271, 19] width 8 height 9
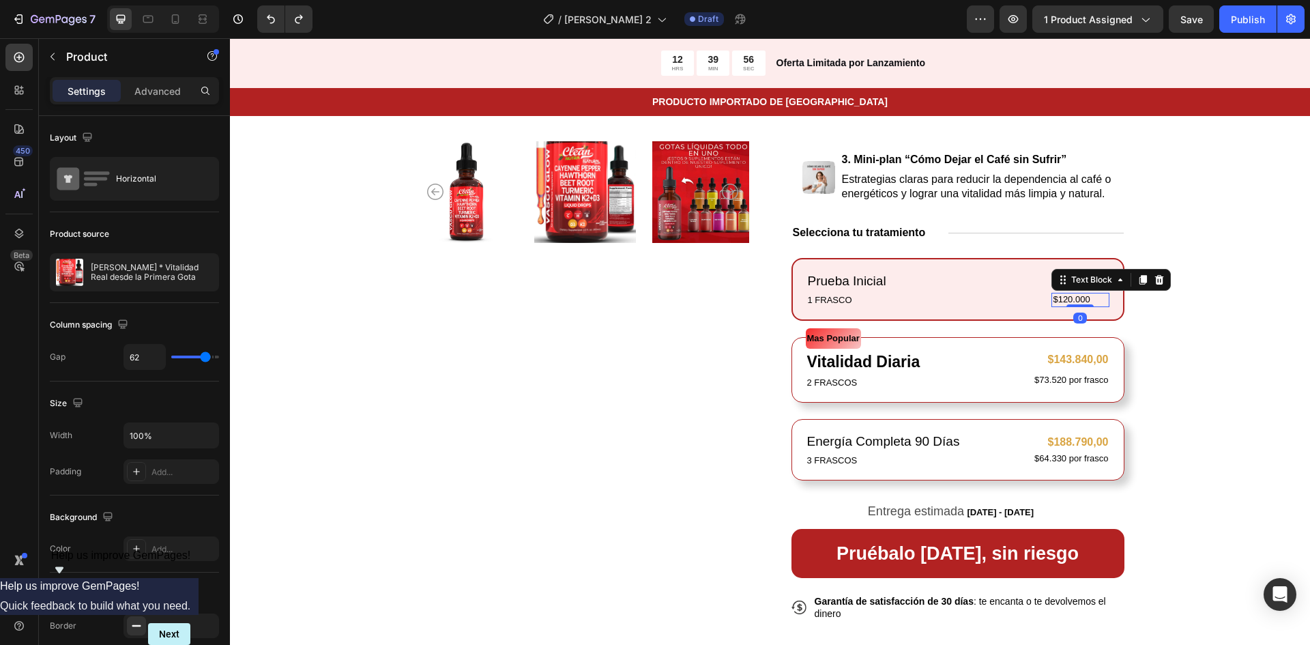
click at [1074, 295] on p "$120.000" at bounding box center [1080, 300] width 55 height 12
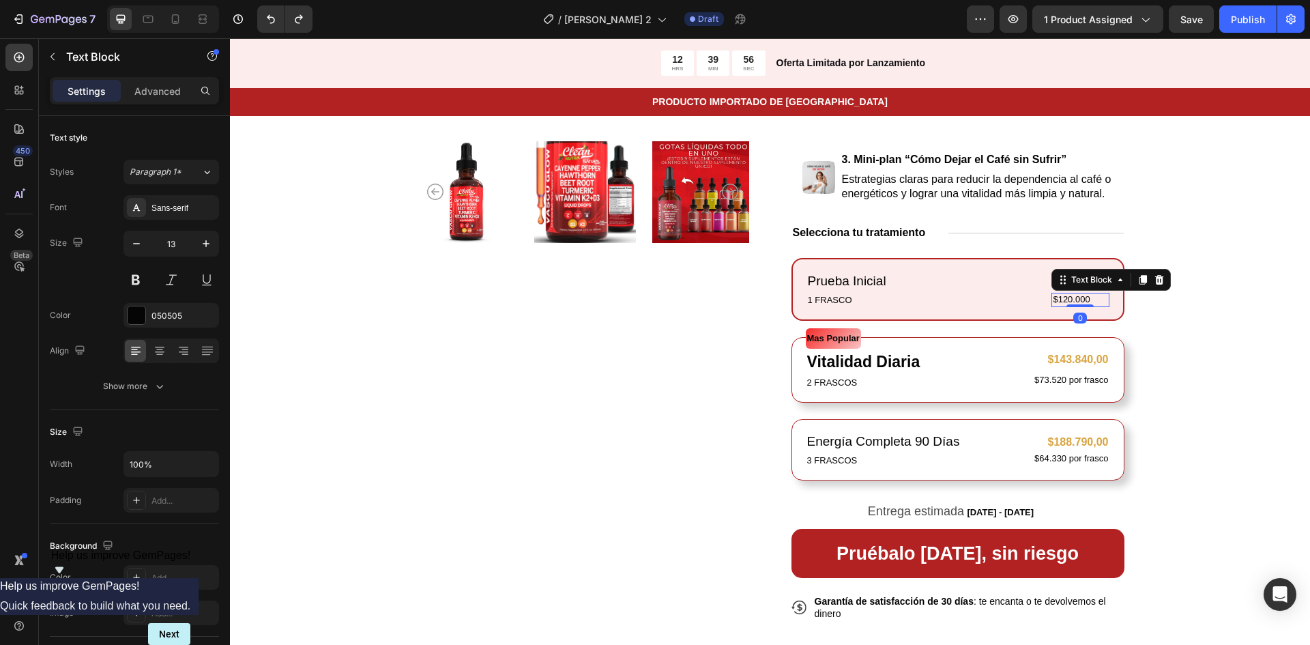
click at [1076, 299] on p "$120.000" at bounding box center [1080, 300] width 55 height 12
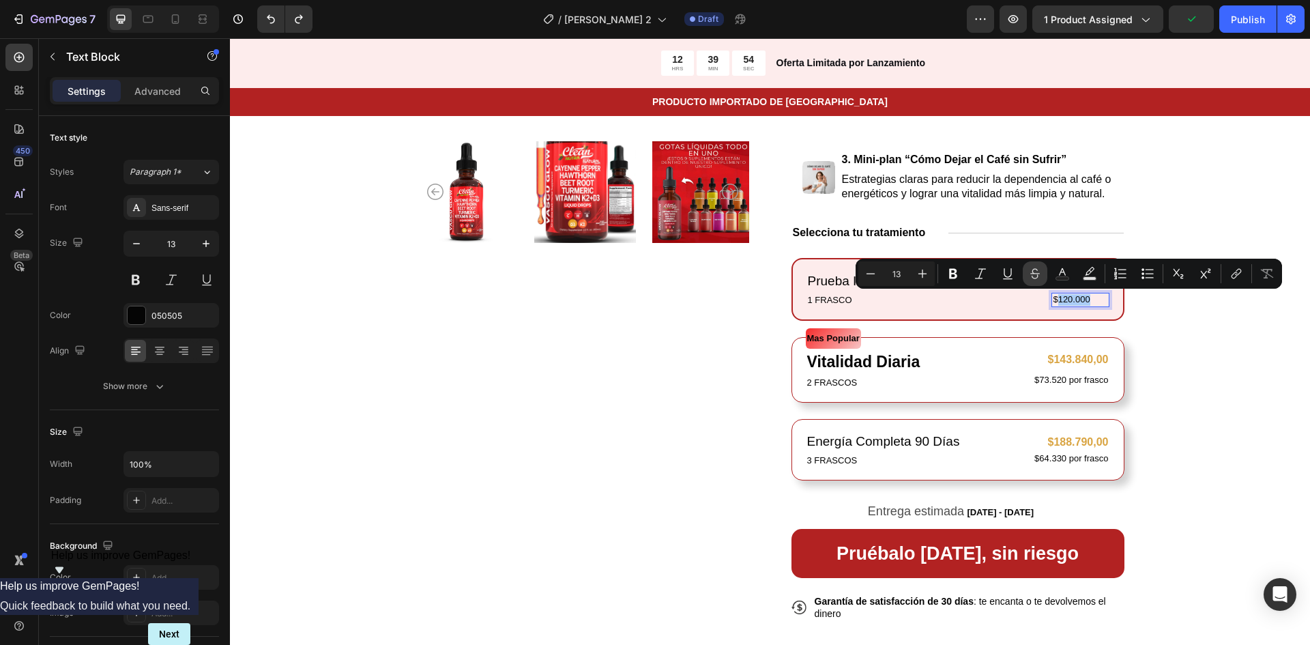
click at [1030, 272] on icon "Editor contextual toolbar" at bounding box center [1036, 274] width 14 height 14
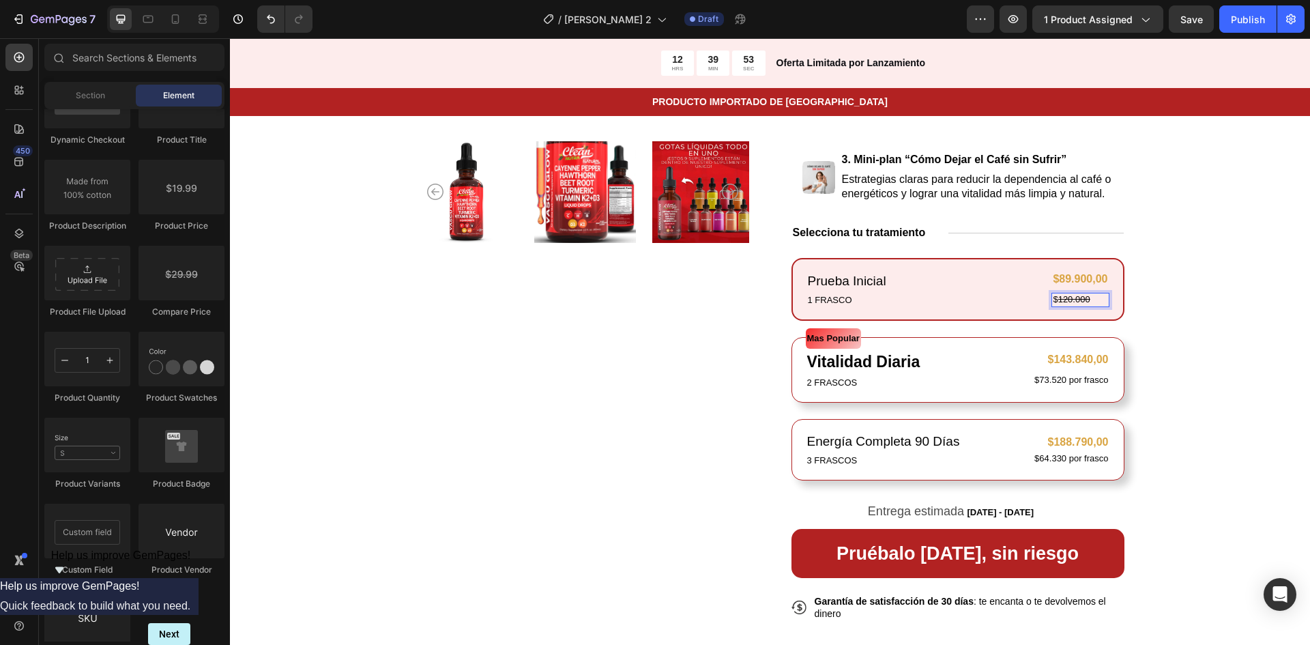
click at [1053, 300] on p "$ 120.000" at bounding box center [1080, 300] width 55 height 12
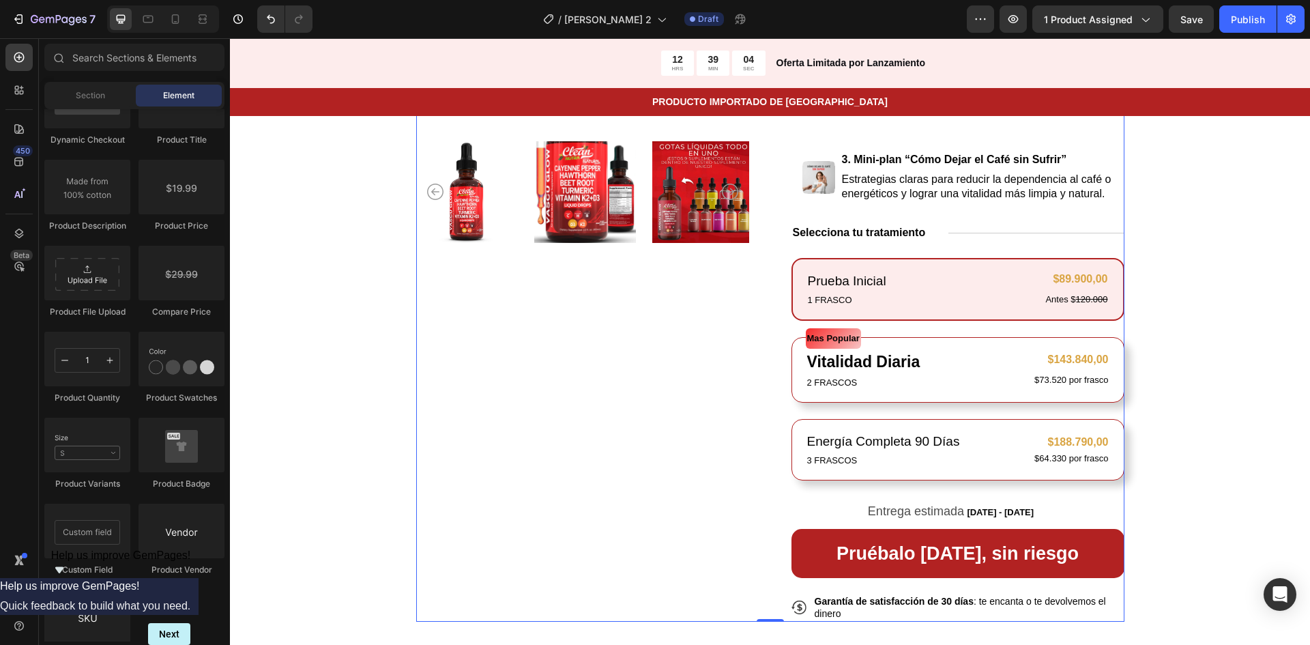
click at [1005, 253] on div "Icon Icon Icon Icon Icon Icon List 122,000+ Hombre y Mujeres con más energía Te…" at bounding box center [958, 200] width 333 height 843
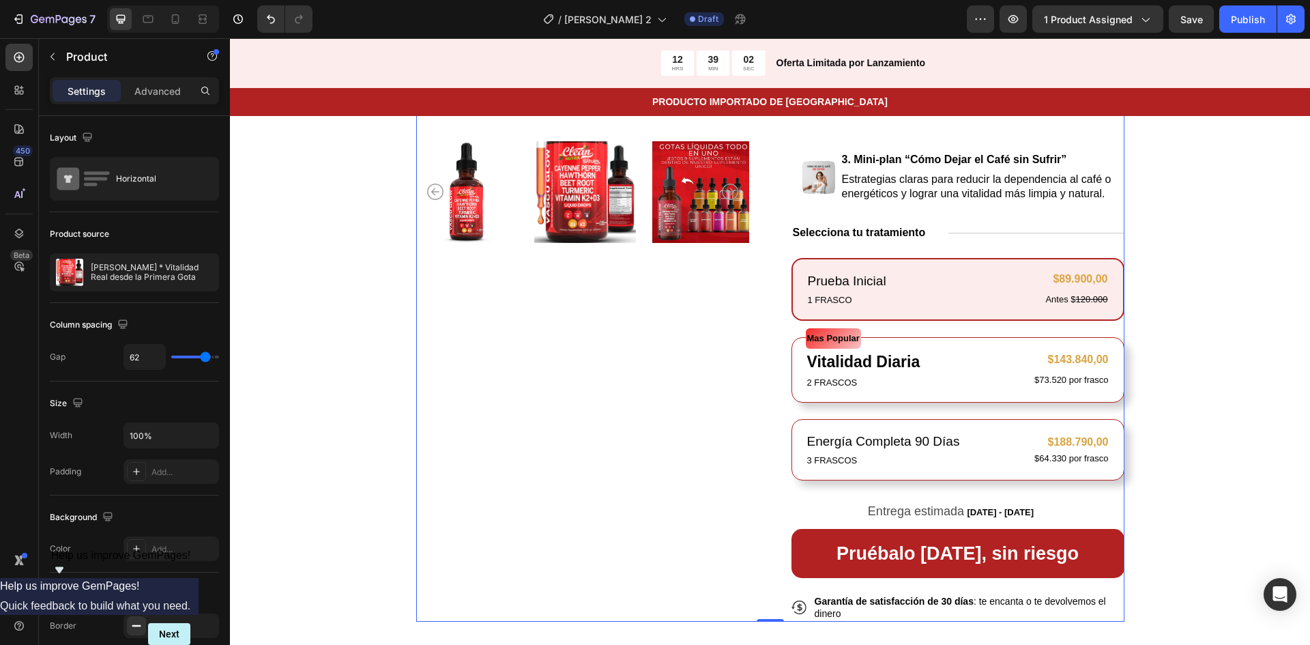
click at [941, 244] on div "Icon Icon Icon Icon Icon Icon List 122,000+ Hombre y Mujeres con más energía Te…" at bounding box center [958, 200] width 333 height 843
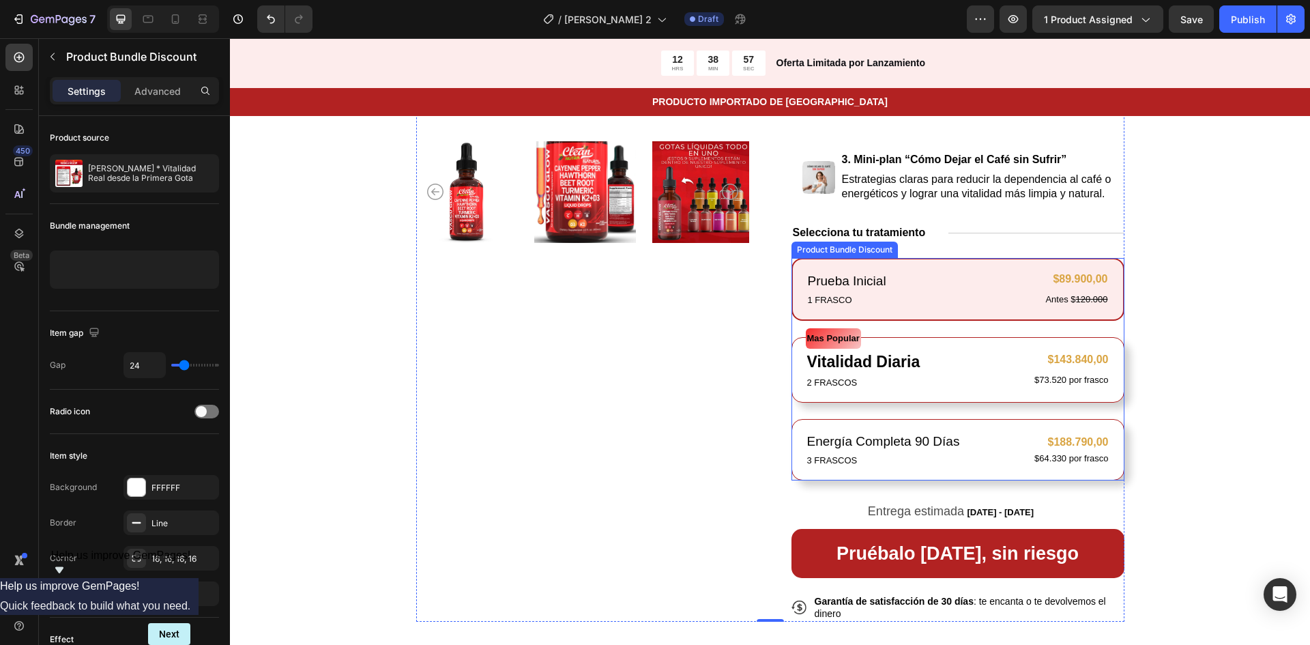
click at [792, 328] on div "Prueba Inicial Text Block 1 FRASCO Text Block $89.900,00 Product Price Product …" at bounding box center [958, 369] width 333 height 222
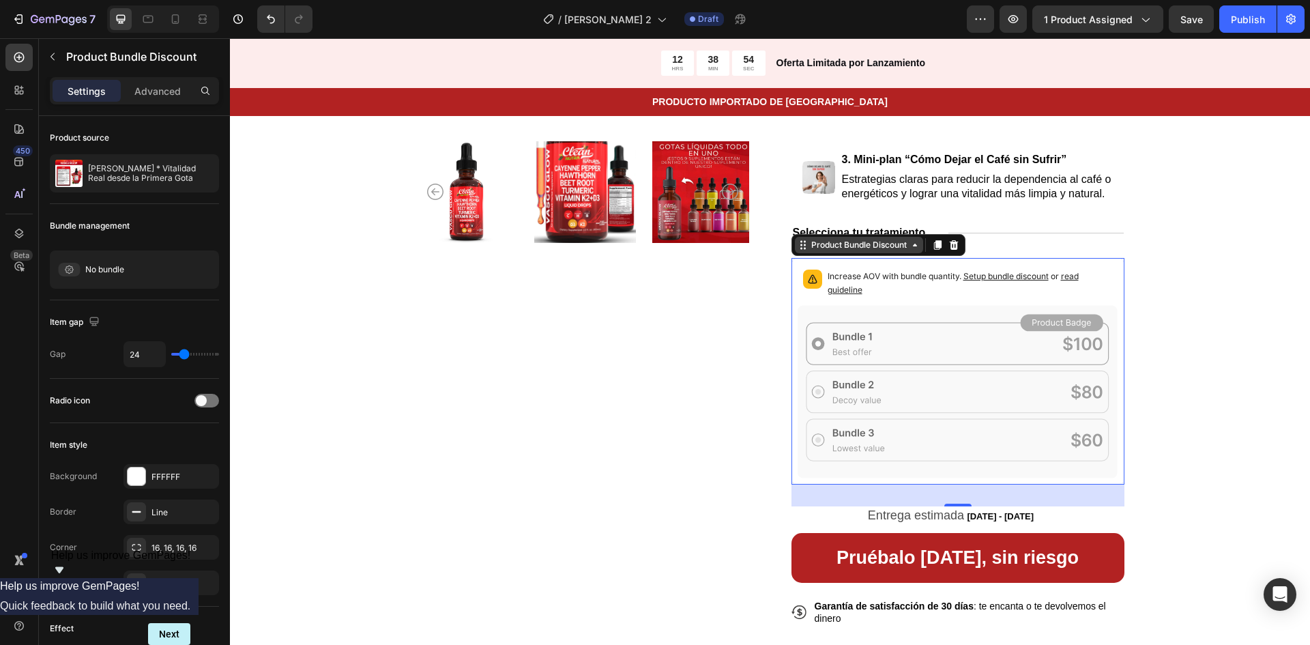
click at [910, 245] on icon at bounding box center [915, 245] width 11 height 11
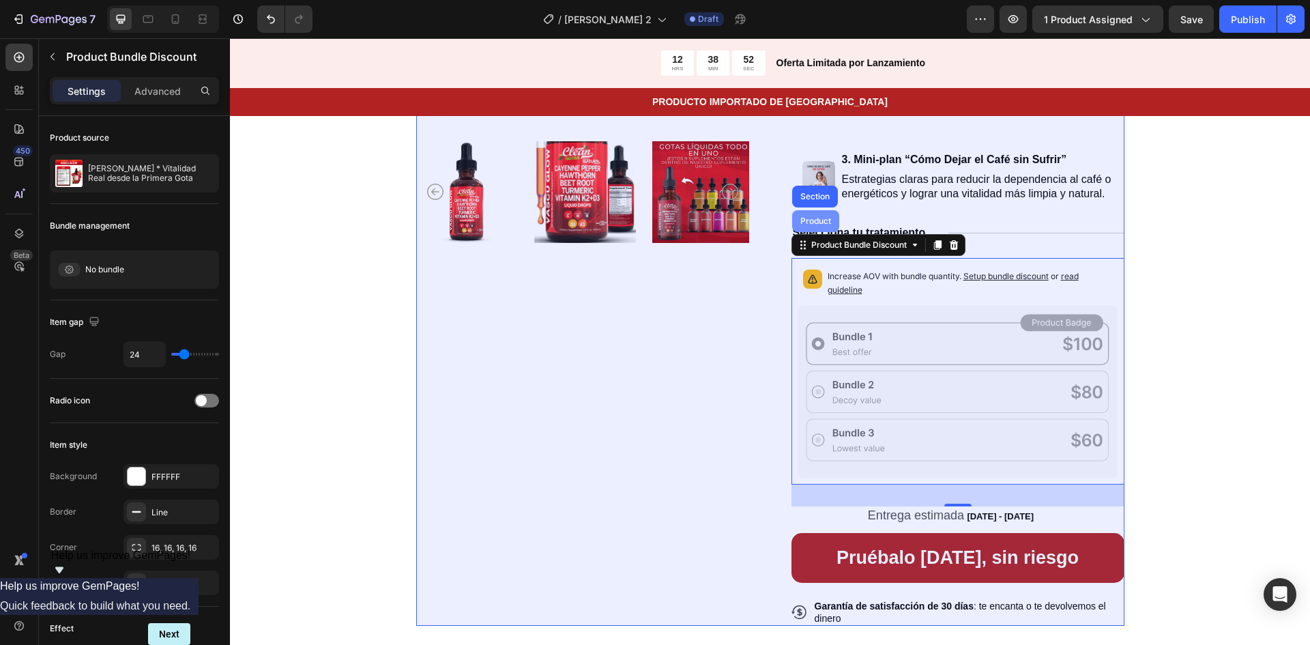
click at [814, 220] on div "Product" at bounding box center [816, 221] width 36 height 8
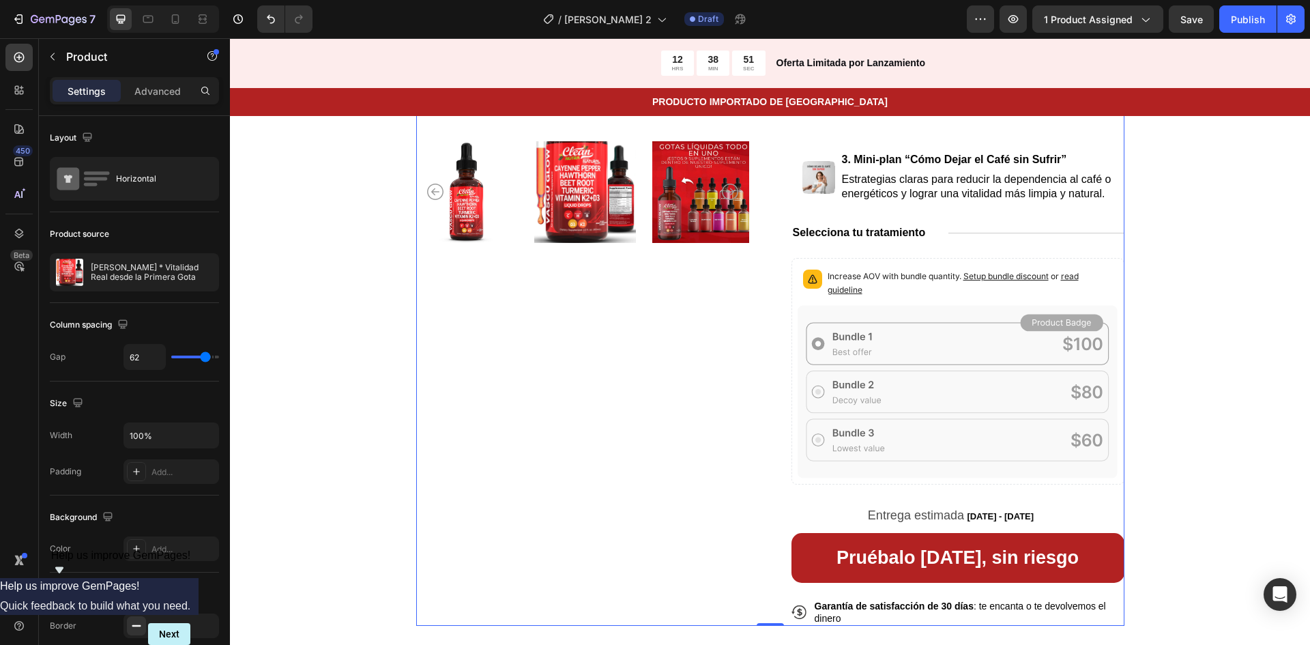
click at [715, 332] on div "Product Images" at bounding box center [582, 203] width 333 height 848
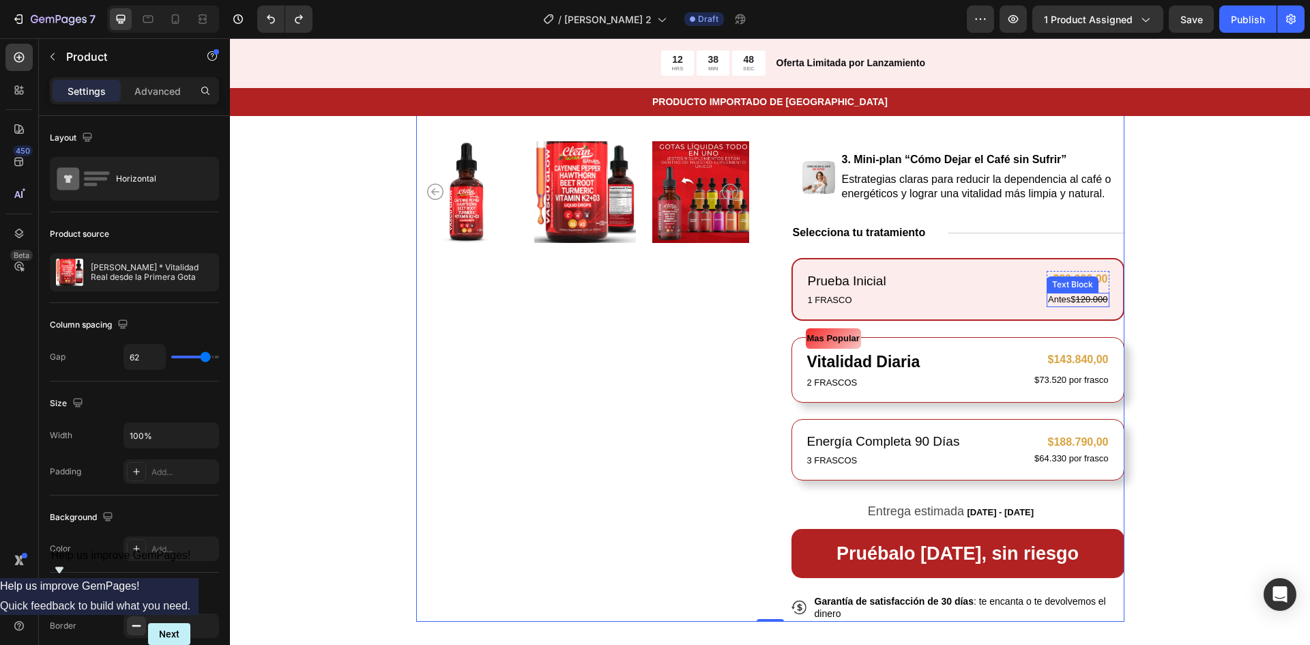
click at [1061, 299] on p "Antes$ 120.000" at bounding box center [1077, 300] width 59 height 12
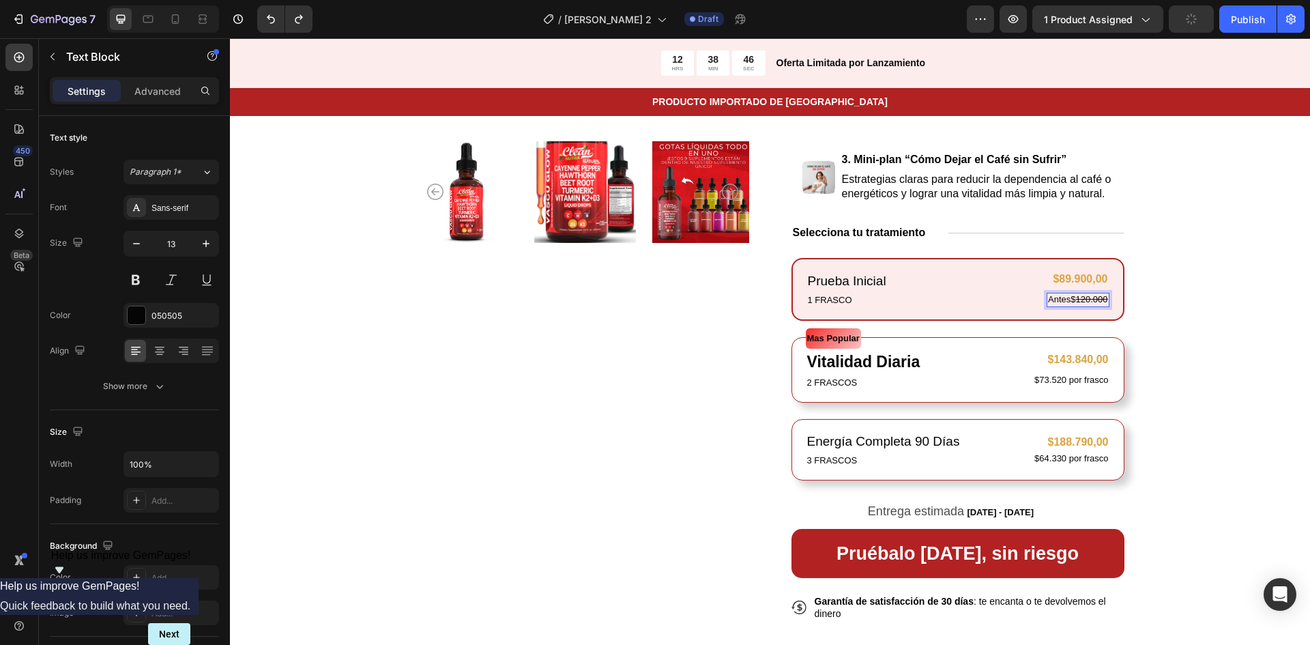
click at [1066, 300] on p "Antes$ 120.000" at bounding box center [1077, 300] width 59 height 12
click at [1172, 290] on div "Product Images Icon Icon Icon Icon Icon Icon List 122,000+ Hombre y Mujeres con…" at bounding box center [770, 207] width 819 height 967
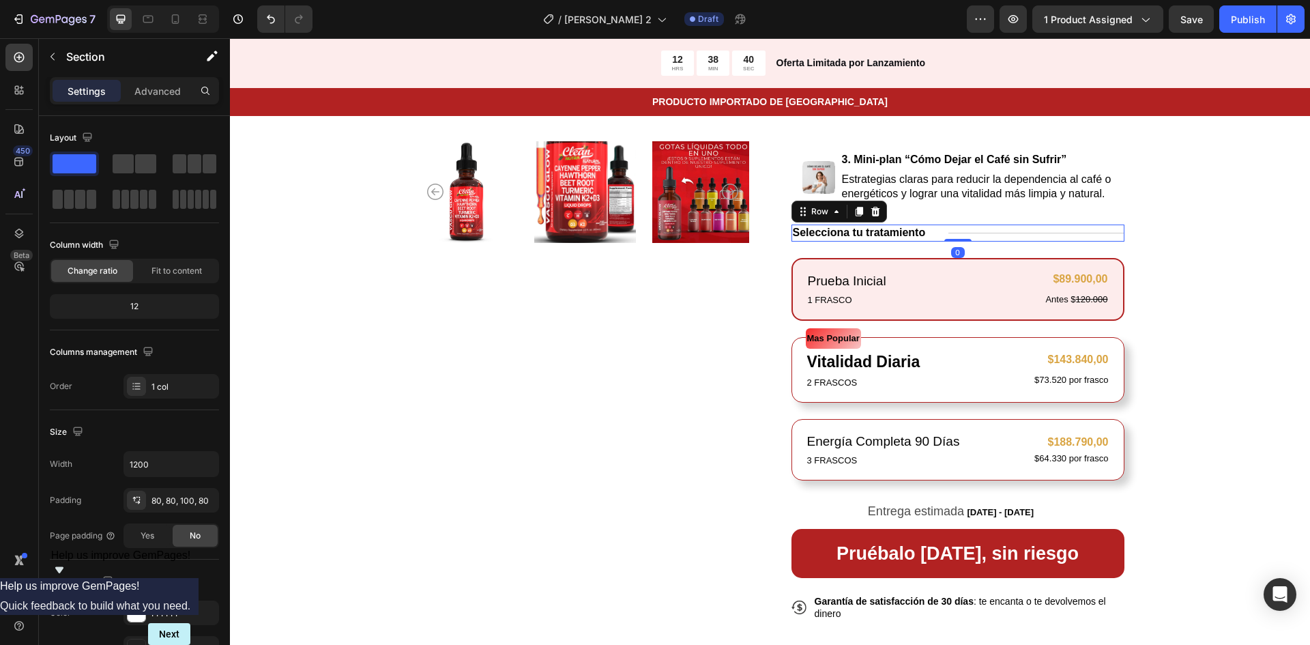
click at [967, 229] on div "Title Line" at bounding box center [1036, 233] width 175 height 17
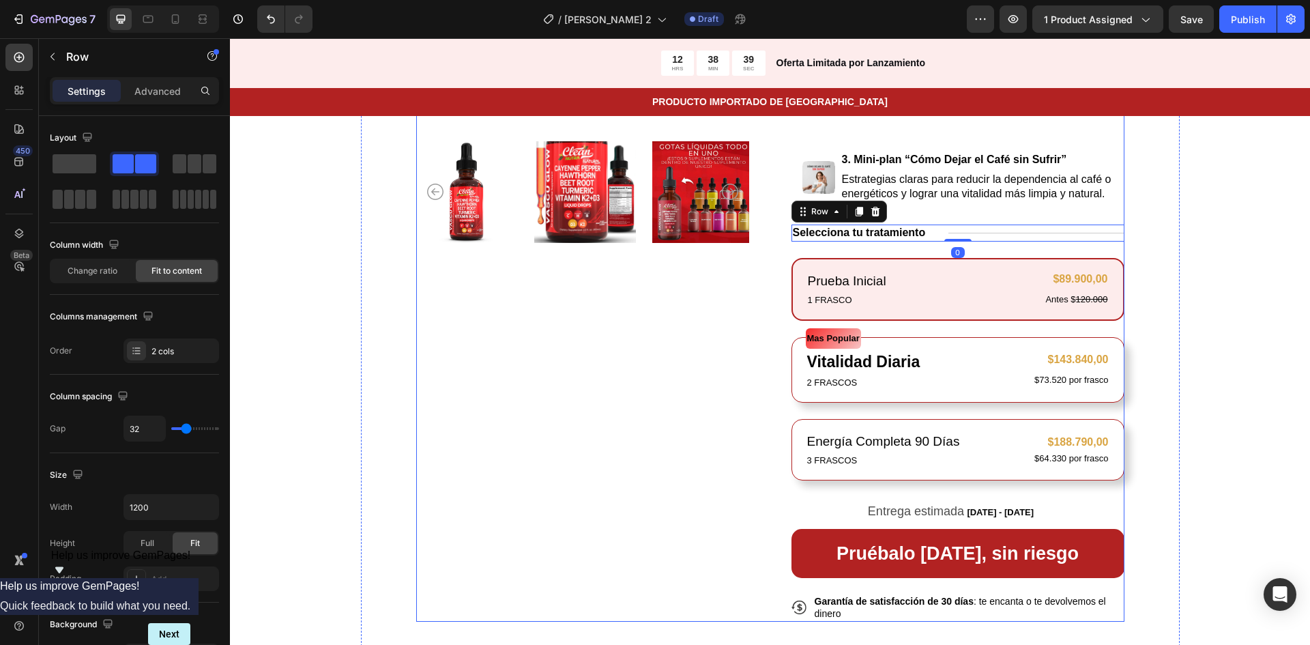
click at [920, 255] on div "Icon Icon Icon Icon Icon Icon List 122,000+ Hombre y Mujeres con más energía Te…" at bounding box center [958, 200] width 333 height 843
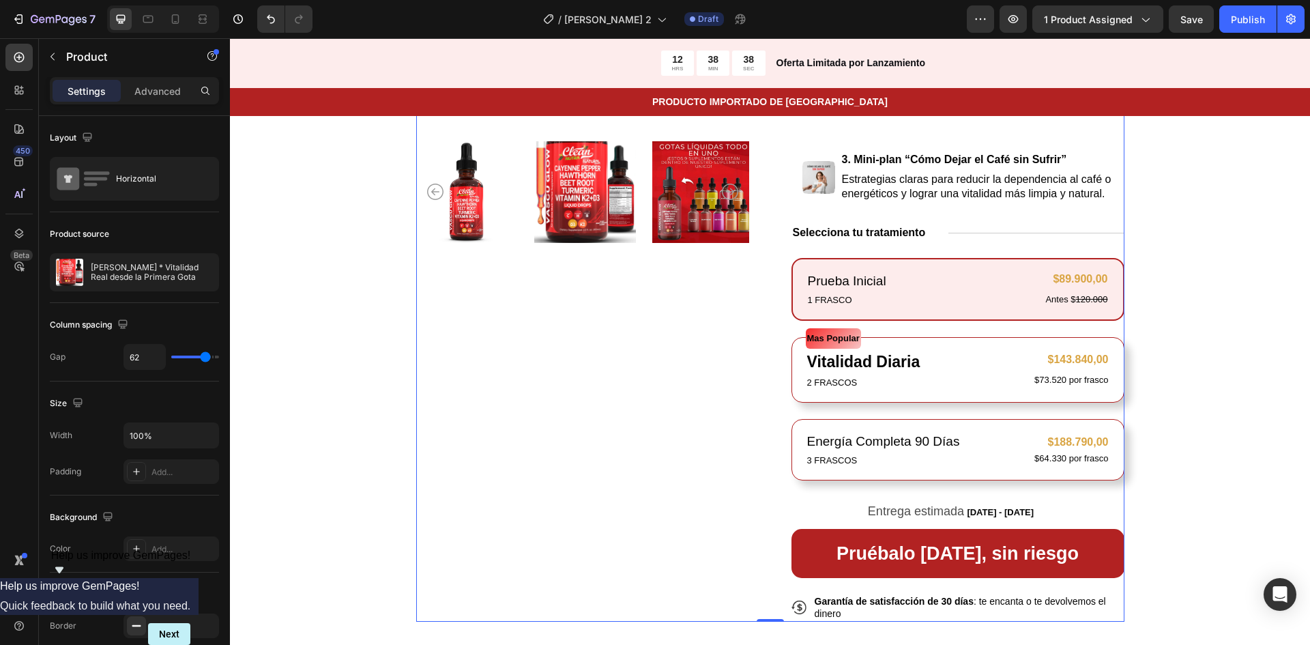
click at [927, 250] on div "Icon Icon Icon Icon Icon Icon List 122,000+ Hombre y Mujeres con más energía Te…" at bounding box center [958, 200] width 333 height 843
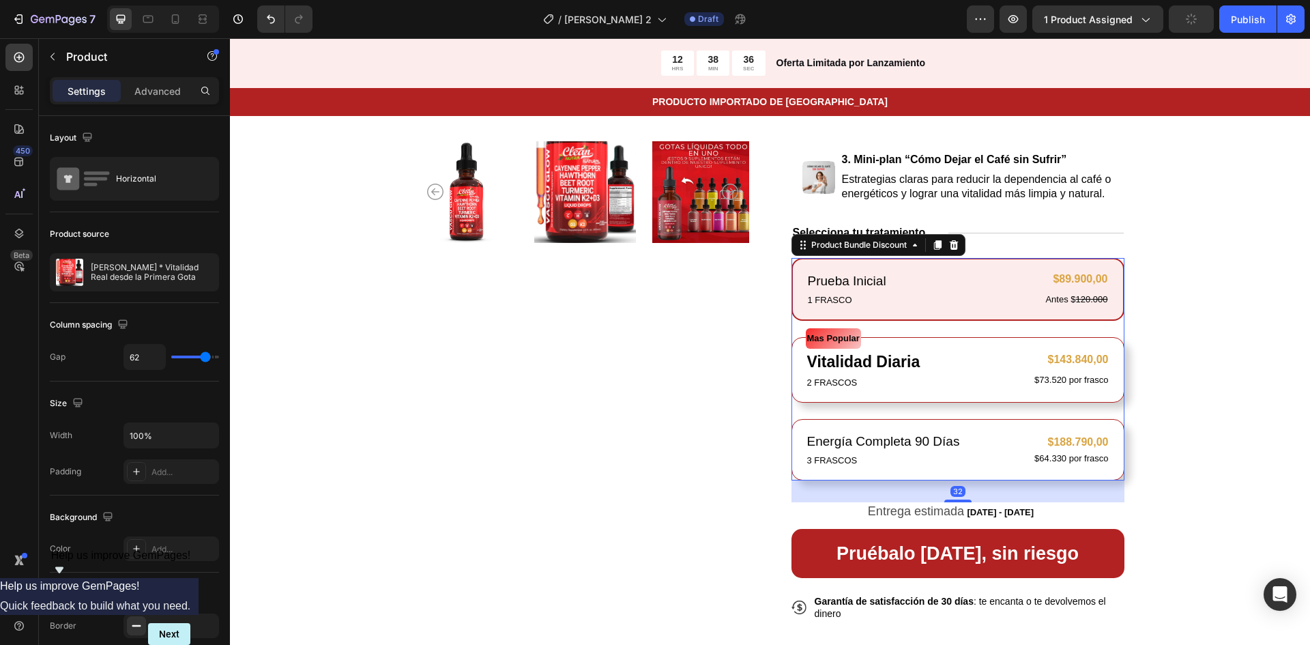
click at [934, 327] on div "Prueba Inicial Text Block 1 FRASCO Text Block $89.900,00 Product Price Product …" at bounding box center [958, 369] width 333 height 222
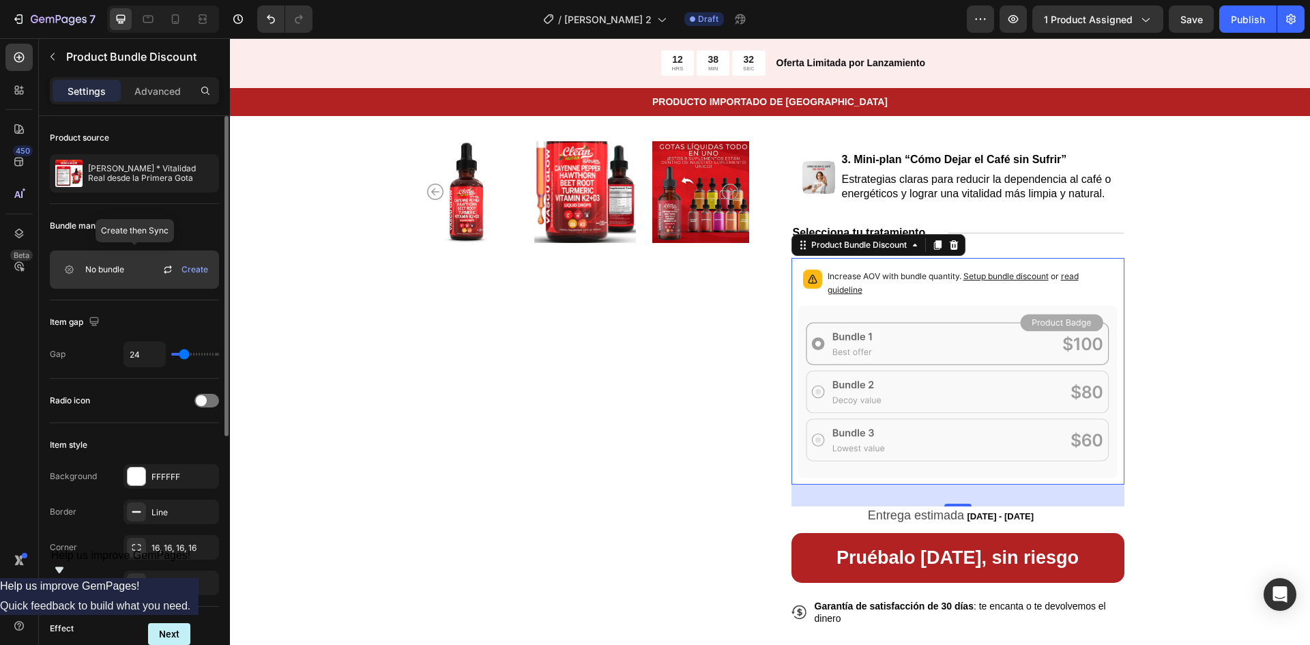
click at [116, 273] on span "No bundle" at bounding box center [104, 269] width 39 height 12
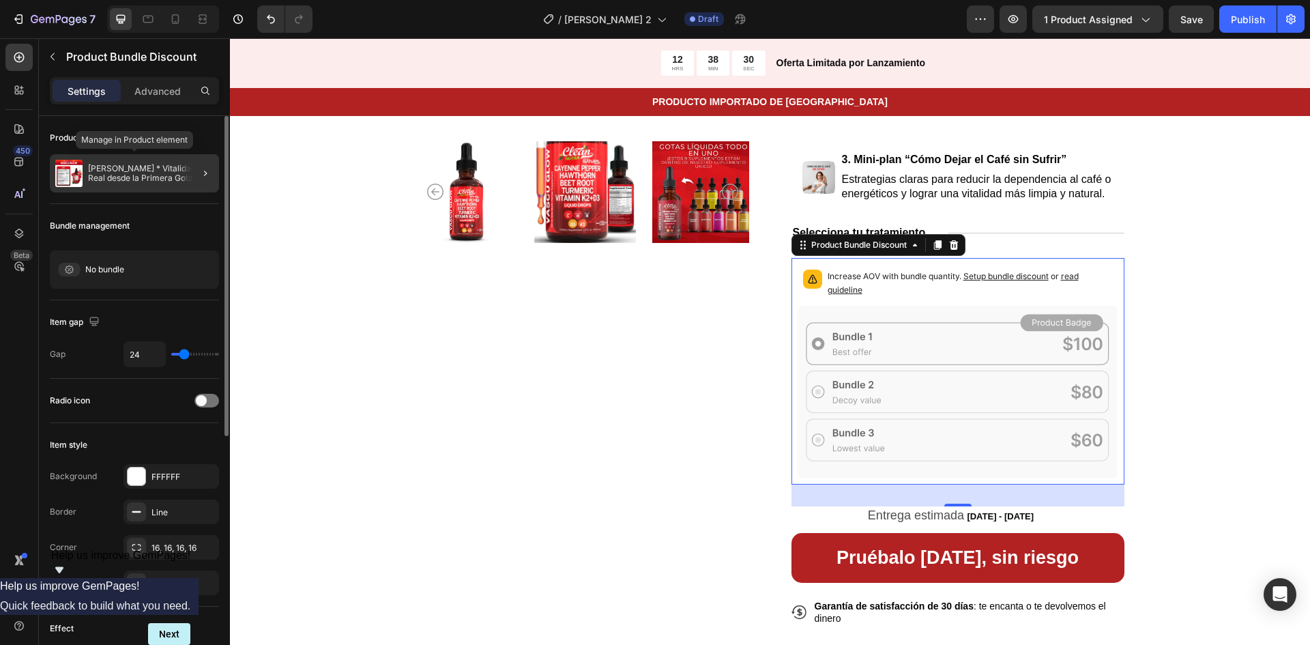
click at [154, 169] on p "[PERSON_NAME] * Vitalidad Real desde la Primera Gota" at bounding box center [151, 173] width 126 height 19
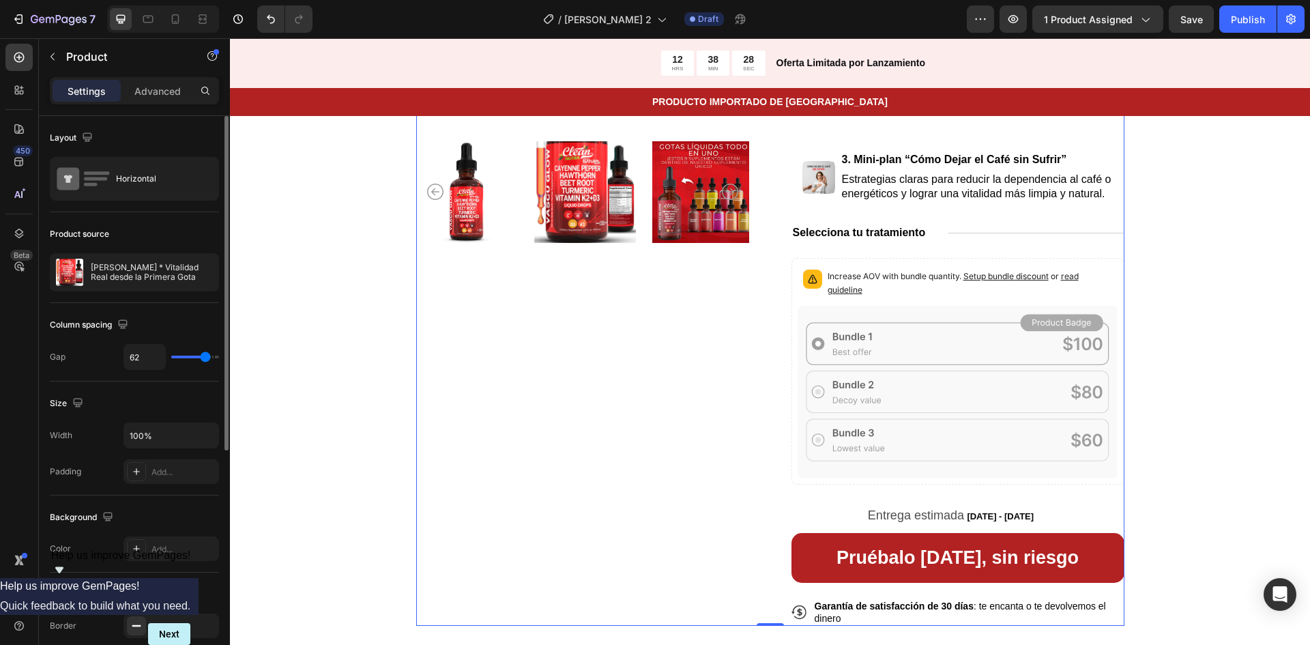
click at [552, 361] on div "Product Images" at bounding box center [582, 203] width 333 height 848
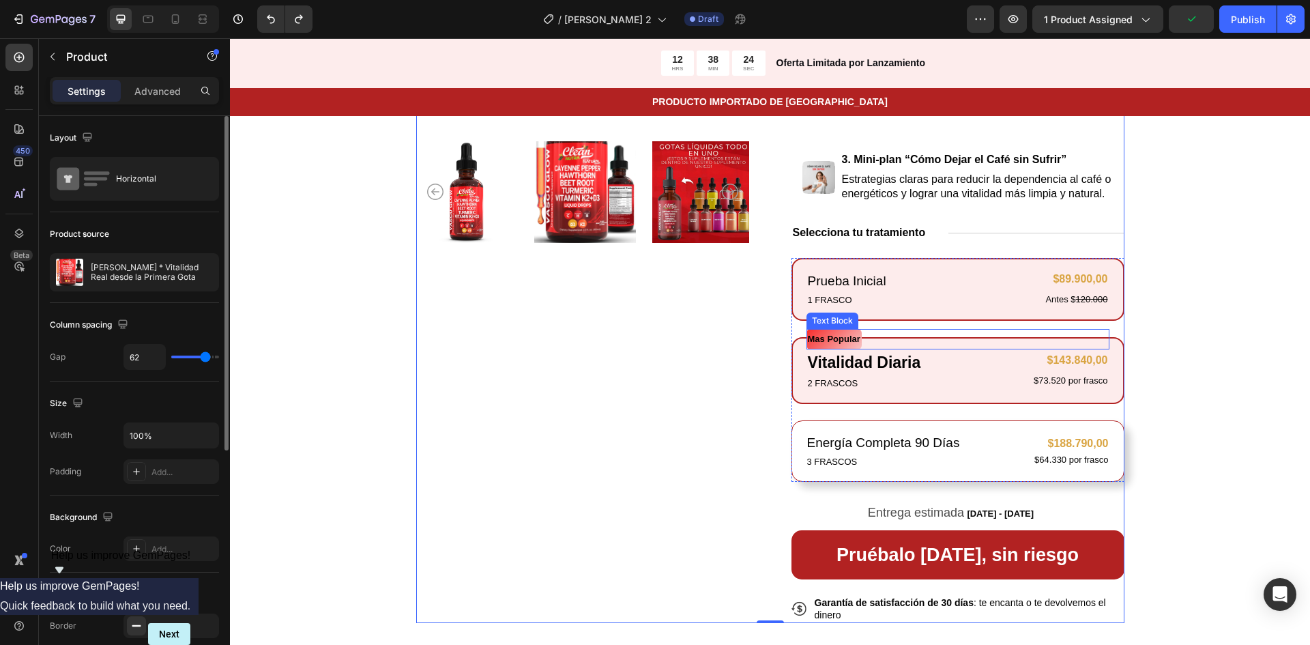
click at [981, 328] on div "Prueba Inicial Text Block 1 FRASCO Text Block $89.900,00 Product Price Product …" at bounding box center [958, 370] width 333 height 224
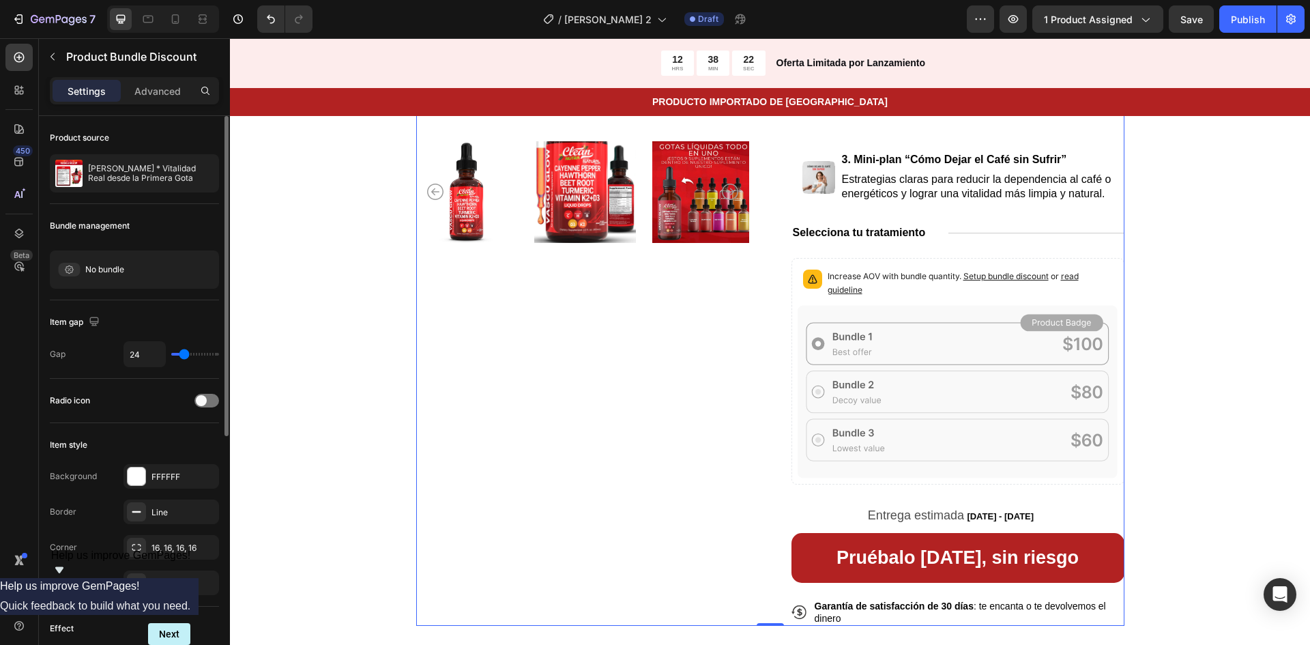
click at [468, 421] on div "Product Images" at bounding box center [582, 203] width 333 height 848
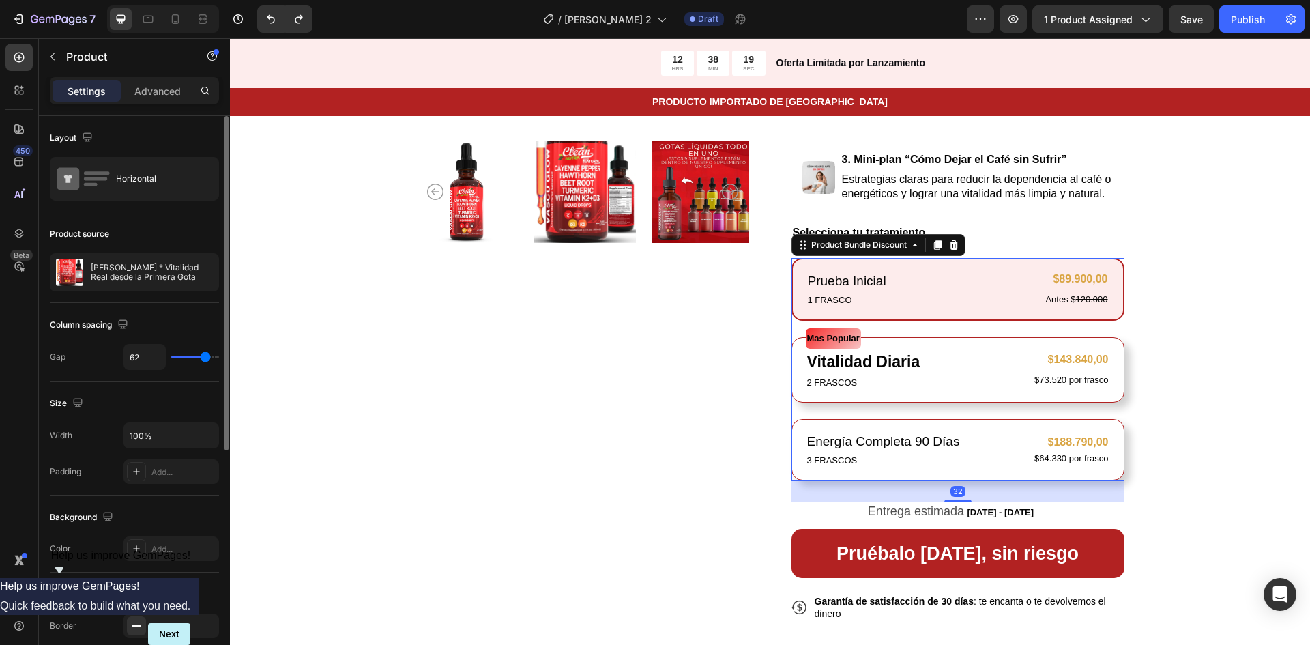
click at [979, 326] on div "Prueba Inicial Text Block 1 FRASCO Text Block $89.900,00 Product Price Product …" at bounding box center [958, 369] width 333 height 222
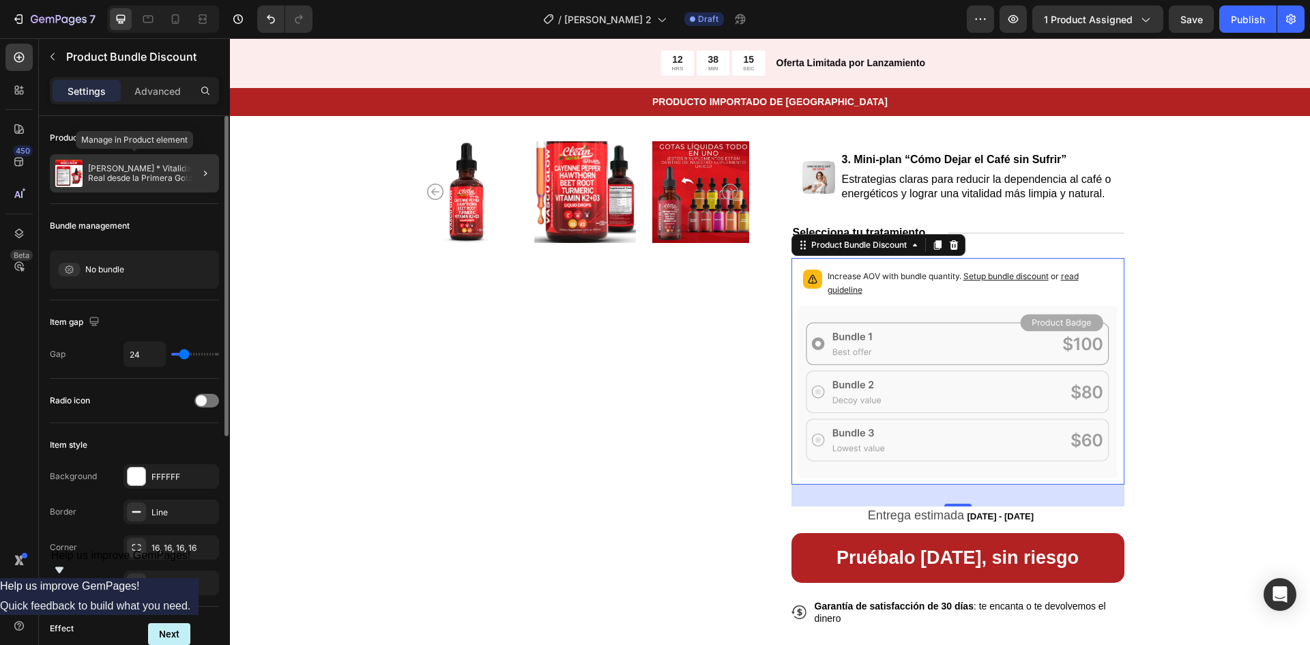
click at [146, 171] on p "[PERSON_NAME] * Vitalidad Real desde la Primera Gota" at bounding box center [151, 173] width 126 height 19
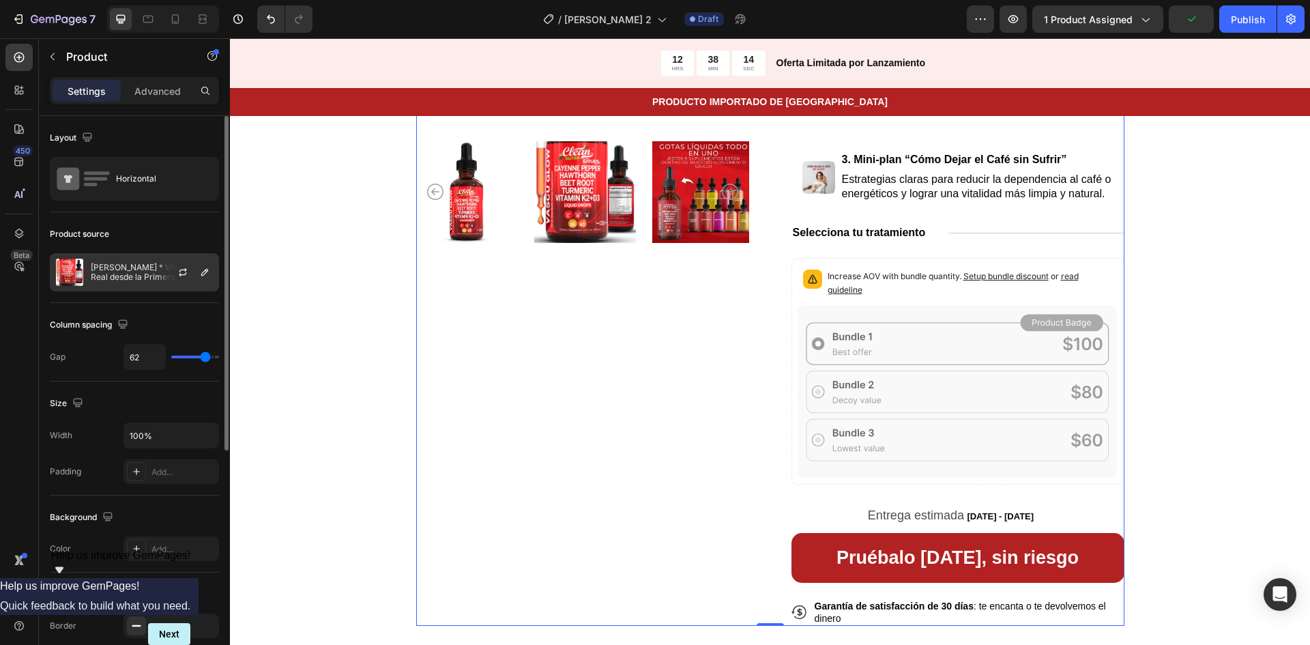
click at [128, 266] on p "[PERSON_NAME] * Vitalidad Real desde la Primera Gota" at bounding box center [152, 272] width 122 height 19
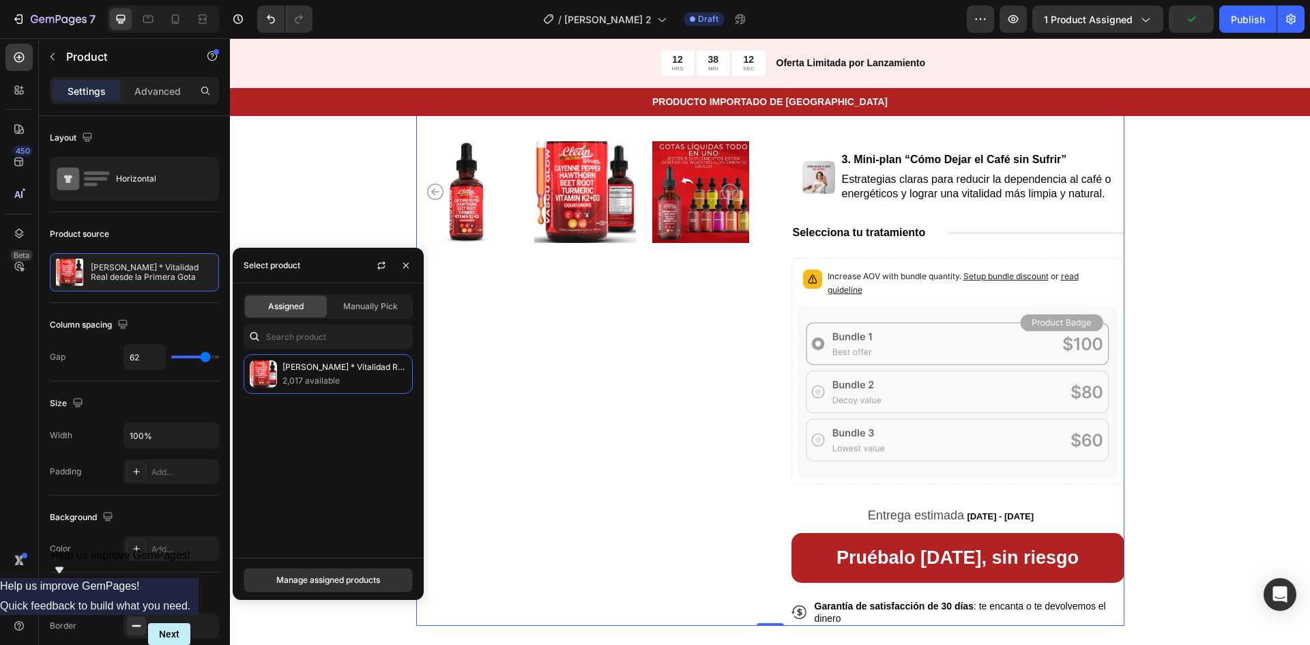
click at [685, 391] on div "Product Images" at bounding box center [582, 203] width 333 height 848
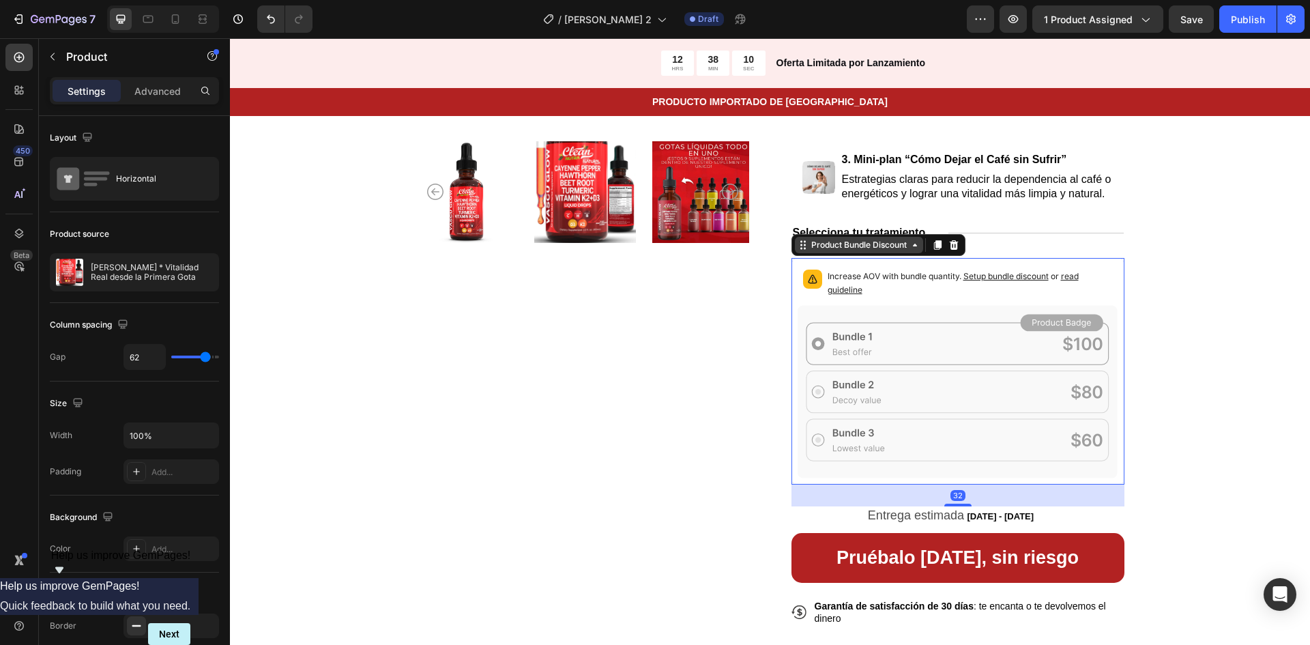
click at [845, 250] on div "Product Bundle Discount" at bounding box center [859, 245] width 101 height 12
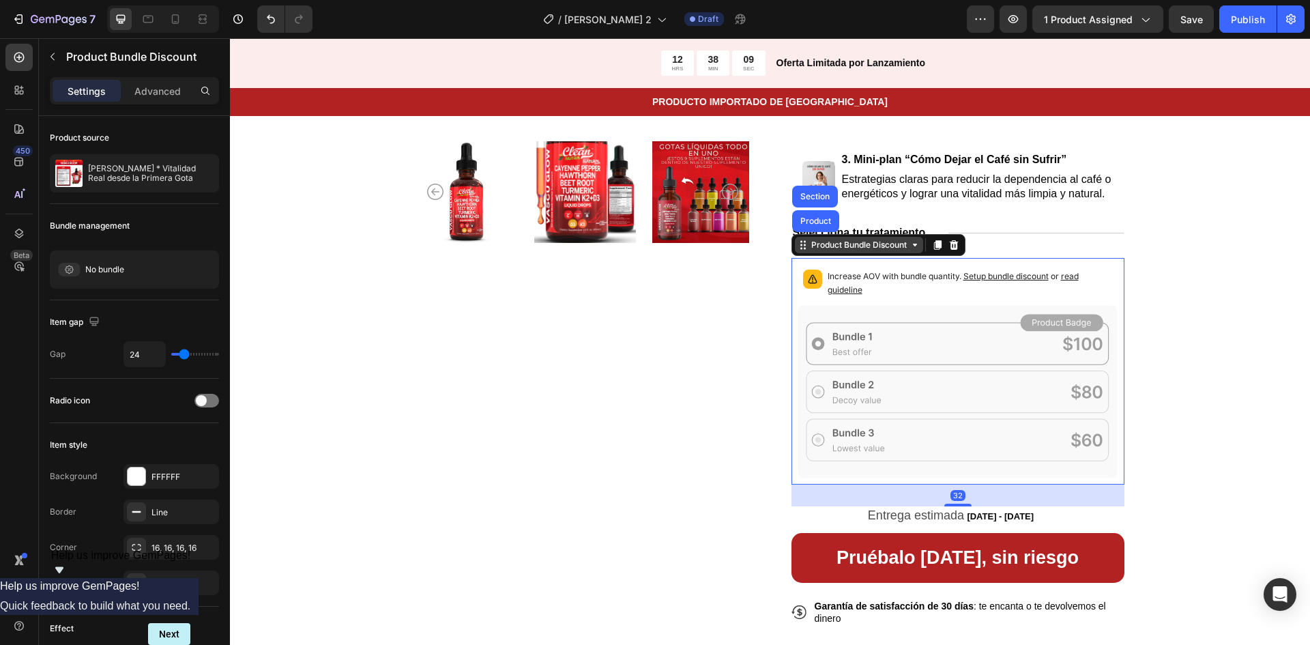
click at [861, 252] on div "Product Bundle Discount" at bounding box center [859, 245] width 128 height 16
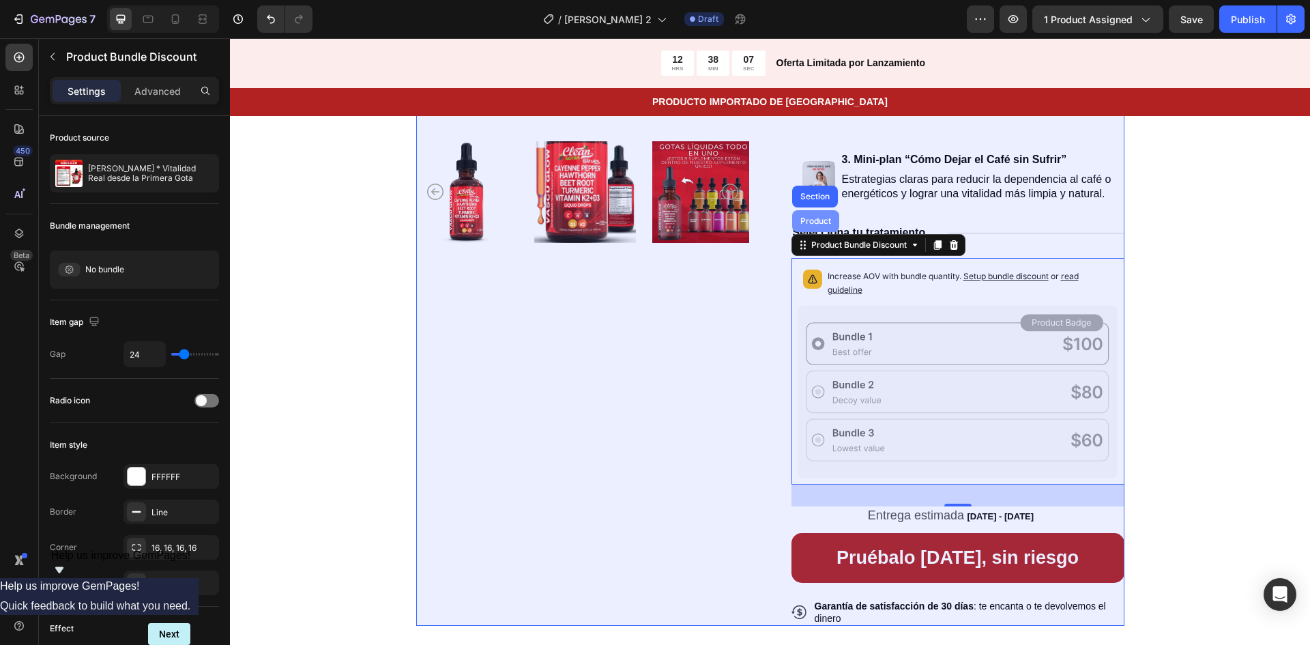
click at [818, 218] on div "Product" at bounding box center [816, 221] width 36 height 8
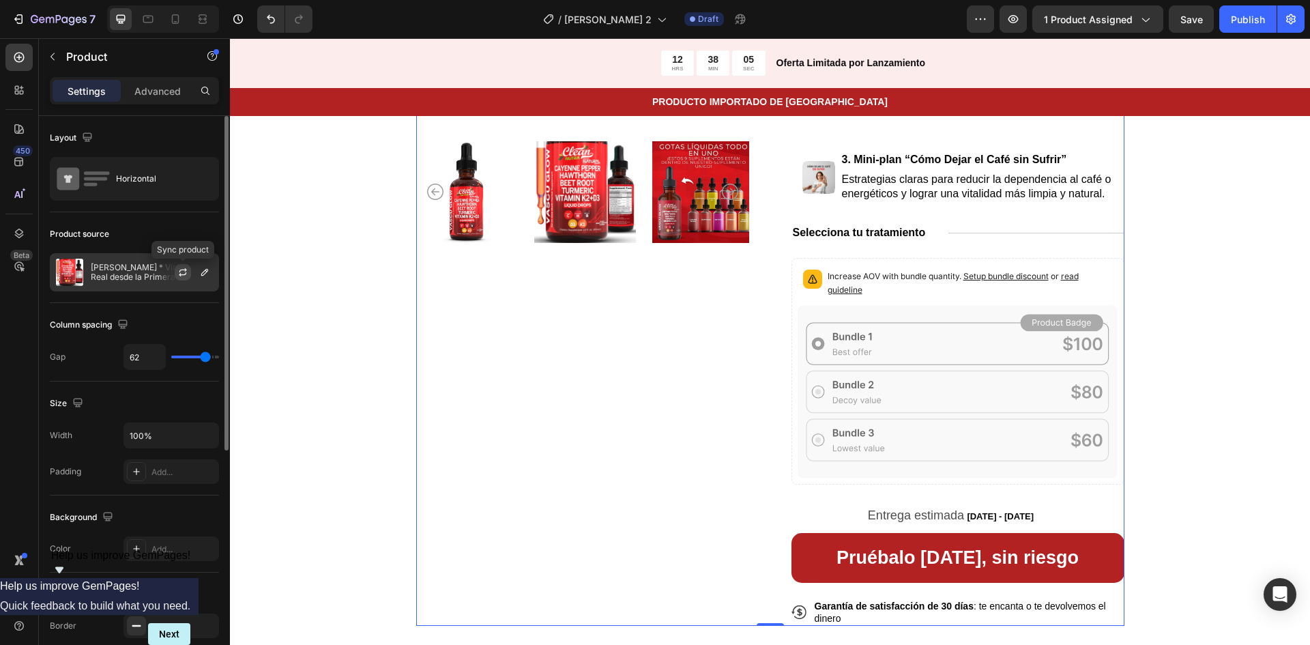
click at [188, 266] on button "button" at bounding box center [183, 272] width 16 height 16
click at [111, 273] on p "[PERSON_NAME] * Vitalidad Real desde la Primera Gota" at bounding box center [152, 272] width 122 height 19
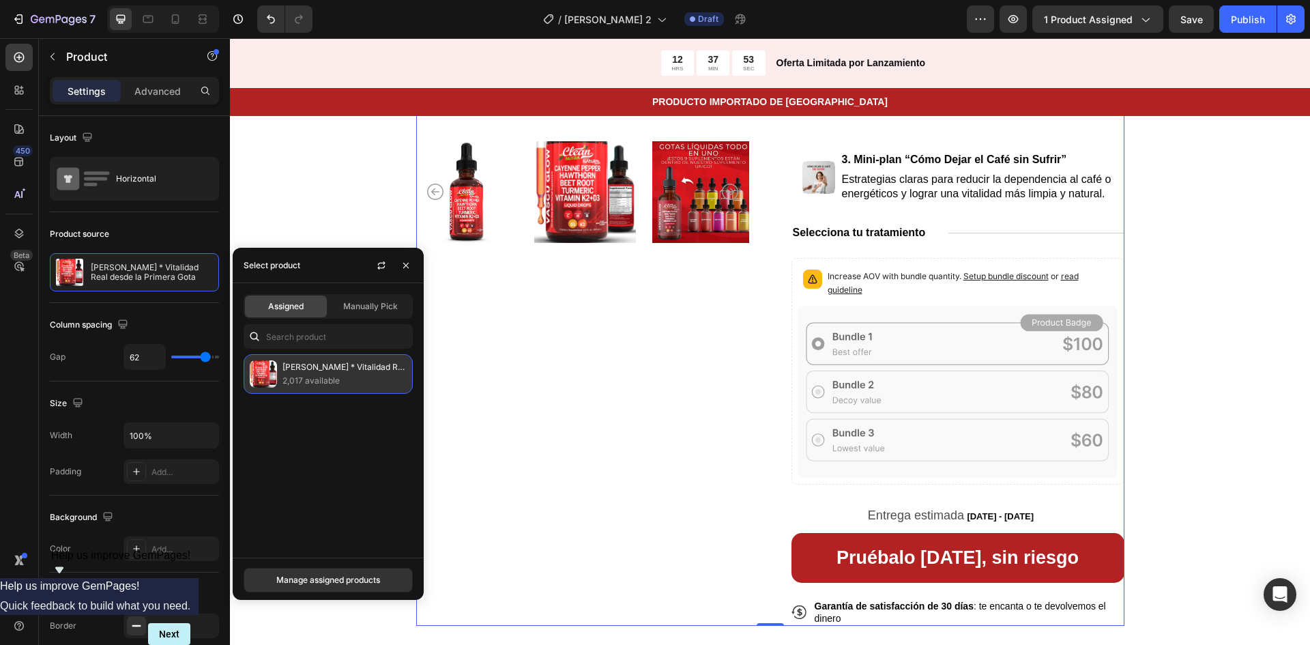
click at [326, 379] on p "2,017 available" at bounding box center [345, 381] width 124 height 14
click at [327, 370] on p "[PERSON_NAME] * Vitalidad Real desde la Primera Gota" at bounding box center [345, 367] width 124 height 14
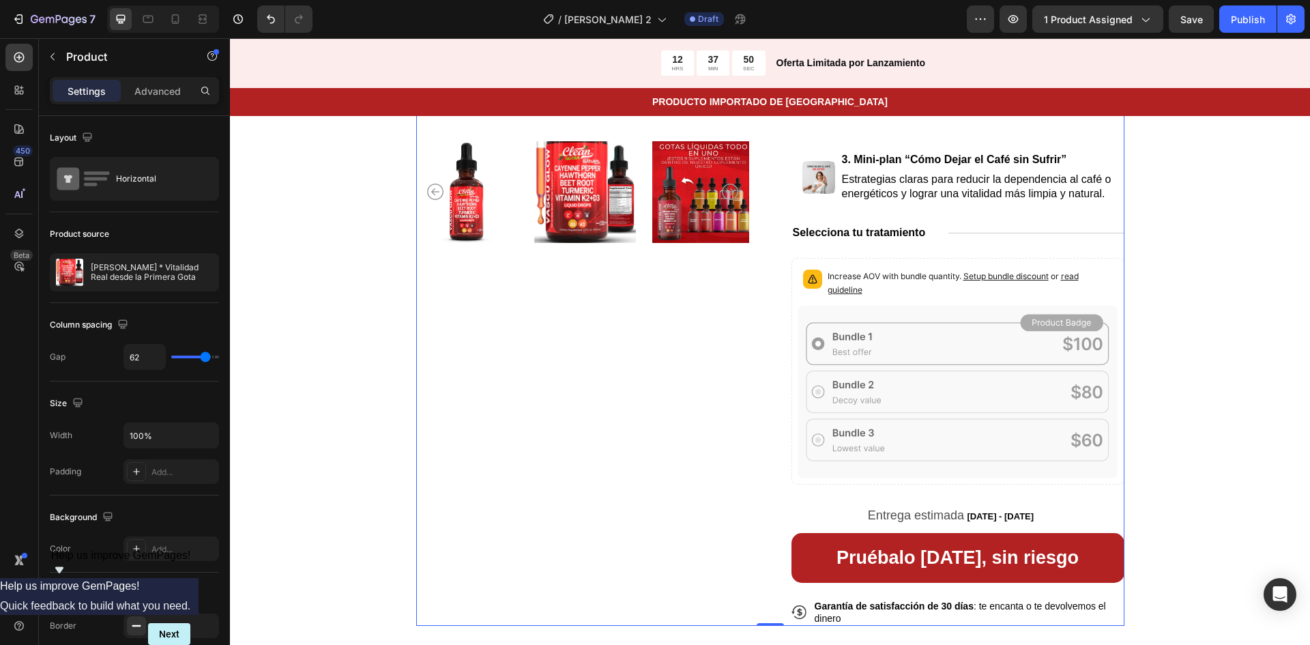
click at [593, 358] on div "Product Images" at bounding box center [582, 203] width 333 height 848
click at [756, 279] on div "Product Images Icon Icon Icon Icon Icon Icon List 122,000+ Hombre y Mujeres con…" at bounding box center [771, 202] width 710 height 849
click at [665, 362] on div "Product Images" at bounding box center [582, 203] width 333 height 848
click at [261, 18] on button "Undo/Redo" at bounding box center [270, 18] width 27 height 27
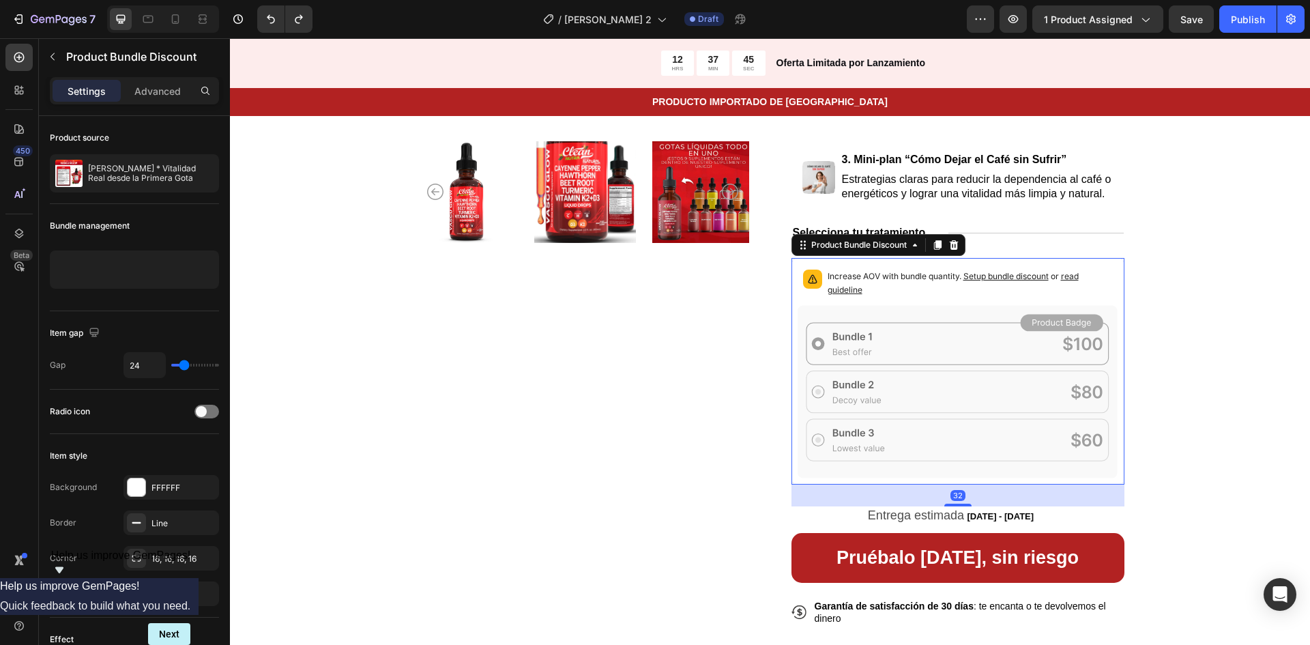
click at [1009, 275] on span "Setup bundle discount" at bounding box center [1006, 276] width 85 height 10
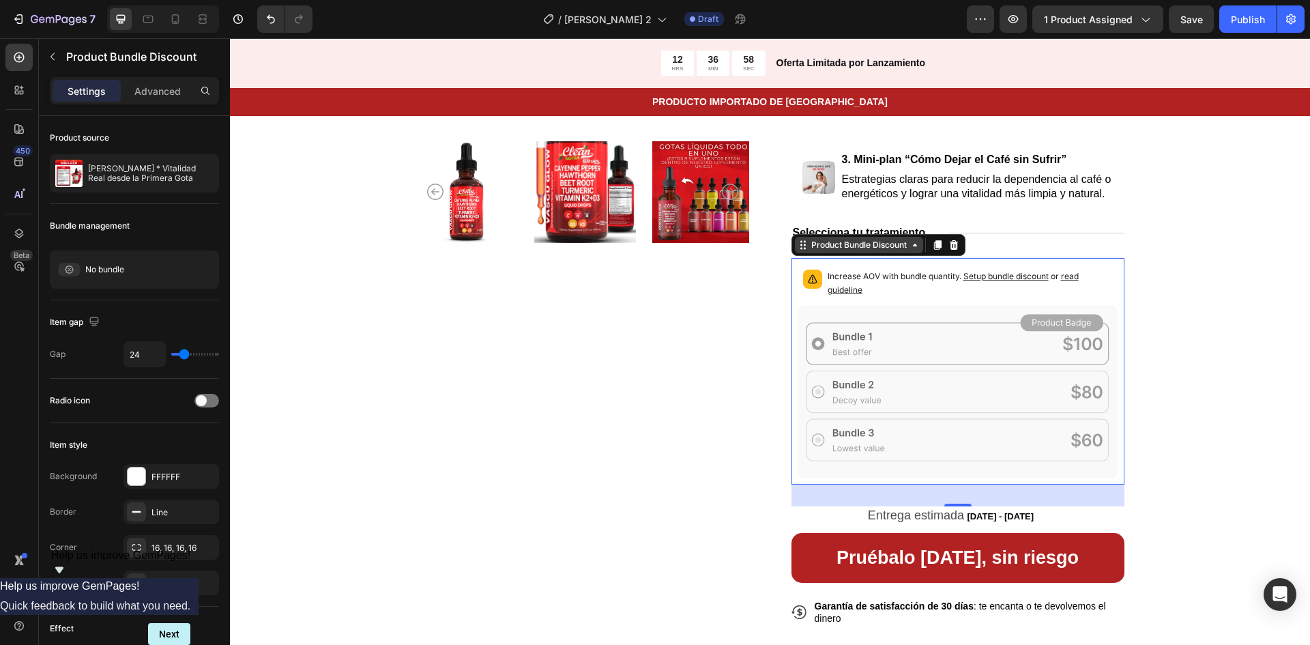
click at [887, 244] on div "Product Bundle Discount" at bounding box center [859, 245] width 101 height 12
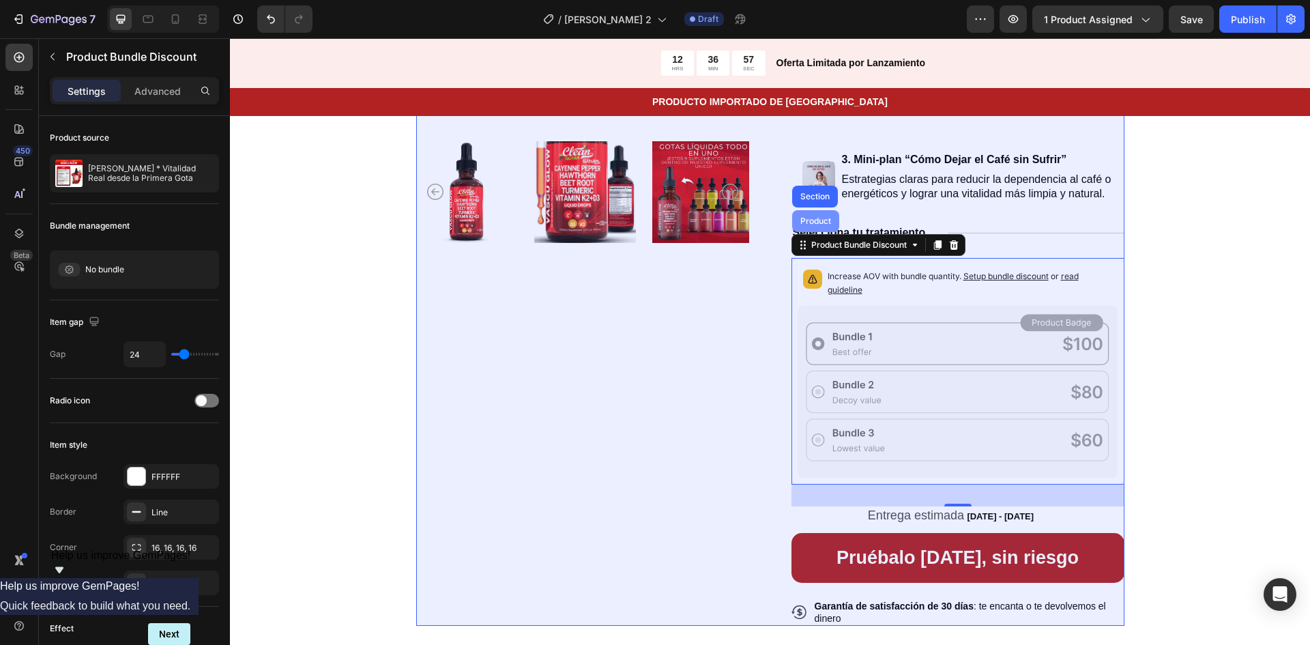
click at [818, 222] on div "Product" at bounding box center [816, 221] width 36 height 8
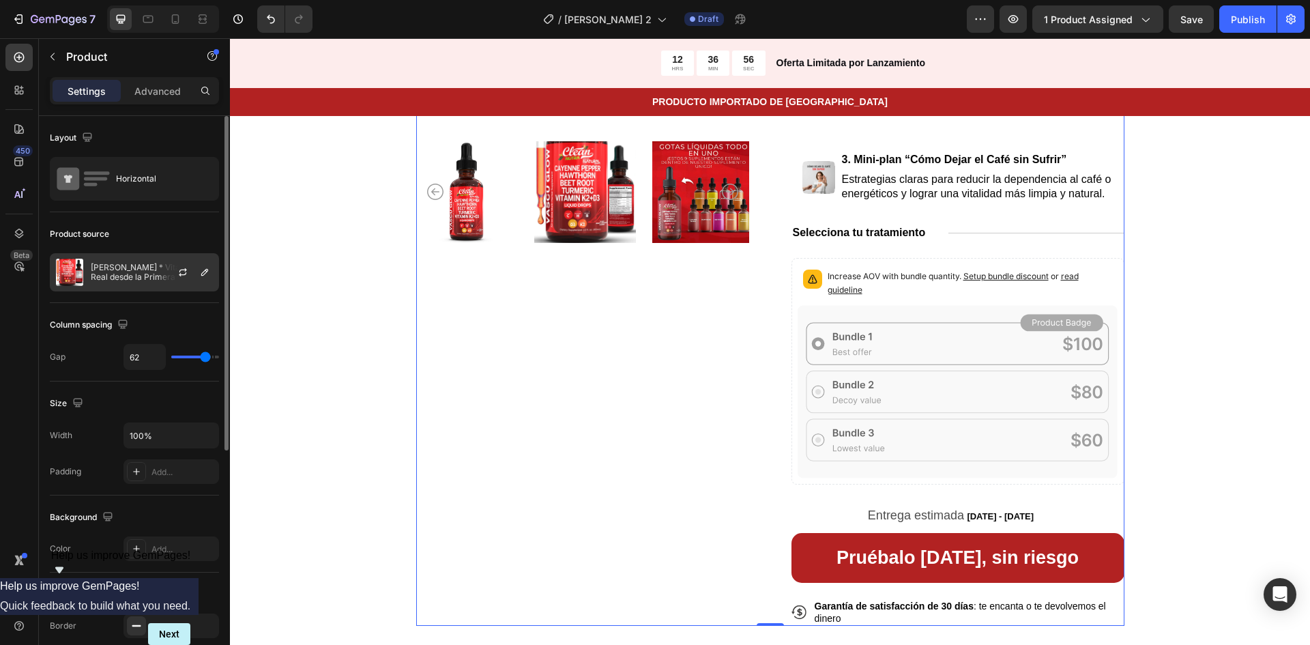
click at [112, 263] on p "[PERSON_NAME] * Vitalidad Real desde la Primera Gota" at bounding box center [152, 272] width 122 height 19
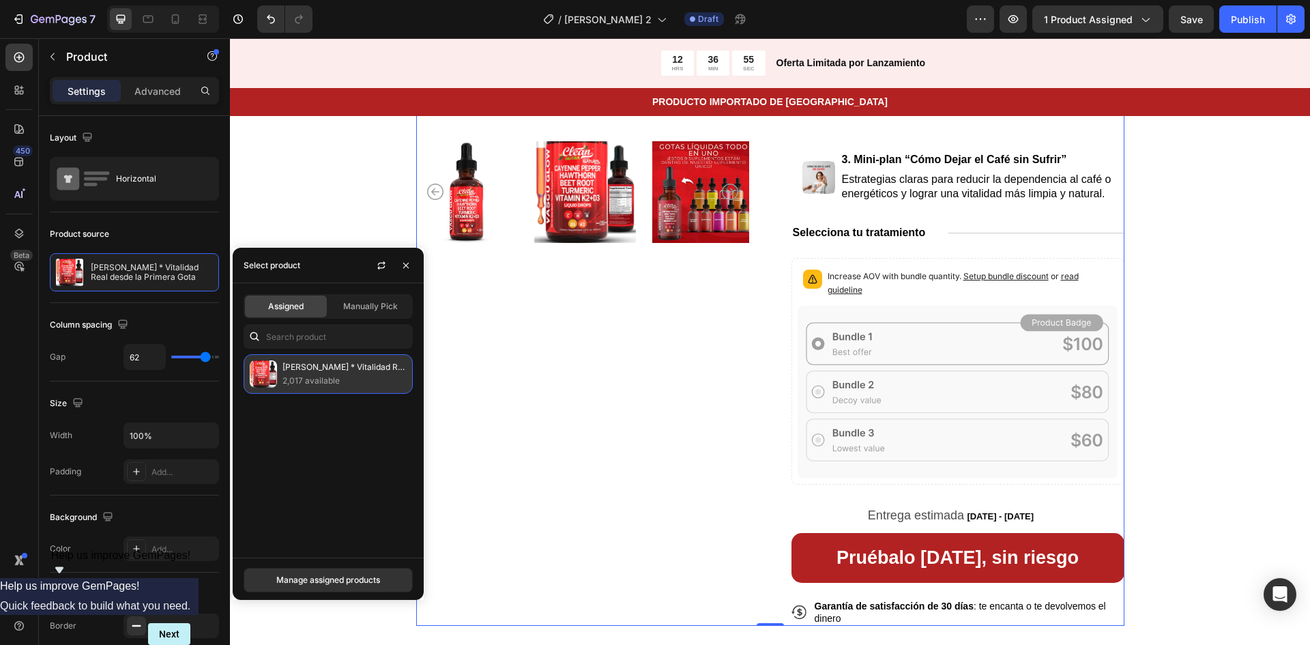
click at [338, 388] on div "[PERSON_NAME] * Vitalidad Real desde la Primera Gota 2,017 available" at bounding box center [328, 374] width 169 height 40
click at [342, 375] on p "2,017 available" at bounding box center [345, 381] width 124 height 14
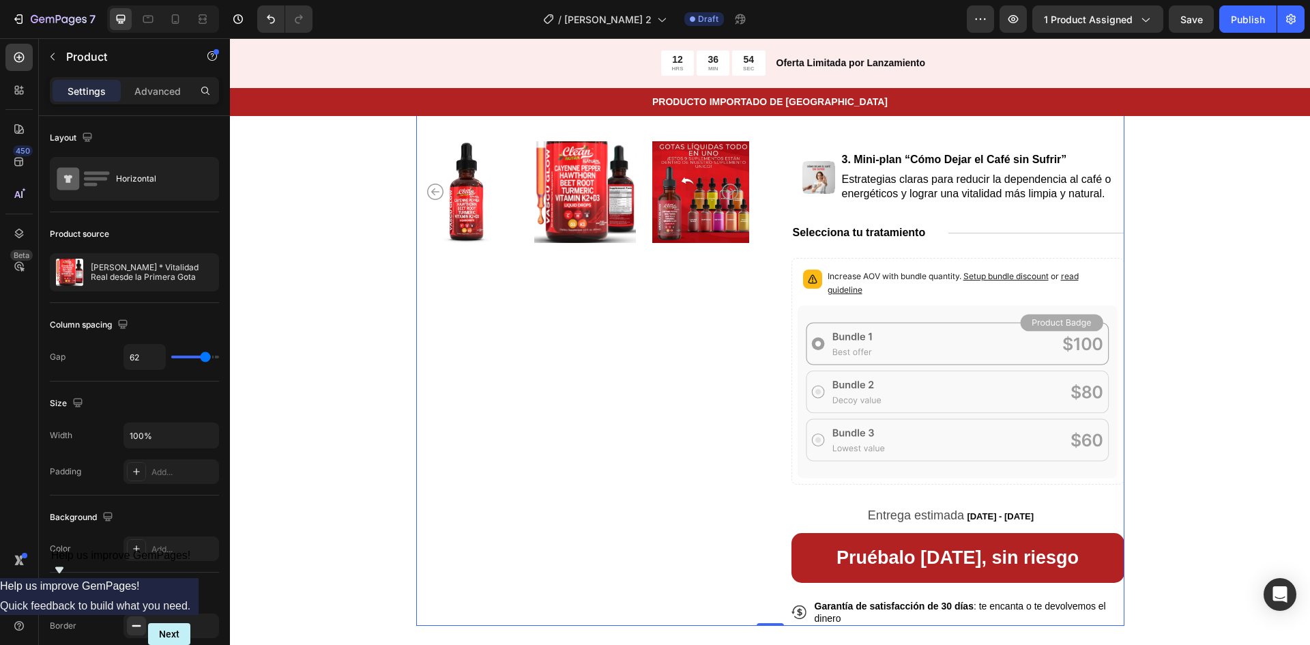
click at [676, 407] on div "Product Images" at bounding box center [582, 203] width 333 height 848
click at [105, 270] on p "[PERSON_NAME] * Vitalidad Real desde la Primera Gota" at bounding box center [152, 272] width 122 height 19
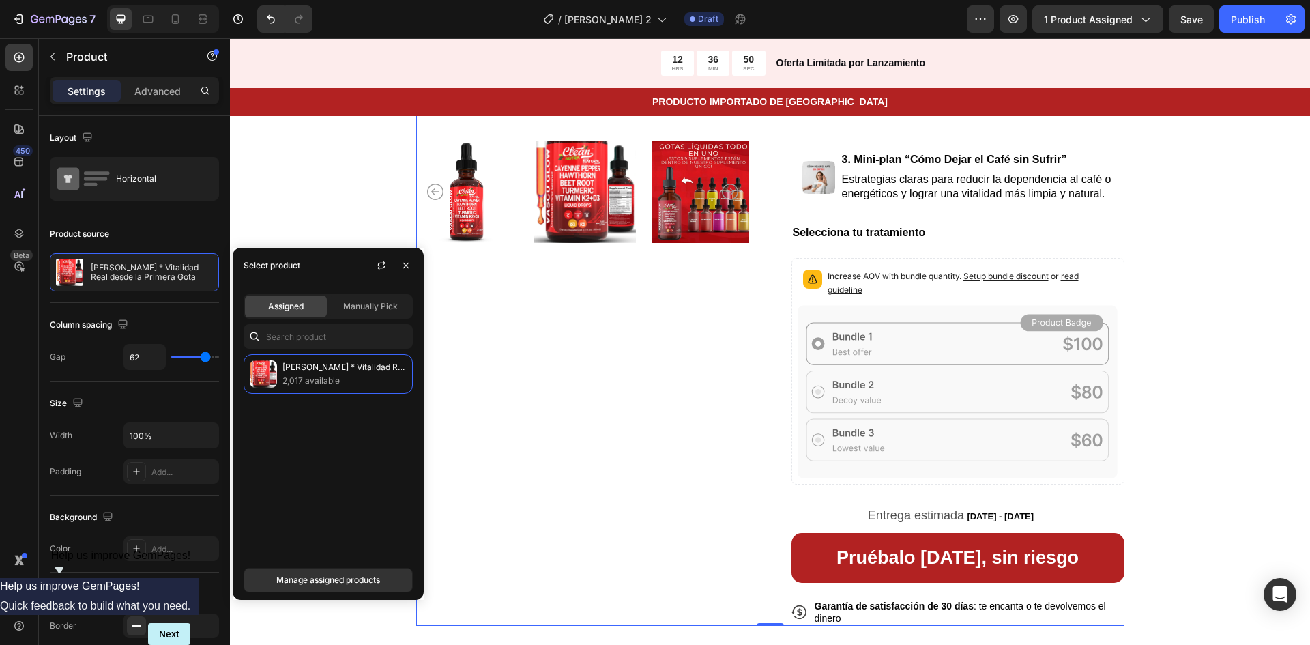
click at [293, 303] on span "Assigned" at bounding box center [285, 306] width 35 height 12
click at [288, 387] on p "2,017 available" at bounding box center [345, 381] width 124 height 14
click at [350, 584] on div "Manage assigned products" at bounding box center [328, 580] width 104 height 12
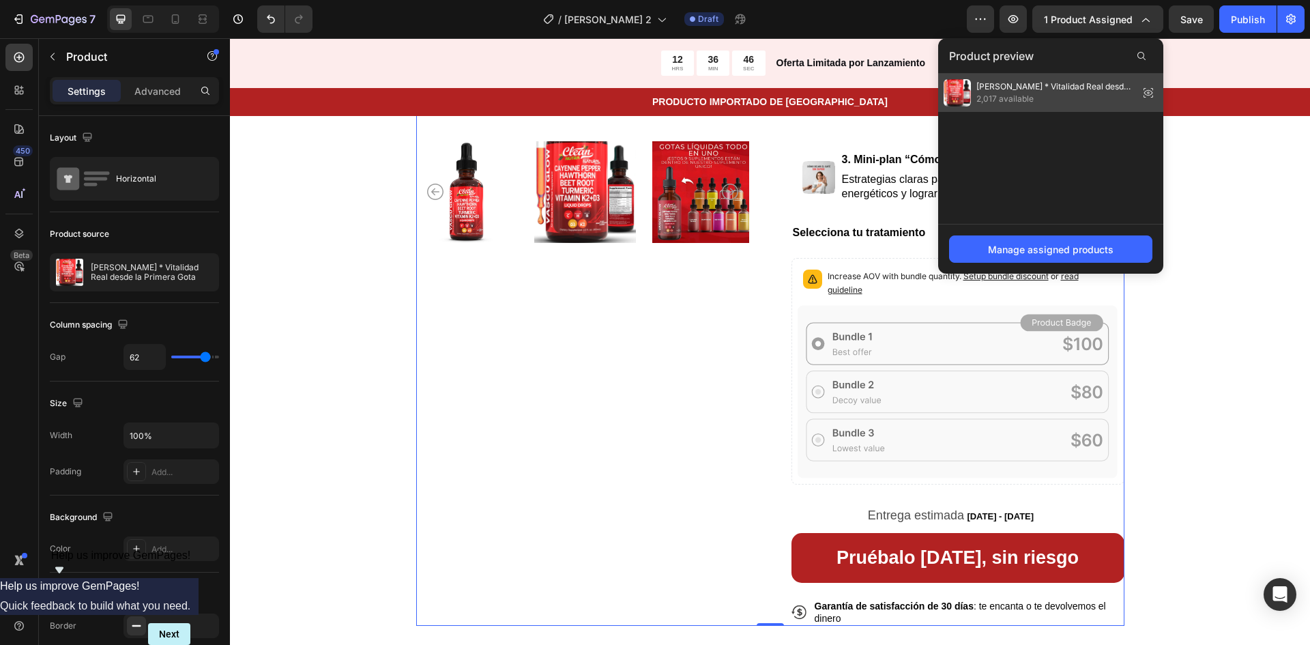
click at [1023, 93] on span "2,017 available" at bounding box center [1055, 99] width 157 height 12
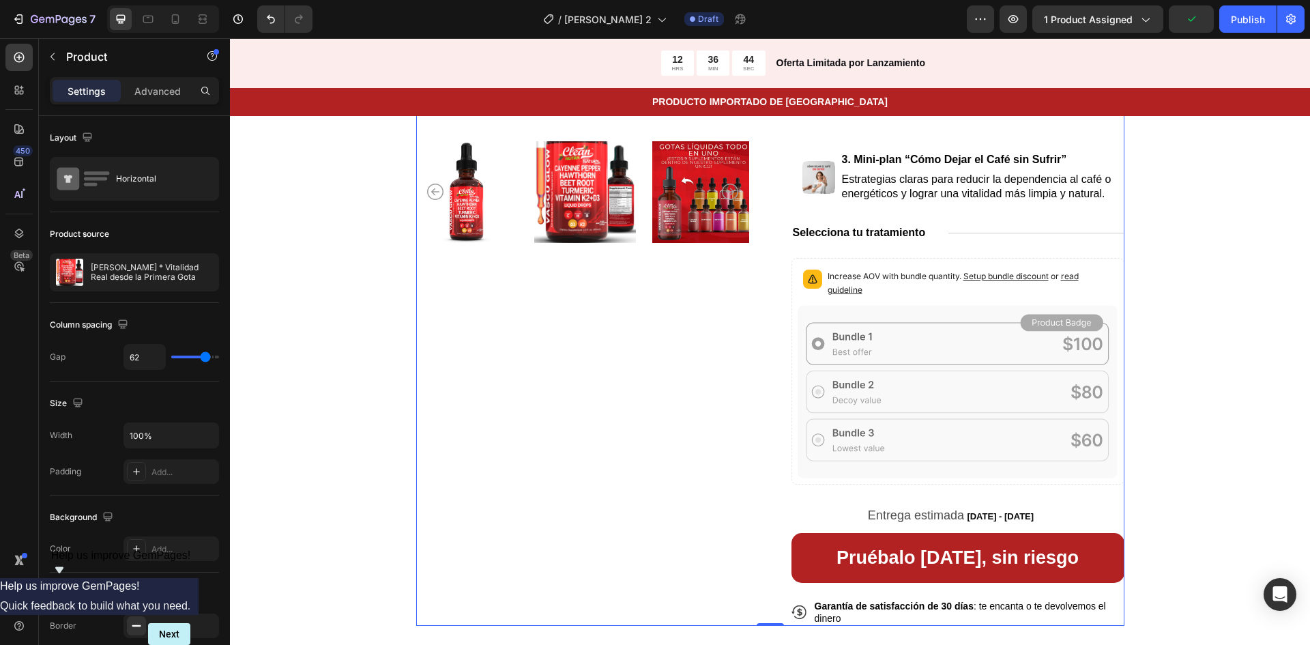
click at [645, 437] on div "Product Images" at bounding box center [582, 203] width 333 height 848
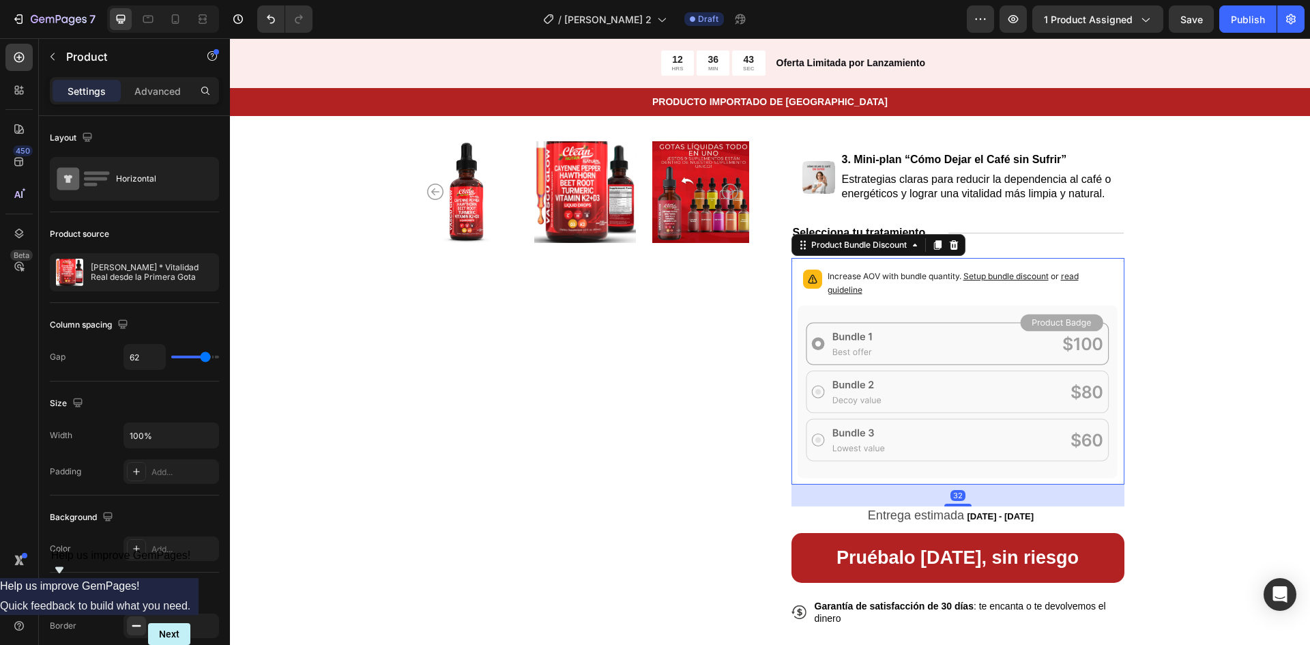
click at [850, 313] on icon at bounding box center [958, 391] width 321 height 173
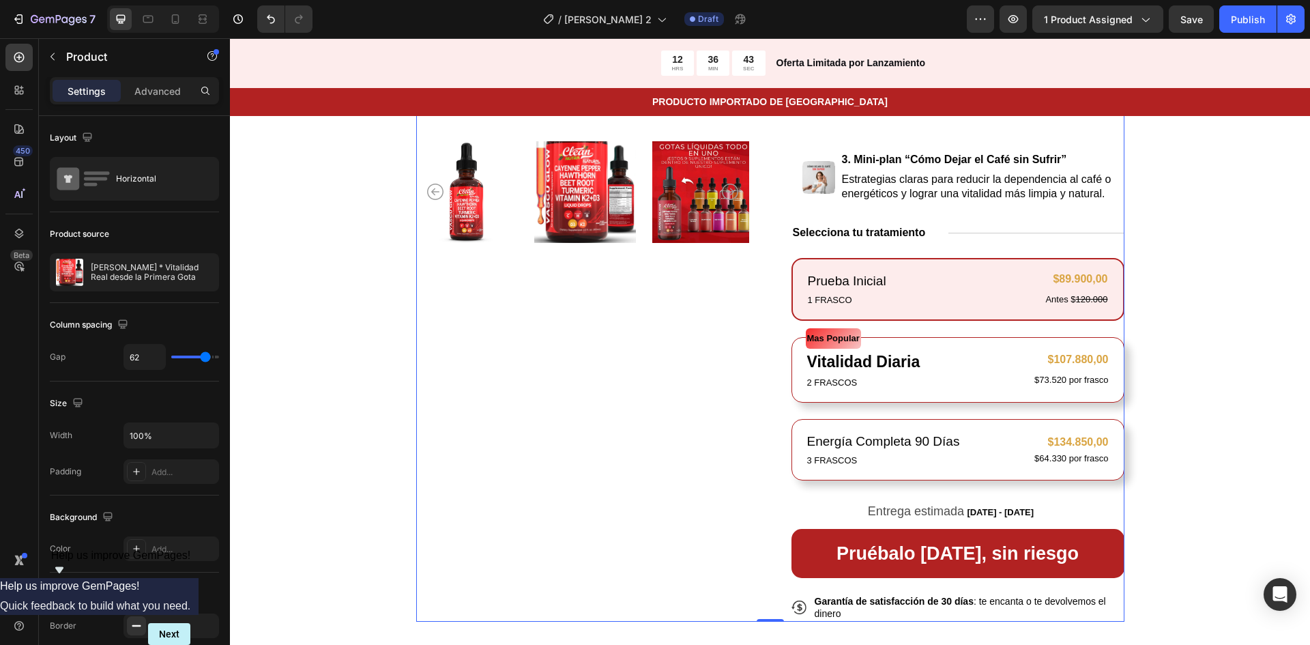
click at [999, 243] on div "Icon Icon Icon Icon Icon Icon List 122,000+ Hombre y Mujeres con más energía Te…" at bounding box center [958, 200] width 333 height 843
click at [667, 391] on div "Product Images" at bounding box center [582, 200] width 333 height 843
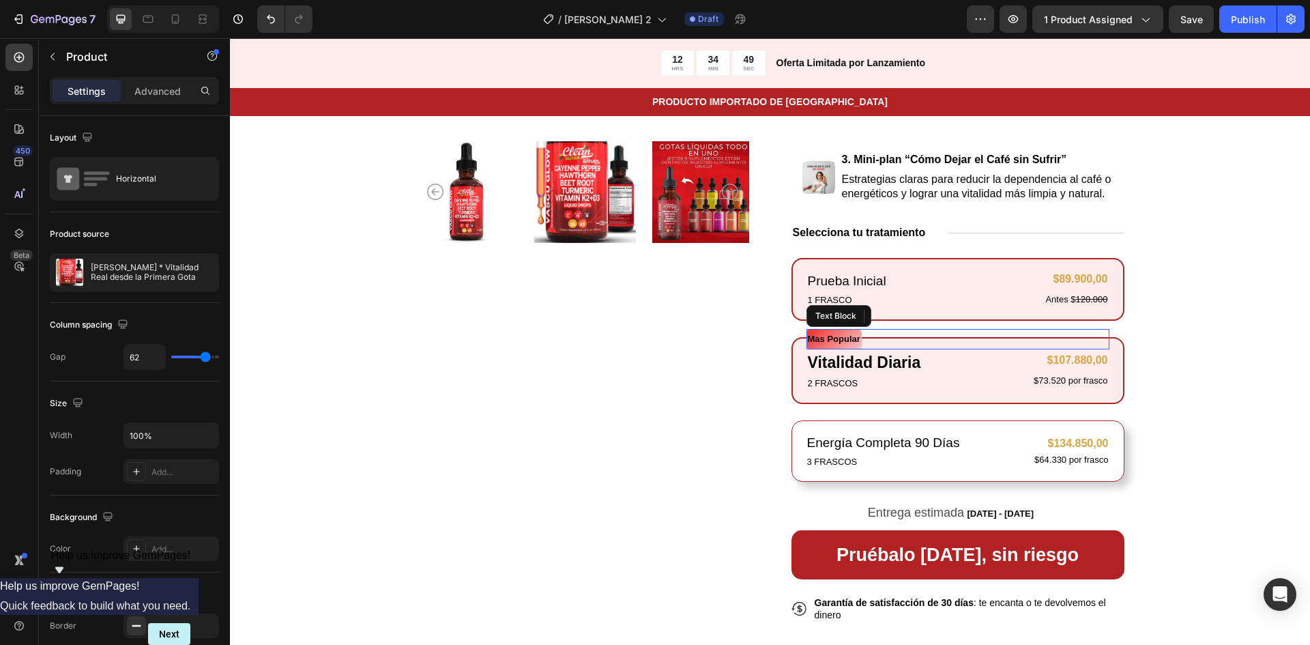
click at [964, 328] on div "Prueba Inicial Text Block 1 FRASCO Text Block $89.900,00 Product Price Product …" at bounding box center [958, 370] width 333 height 224
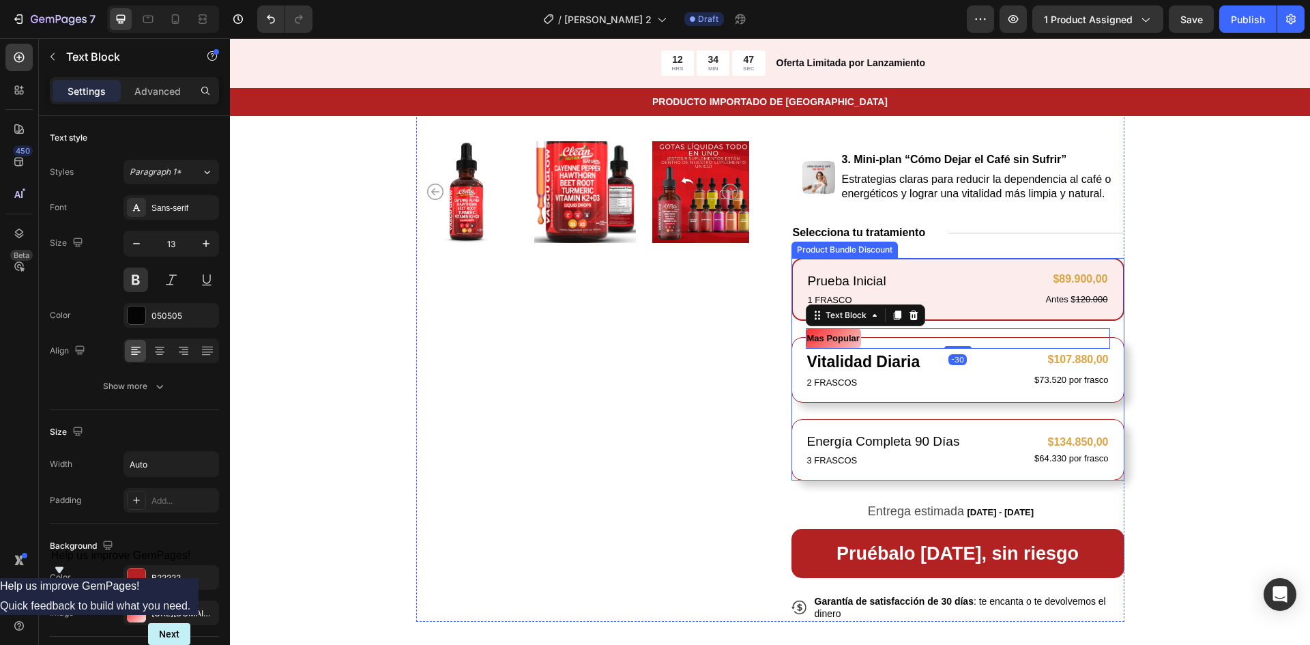
click at [1016, 324] on div "Prueba Inicial Text Block 1 FRASCO Text Block $89.900,00 Product Price Product …" at bounding box center [958, 369] width 333 height 222
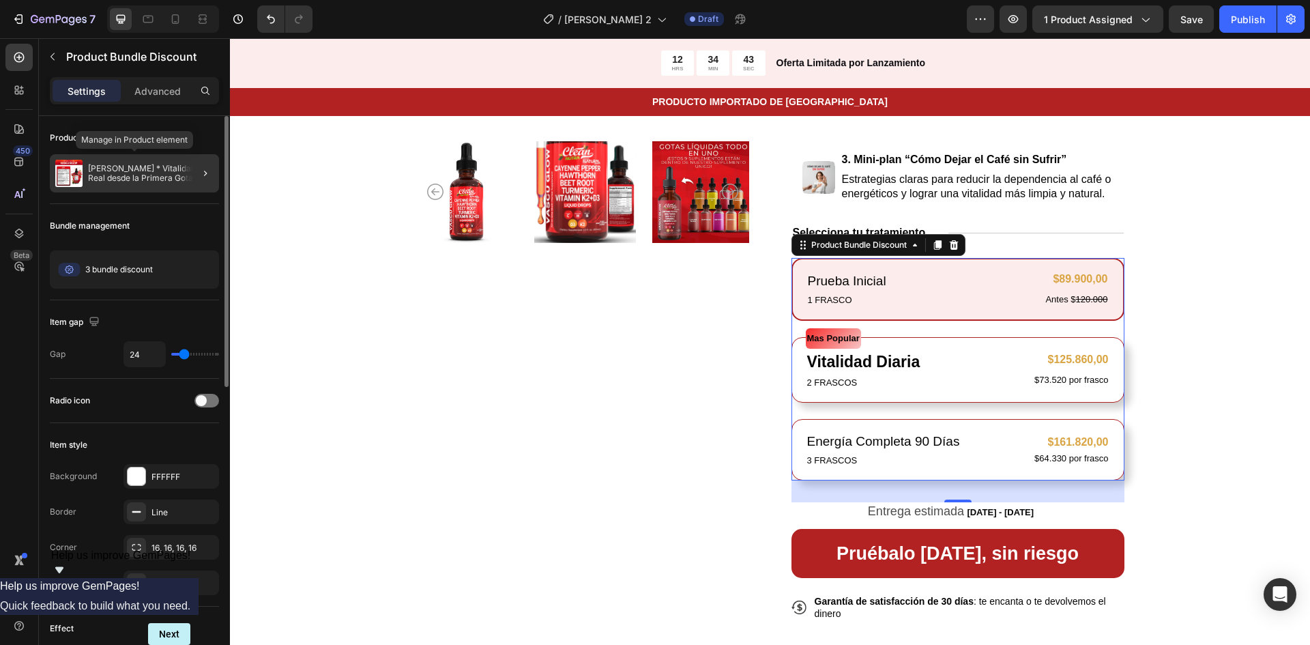
click at [150, 174] on p "[PERSON_NAME] * Vitalidad Real desde la Primera Gota" at bounding box center [151, 173] width 126 height 19
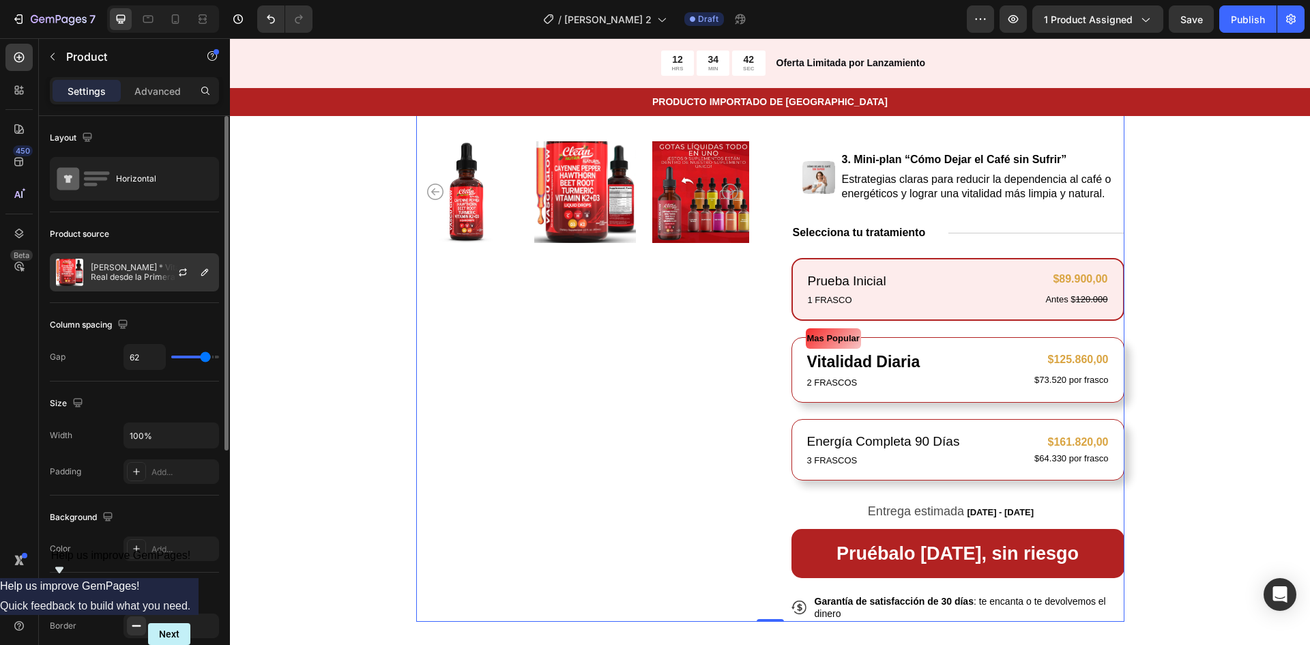
click at [152, 270] on p "[PERSON_NAME] * Vitalidad Real desde la Primera Gota" at bounding box center [152, 272] width 122 height 19
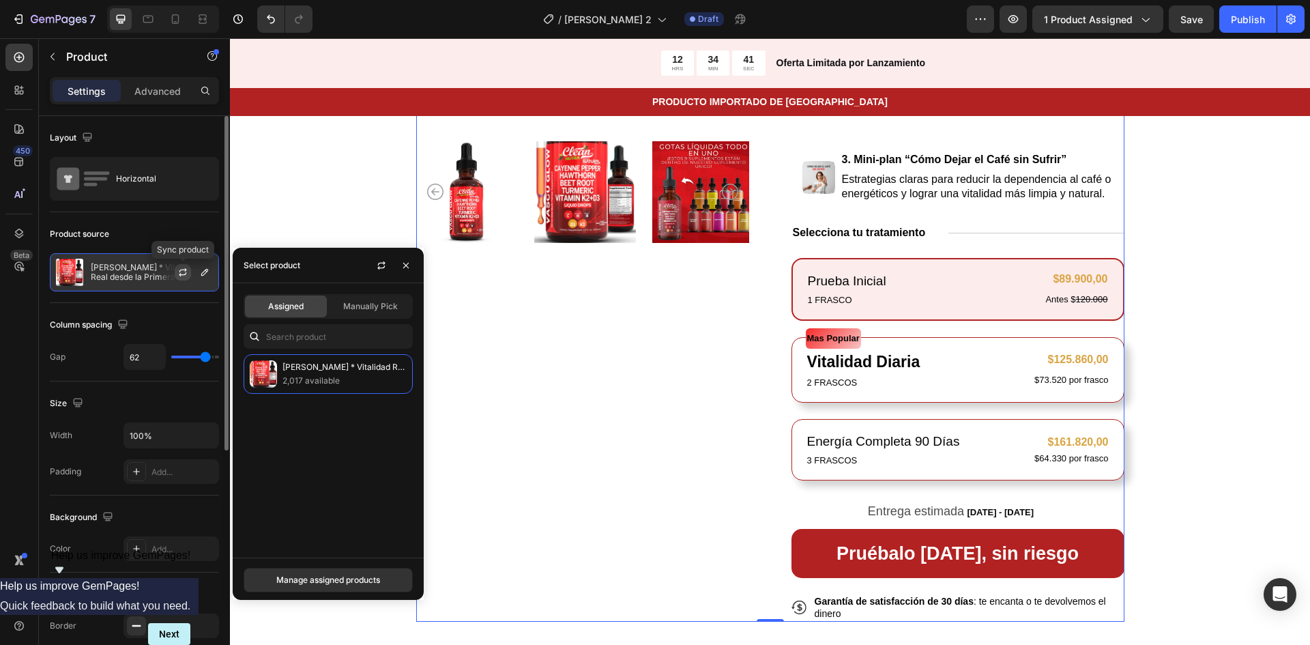
click at [183, 274] on icon "button" at bounding box center [182, 272] width 11 height 11
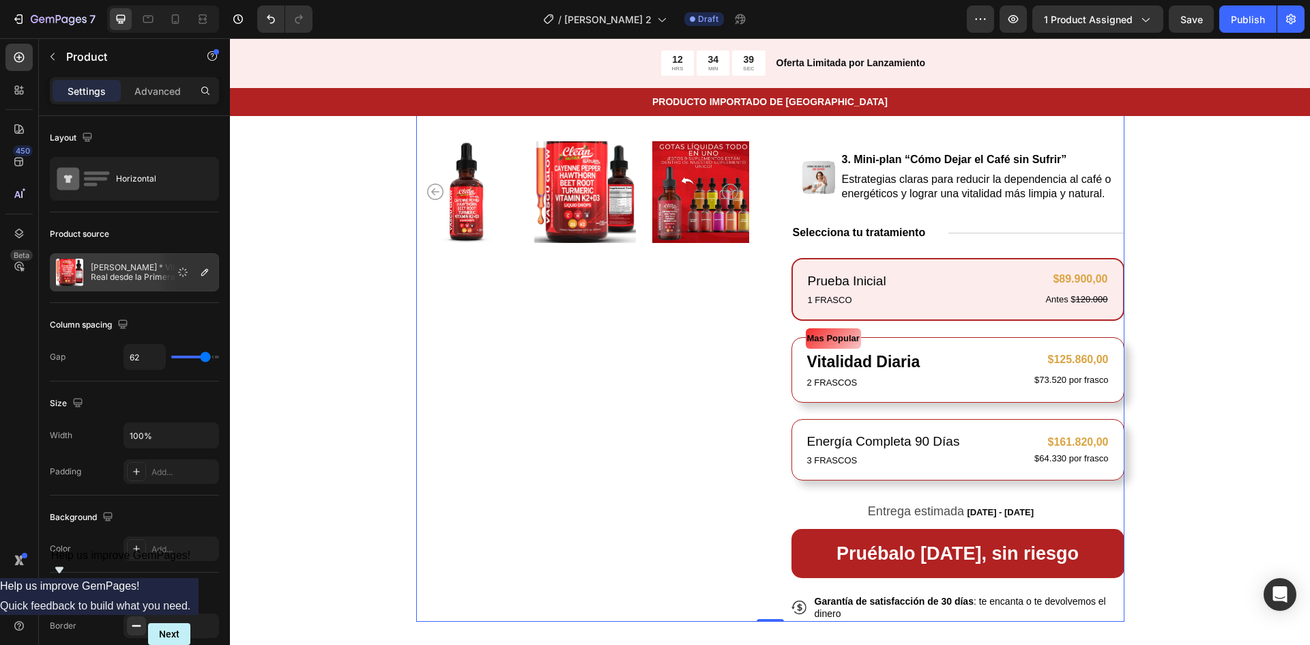
click at [587, 354] on div "Product Images" at bounding box center [582, 200] width 333 height 843
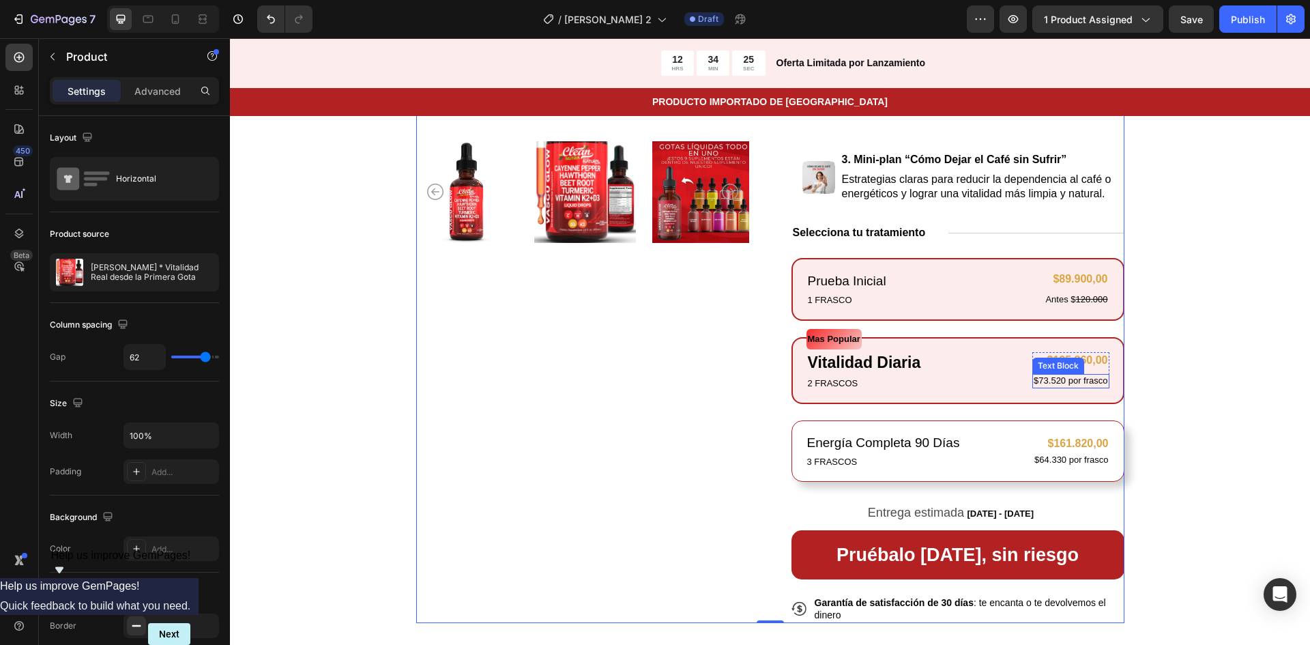
click at [1034, 377] on p "$73.520 por frasco" at bounding box center [1071, 381] width 74 height 12
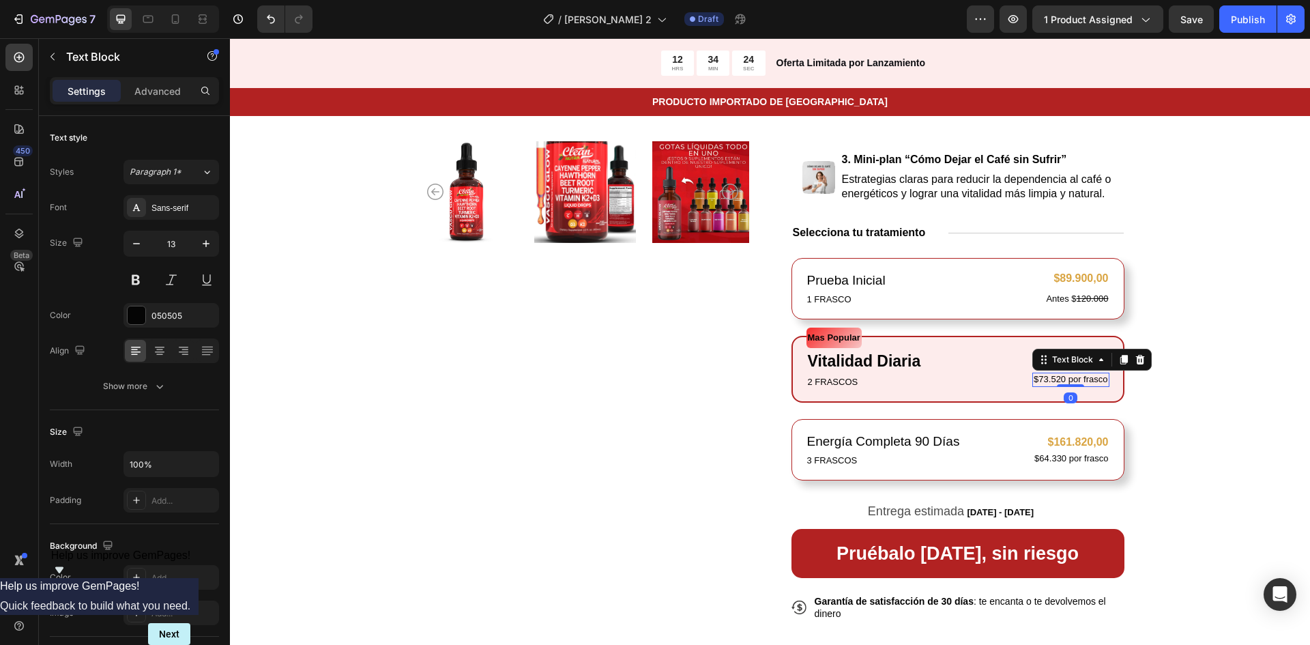
click at [1036, 379] on p "$73.520 por frasco" at bounding box center [1071, 380] width 74 height 12
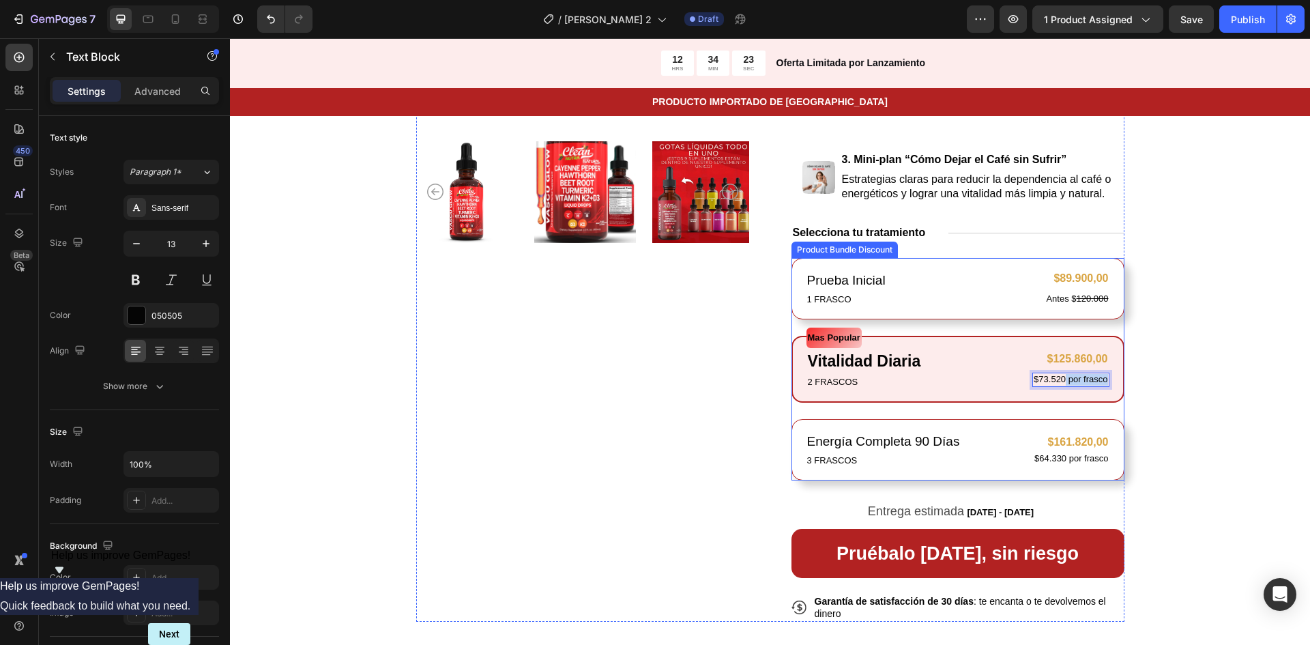
drag, startPoint x: 1062, startPoint y: 380, endPoint x: 1110, endPoint y: 381, distance: 48.5
click at [1110, 381] on div "Mas Popular Text Block Vitalidad Diaria Text Block 2 FRASCOS Text Block $125.86…" at bounding box center [958, 369] width 333 height 67
click at [1048, 377] on p "$73.520" at bounding box center [1078, 380] width 61 height 12
click at [1054, 375] on p "Ahooras $53.940" at bounding box center [1074, 380] width 68 height 12
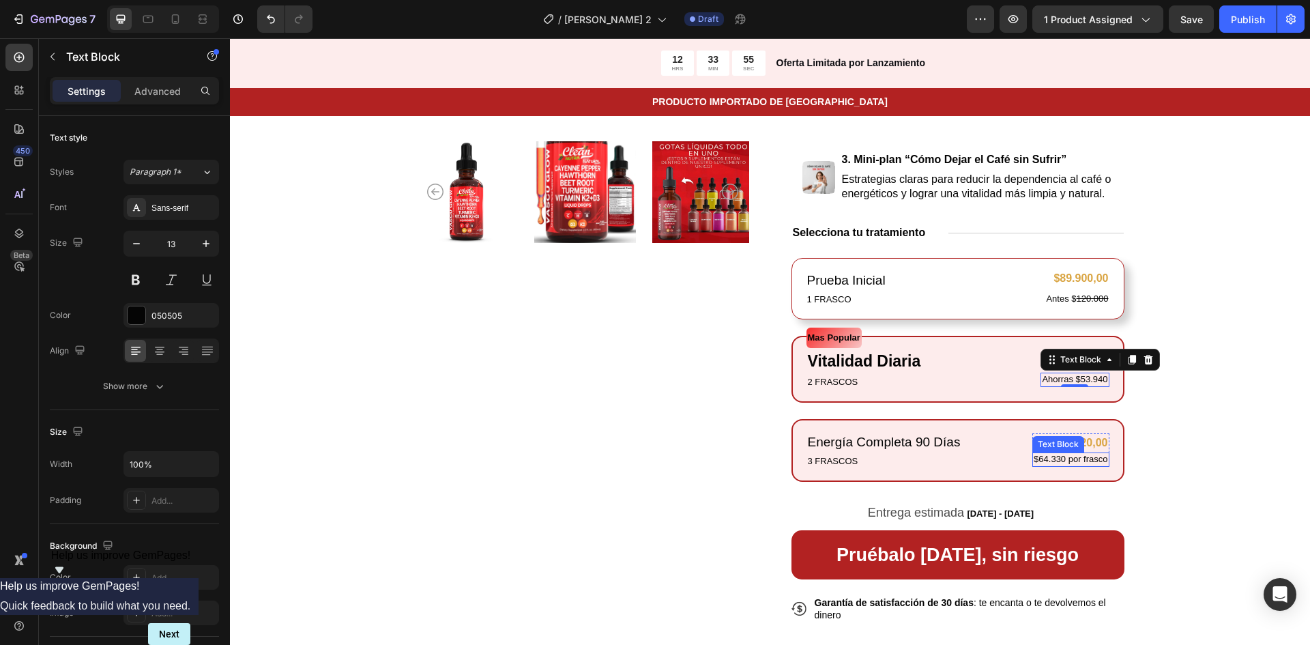
click at [1038, 459] on p "$64.330 por frasco" at bounding box center [1071, 460] width 74 height 12
click at [1054, 455] on p "$64.330 por frasco" at bounding box center [1071, 460] width 74 height 12
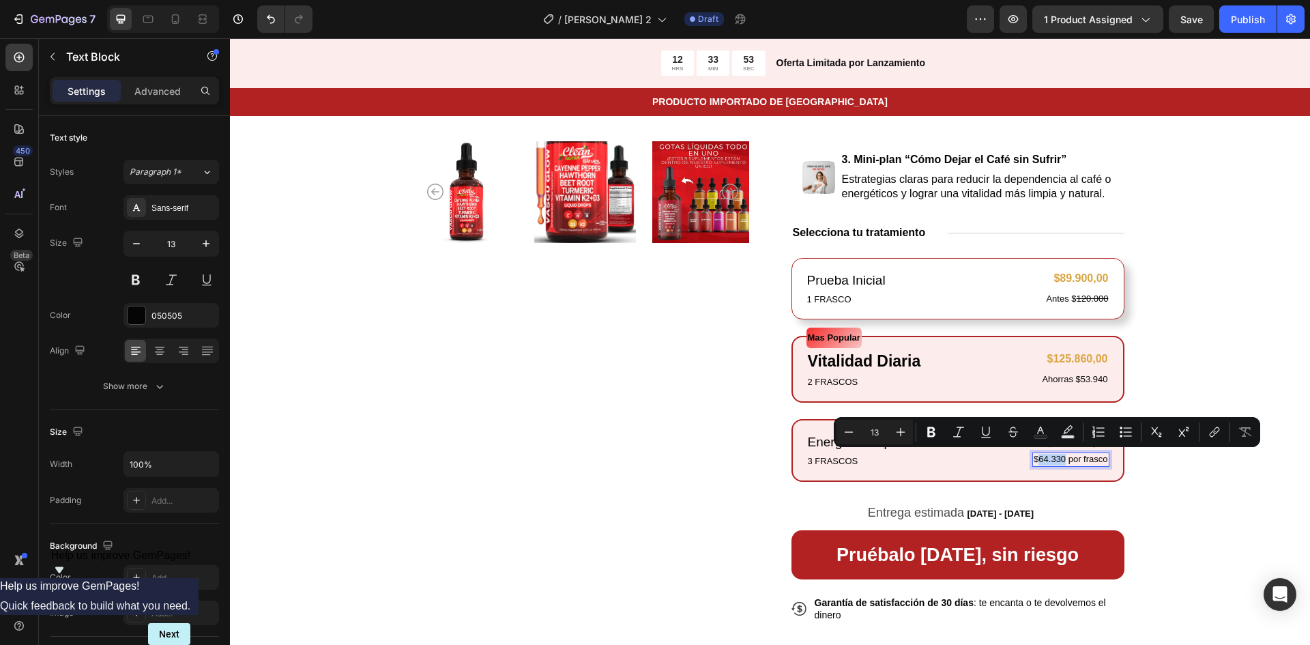
drag, startPoint x: 1061, startPoint y: 458, endPoint x: 1033, endPoint y: 458, distance: 27.3
click at [1034, 458] on p "$64.330 por frasco" at bounding box center [1071, 460] width 74 height 12
drag, startPoint x: 1061, startPoint y: 457, endPoint x: 1104, endPoint y: 458, distance: 42.3
click at [1104, 458] on div "$107.880 por frasco" at bounding box center [1069, 460] width 82 height 14
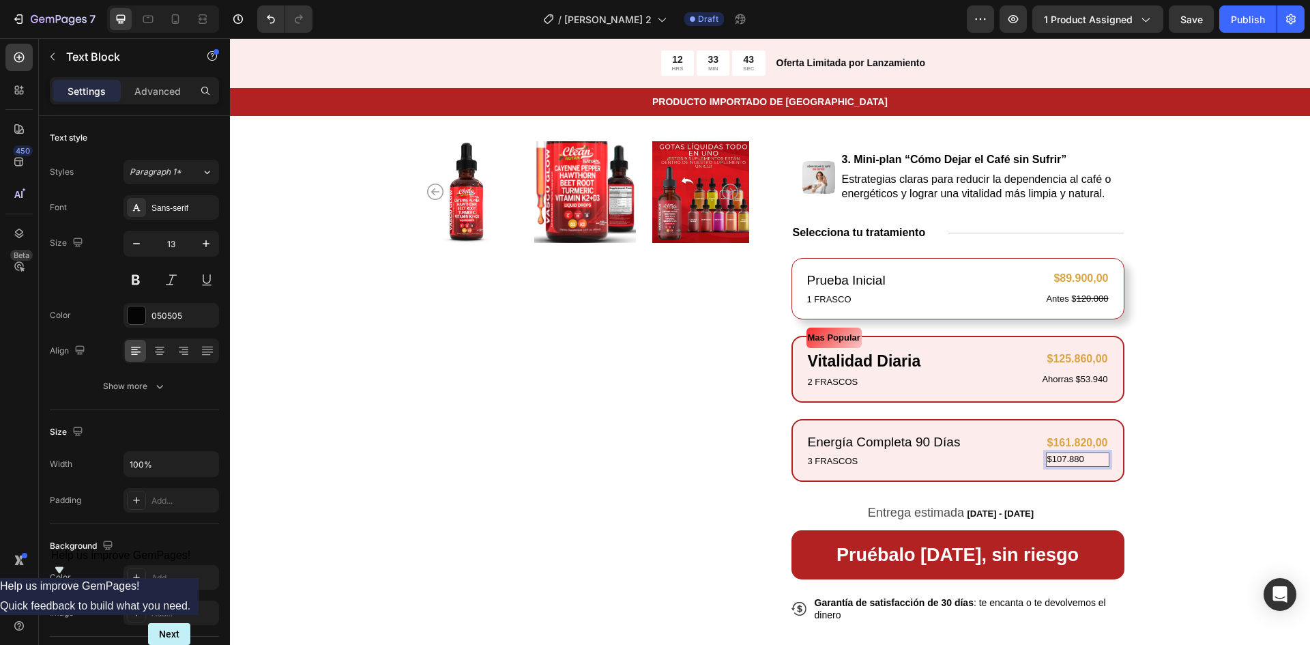
click at [1048, 458] on p "$107.880" at bounding box center [1078, 460] width 61 height 12
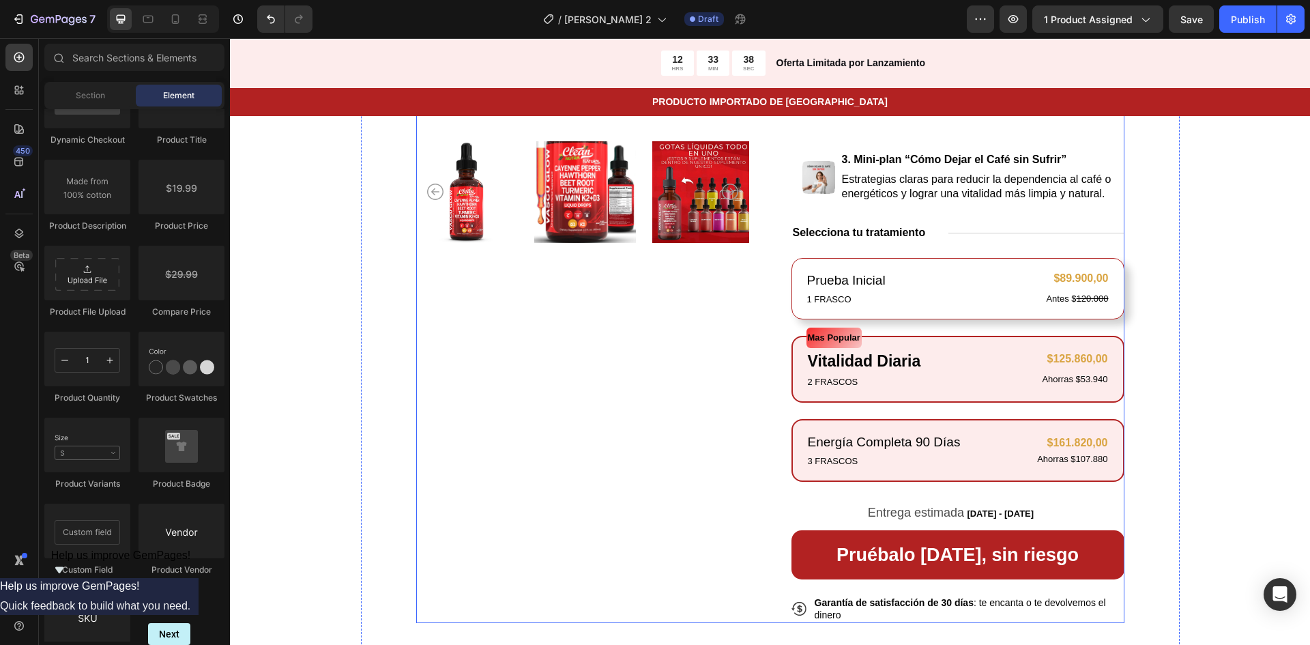
click at [671, 397] on div "Product Images" at bounding box center [582, 201] width 333 height 844
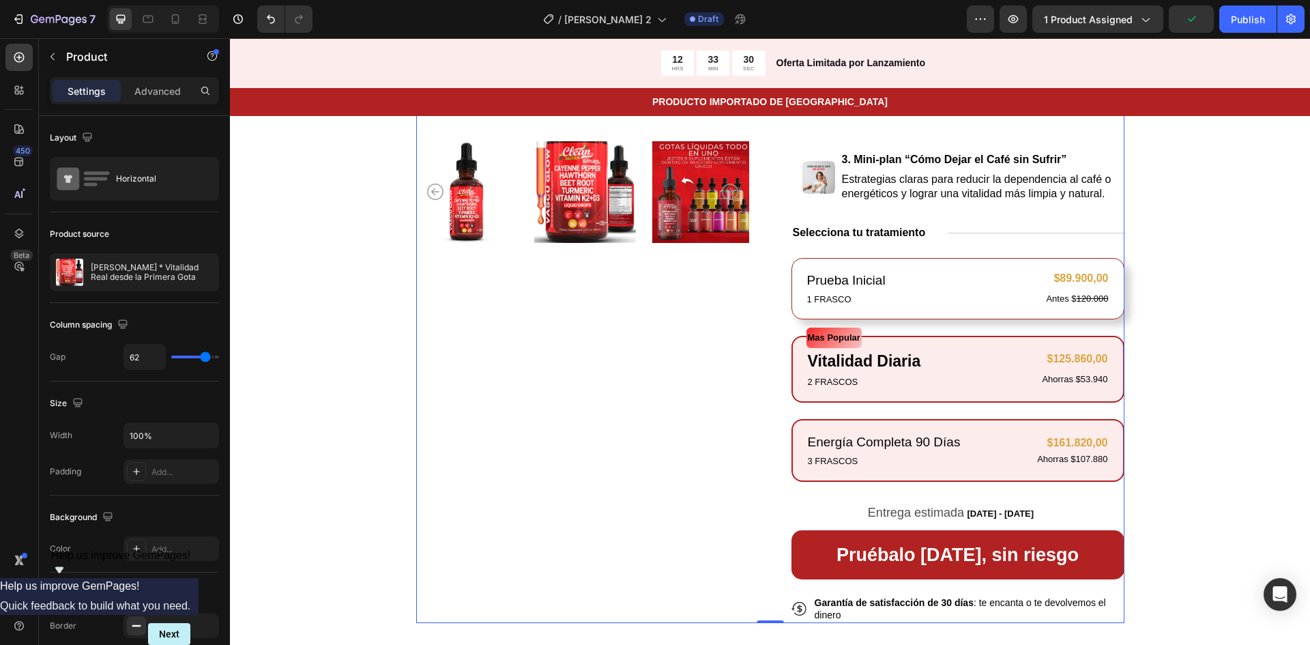
click at [623, 391] on div "Product Images" at bounding box center [582, 201] width 333 height 844
click at [1183, 20] on span "Save" at bounding box center [1192, 20] width 23 height 12
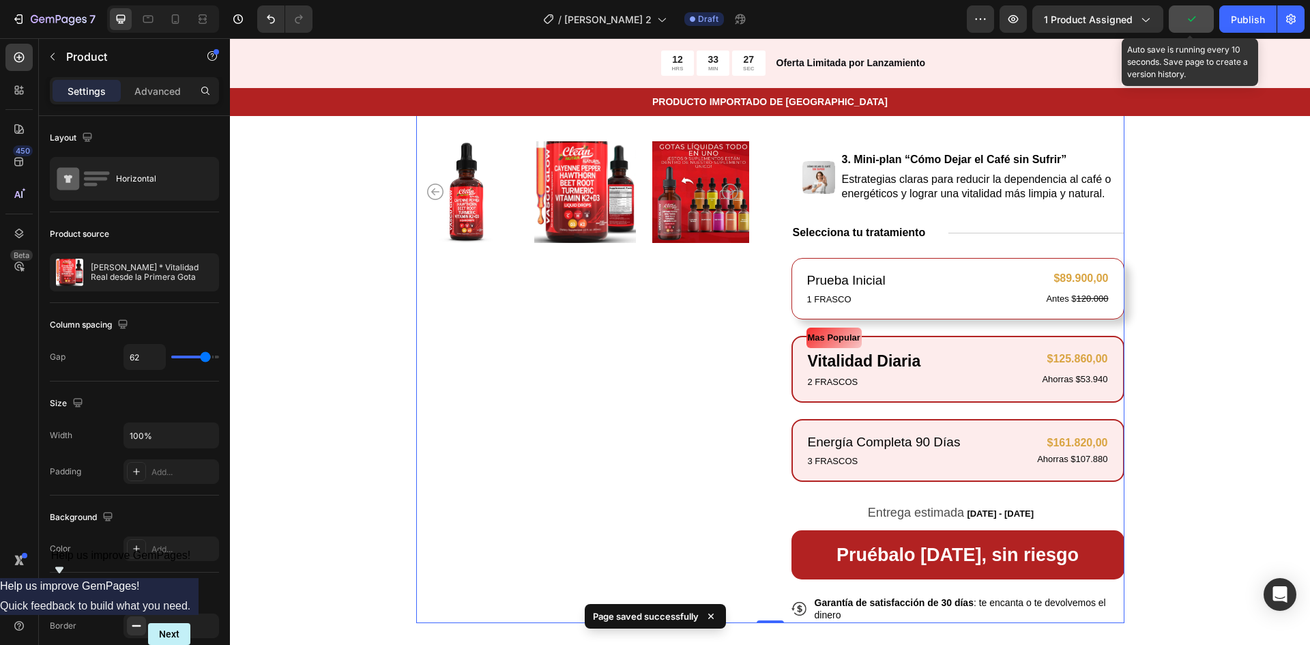
click at [1203, 9] on button "button" at bounding box center [1191, 18] width 45 height 27
click at [1199, 21] on button "button" at bounding box center [1191, 18] width 45 height 27
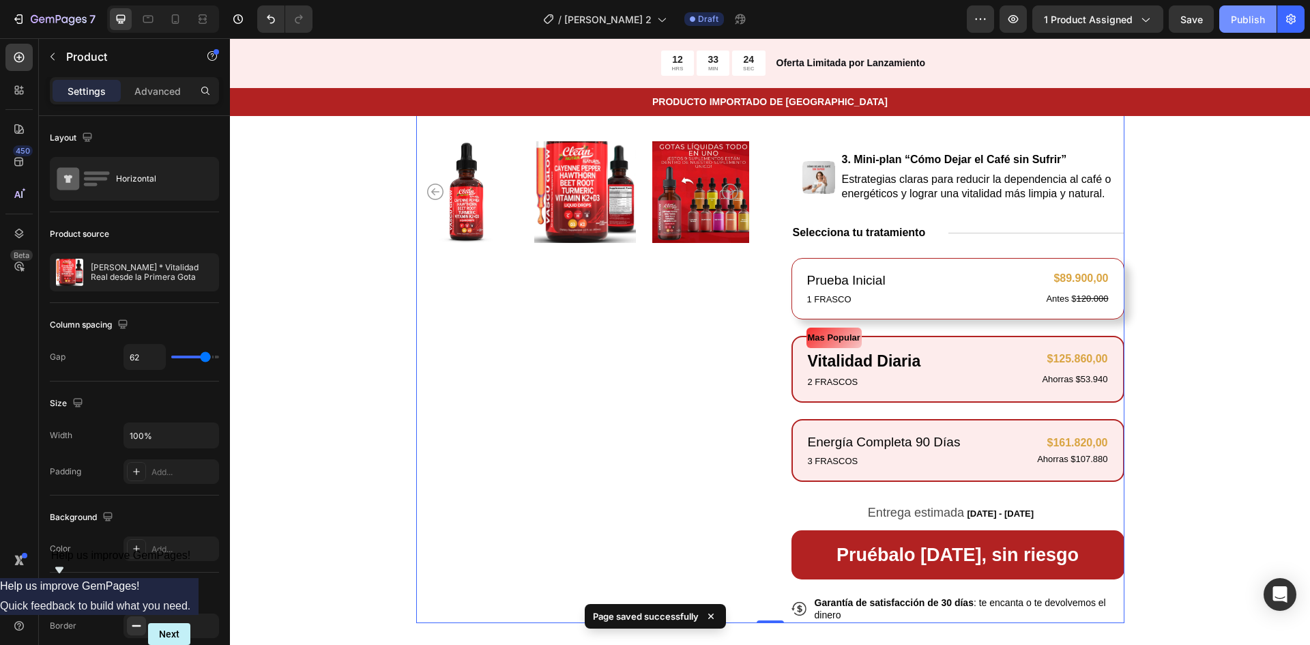
click at [1234, 18] on div "Publish" at bounding box center [1248, 19] width 34 height 14
